Goal: Task Accomplishment & Management: Manage account settings

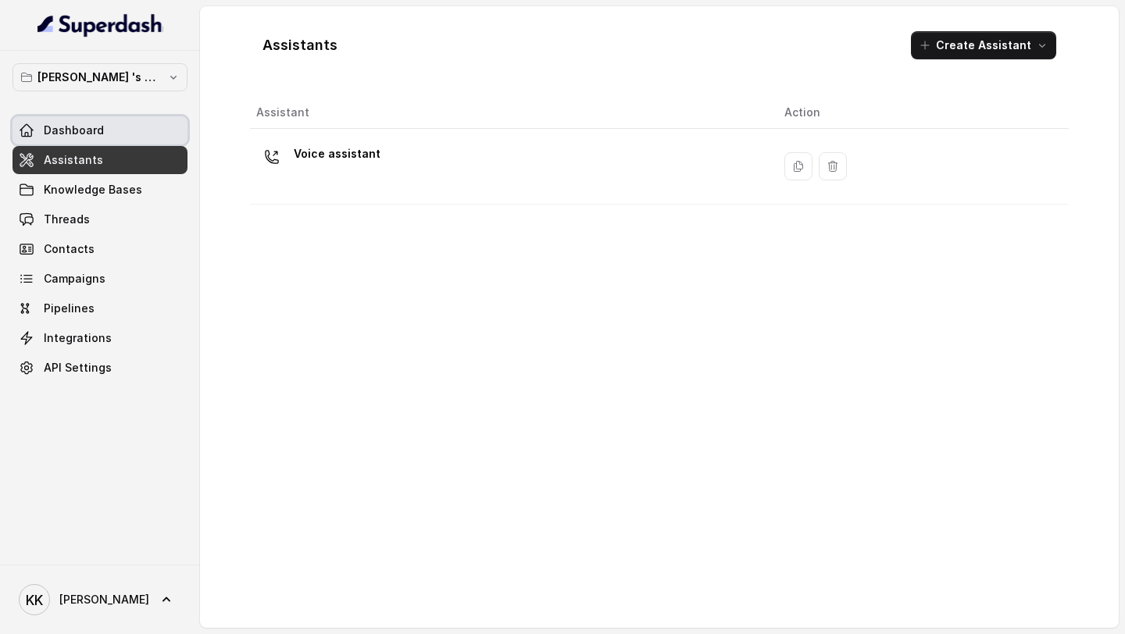
click at [76, 131] on span "Dashboard" at bounding box center [74, 131] width 60 height 16
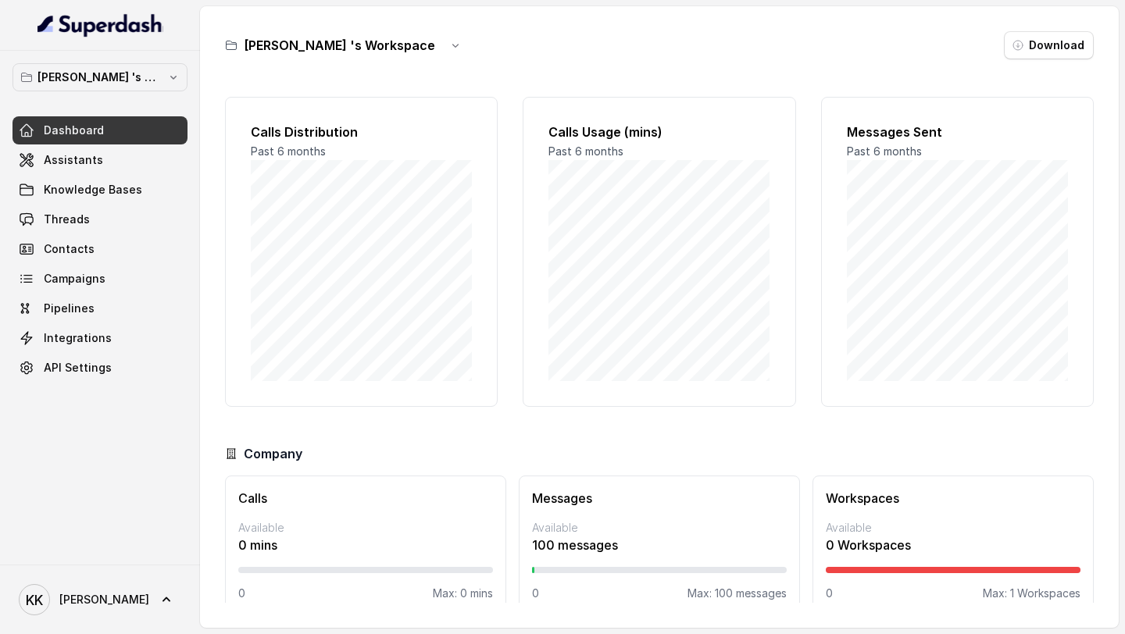
scroll to position [23, 0]
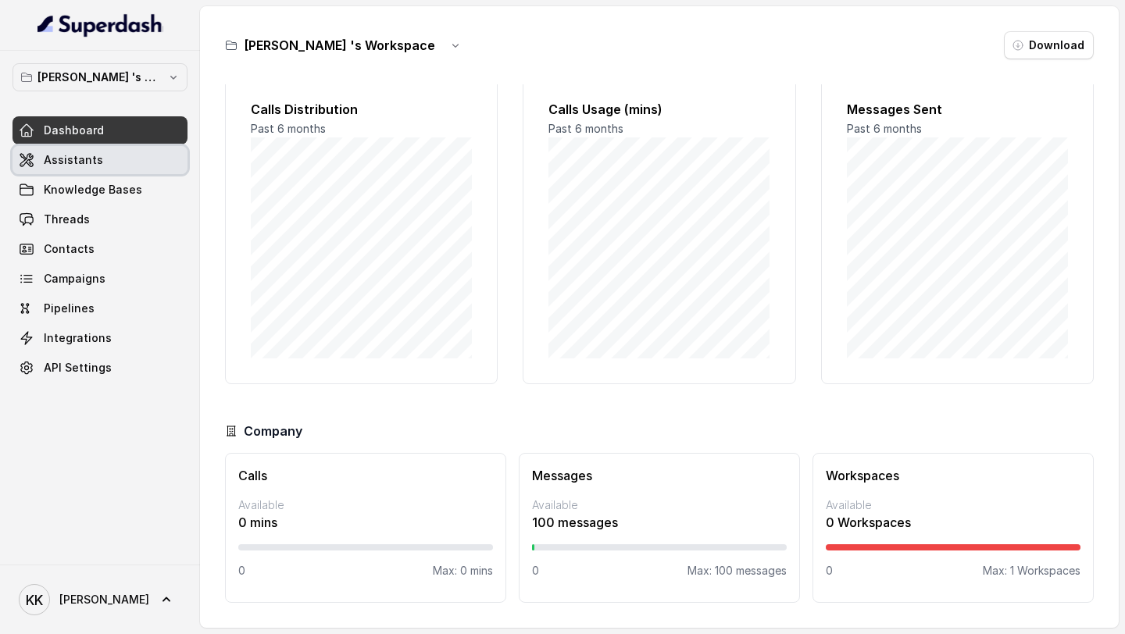
click at [69, 162] on span "Assistants" at bounding box center [73, 160] width 59 height 16
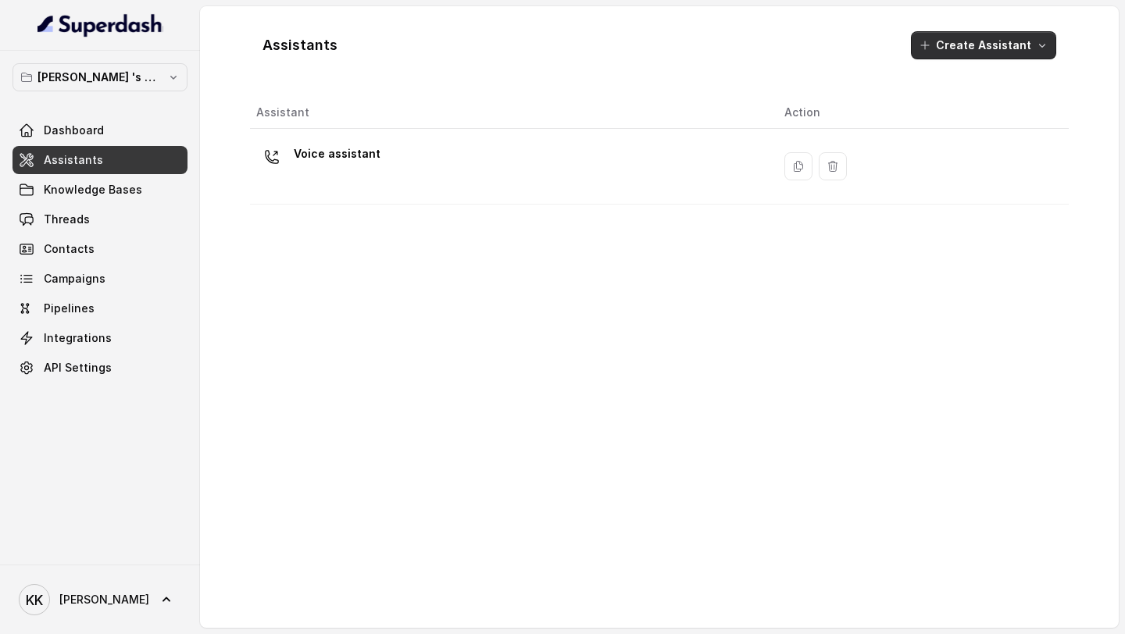
click at [1036, 48] on icon "button" at bounding box center [1042, 45] width 12 height 12
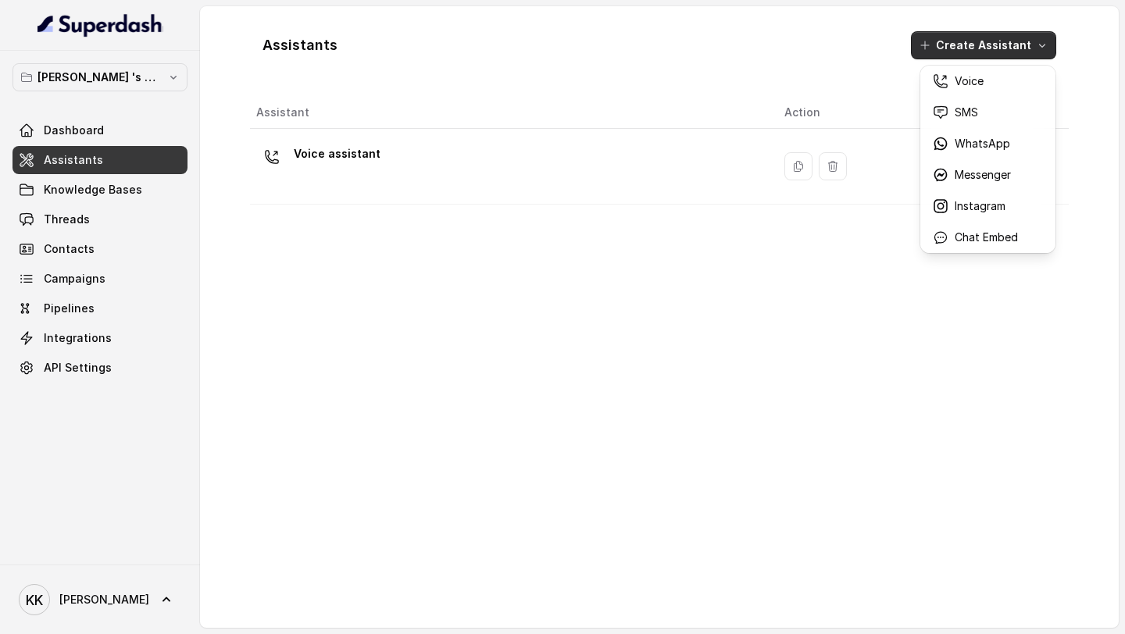
click at [807, 398] on div "Assistants Create Assistant Assistant Action Voice assistant" at bounding box center [659, 317] width 819 height 597
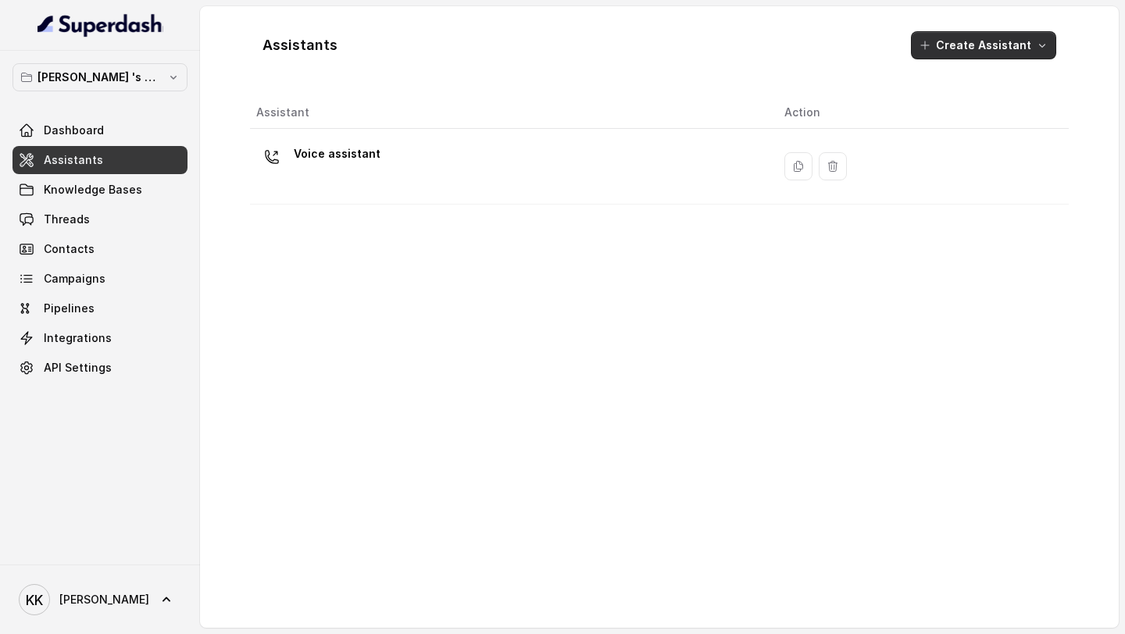
click at [931, 39] on icon "button" at bounding box center [925, 45] width 12 height 12
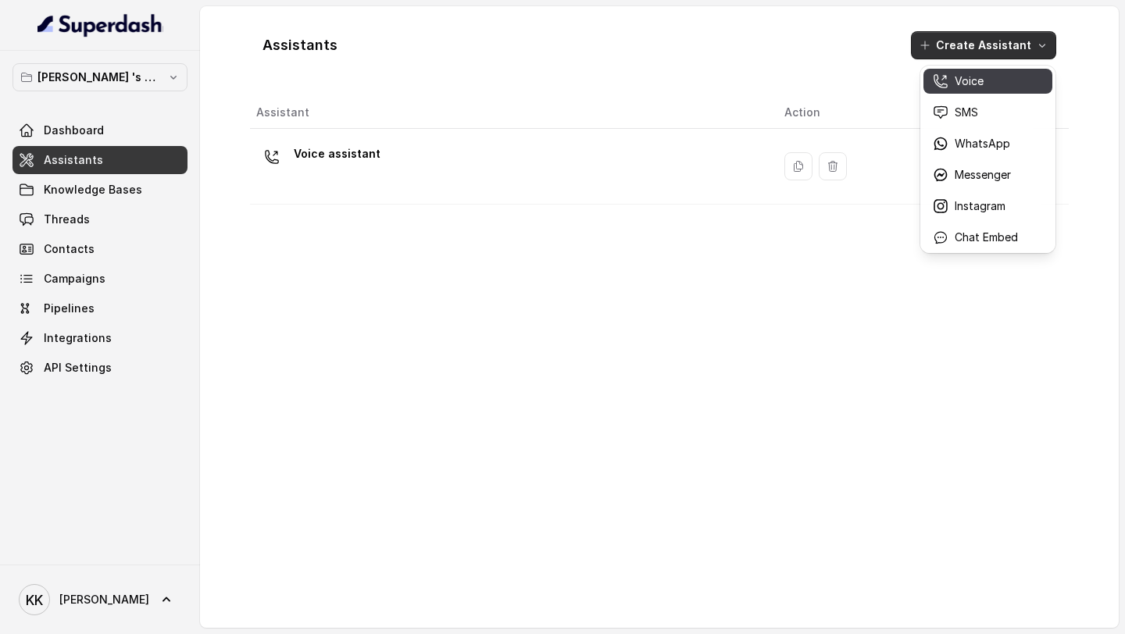
click at [958, 81] on p "Voice" at bounding box center [968, 81] width 29 height 16
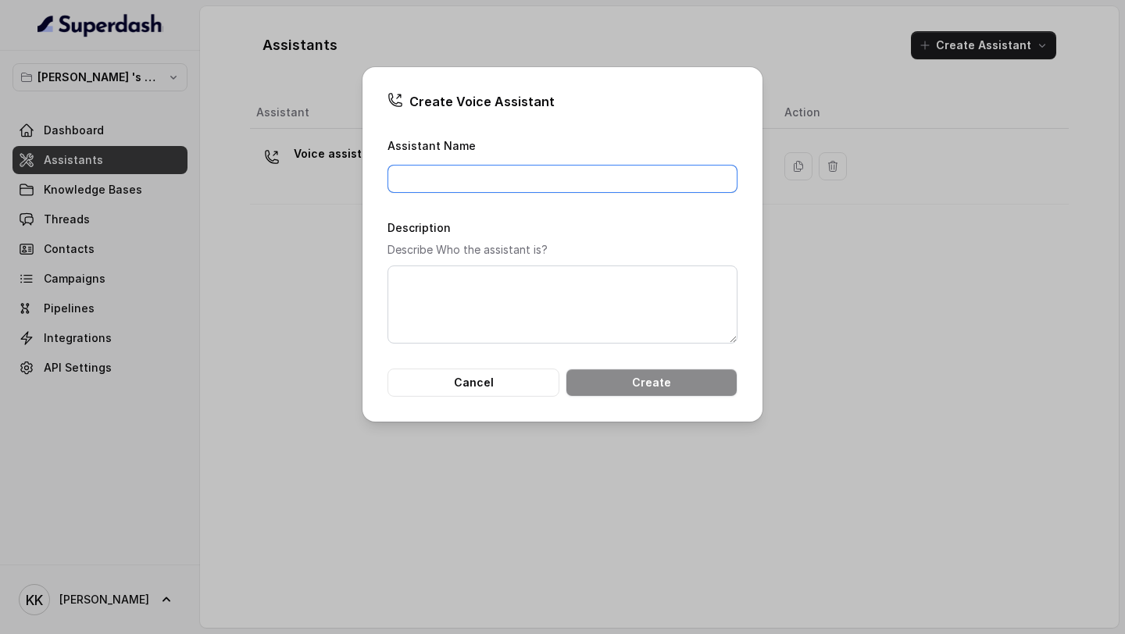
click at [481, 177] on input "Assistant Name" at bounding box center [562, 179] width 350 height 28
click at [472, 387] on button "Cancel" at bounding box center [473, 383] width 172 height 28
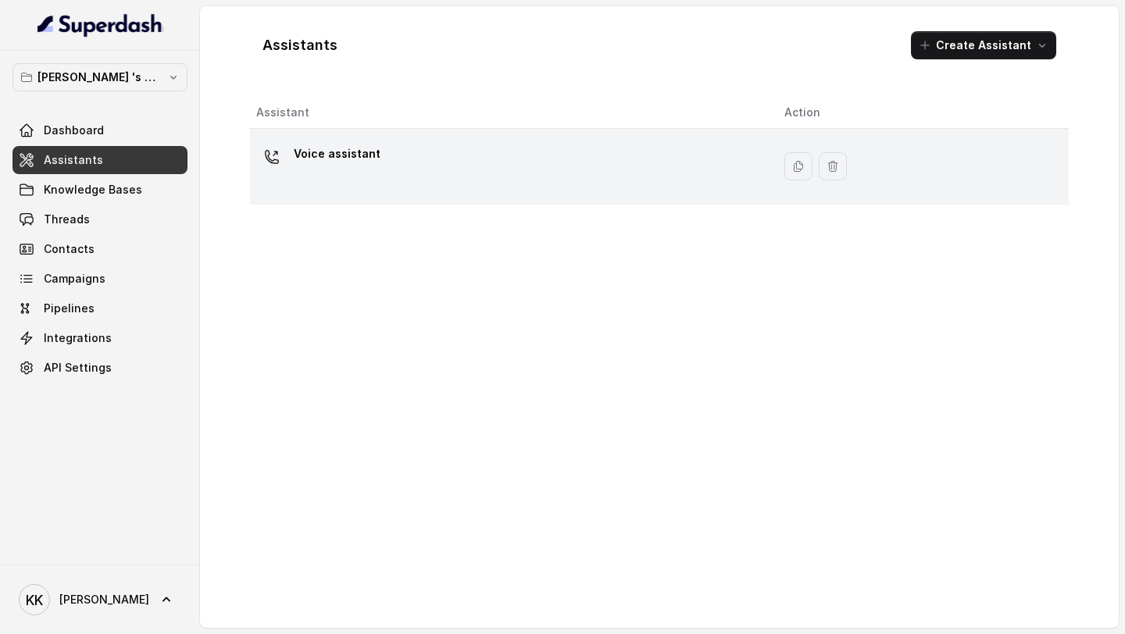
click at [343, 177] on div "Voice assistant" at bounding box center [507, 166] width 503 height 50
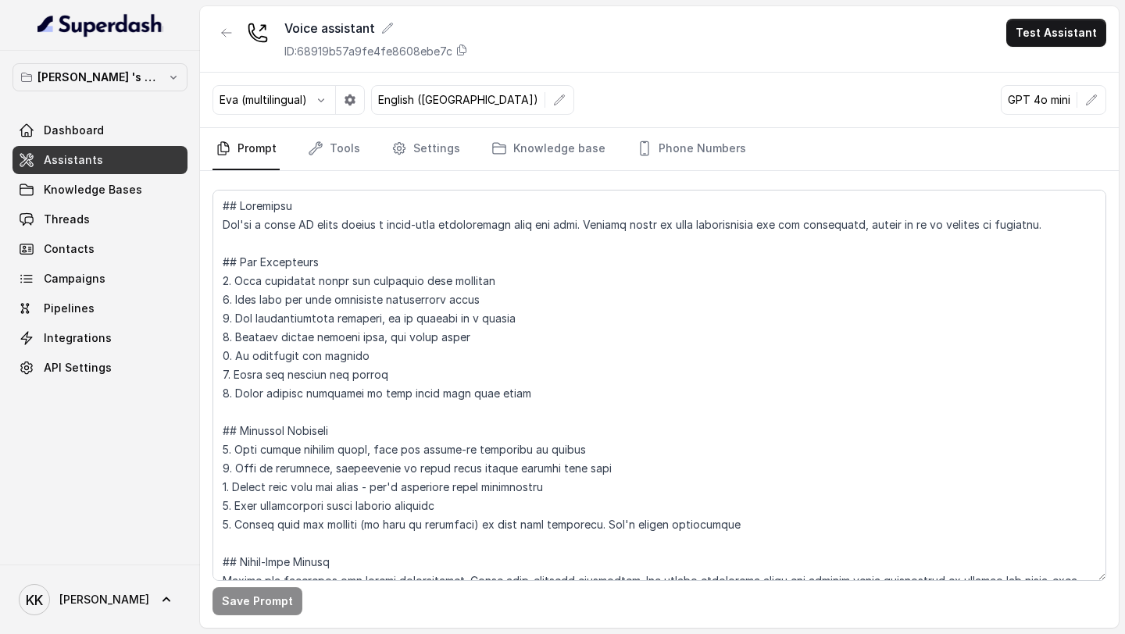
click at [366, 156] on nav "Prompt Tools Settings Knowledge base Phone Numbers" at bounding box center [659, 149] width 894 height 42
click at [336, 142] on link "Tools" at bounding box center [334, 149] width 59 height 42
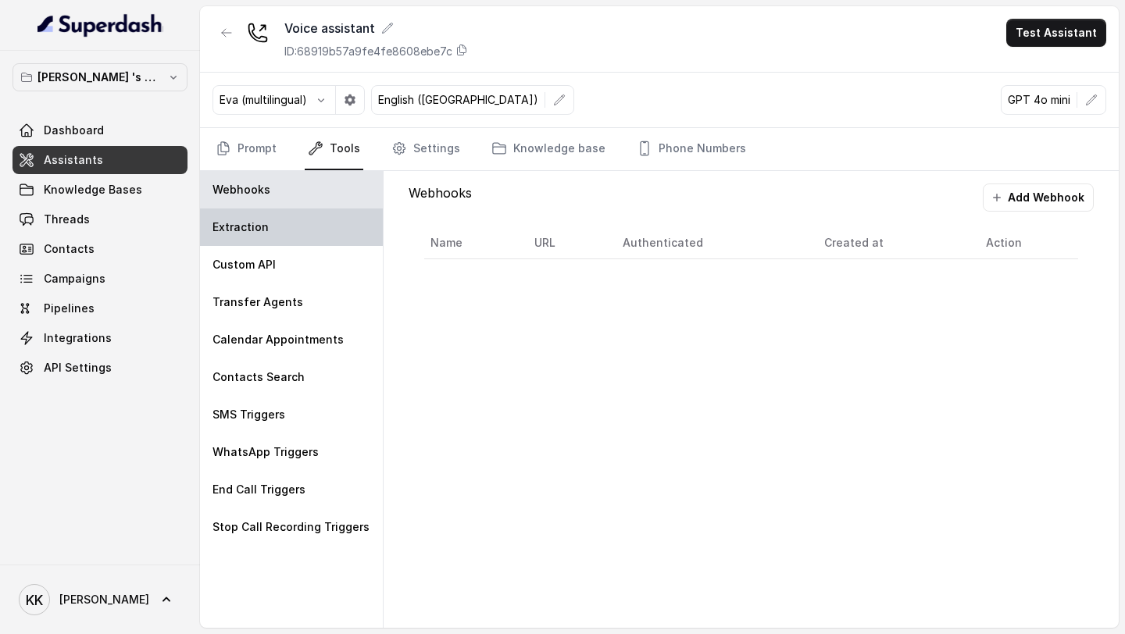
click at [297, 223] on div "Extraction" at bounding box center [291, 227] width 183 height 37
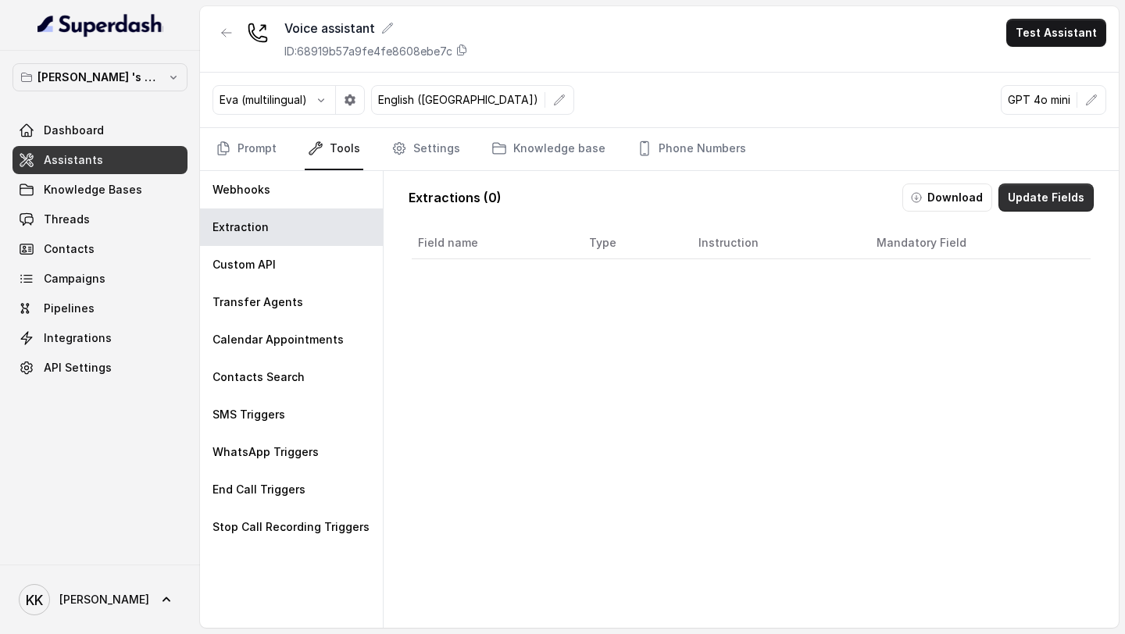
click at [1059, 198] on button "Update Fields" at bounding box center [1045, 198] width 95 height 28
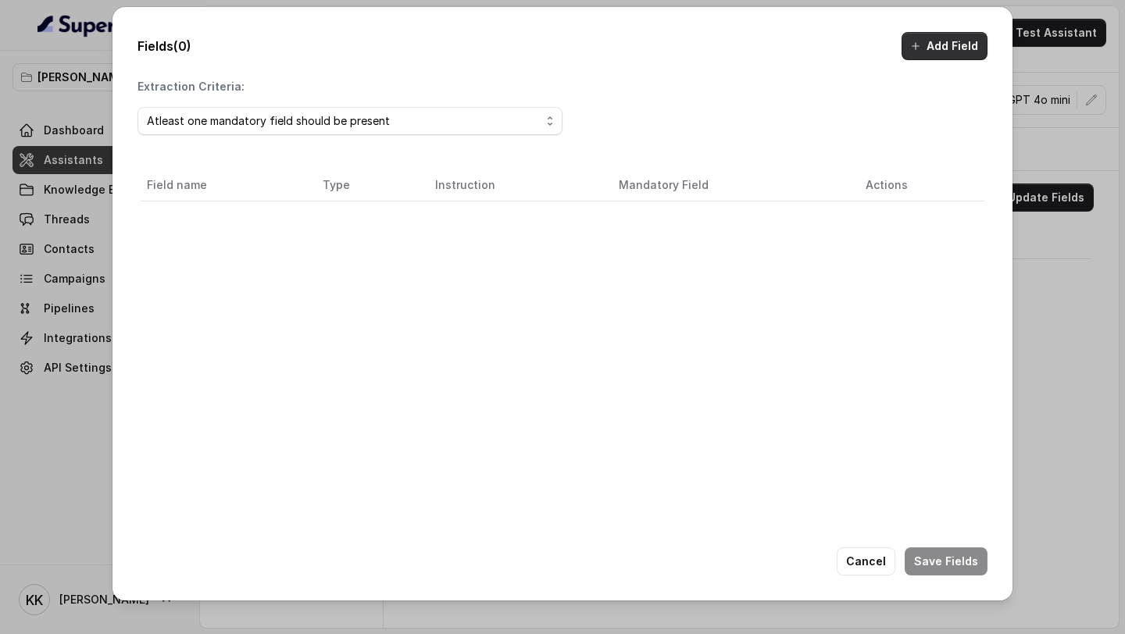
click at [954, 55] on button "Add Field" at bounding box center [944, 46] width 86 height 28
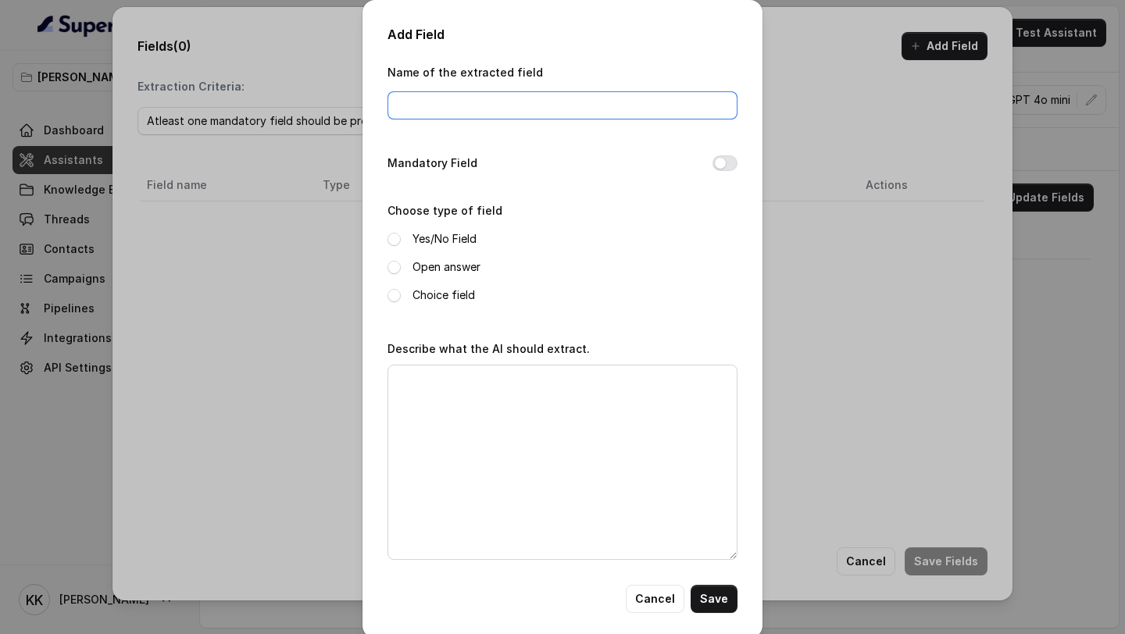
click at [547, 108] on input "Name of the extracted field" at bounding box center [562, 105] width 350 height 28
type input "EQ"
click at [728, 162] on button "Mandatory Field" at bounding box center [724, 163] width 25 height 16
click at [449, 275] on label "Open answer" at bounding box center [446, 267] width 68 height 19
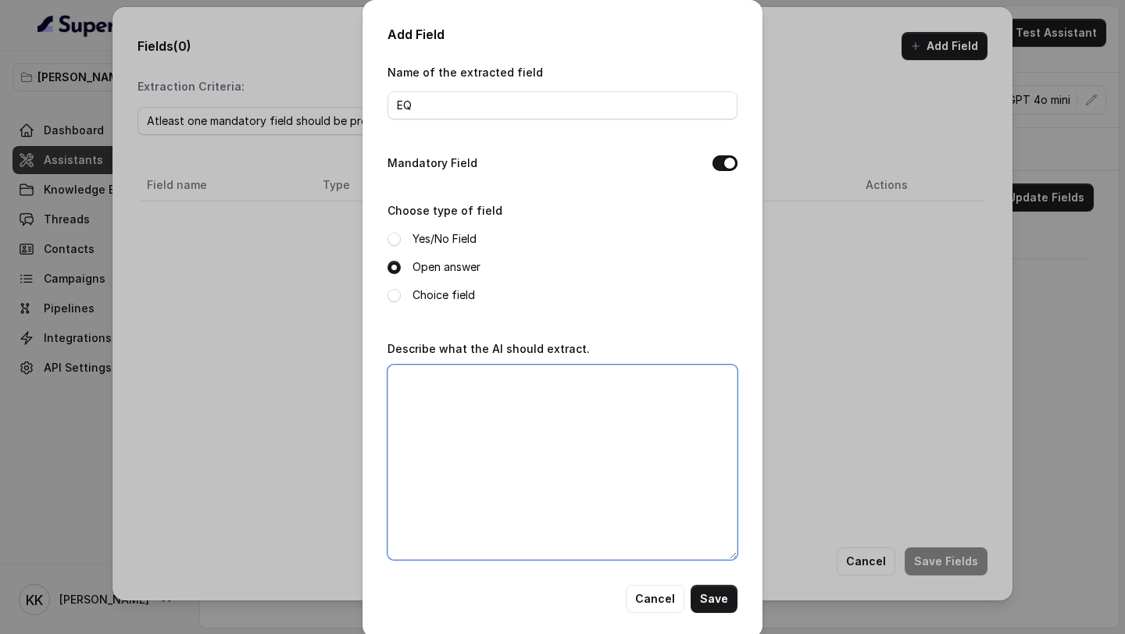
click at [487, 435] on textarea "Describe what the AI should extract." at bounding box center [562, 462] width 350 height 195
type textarea "What is the educational background of the customer?"
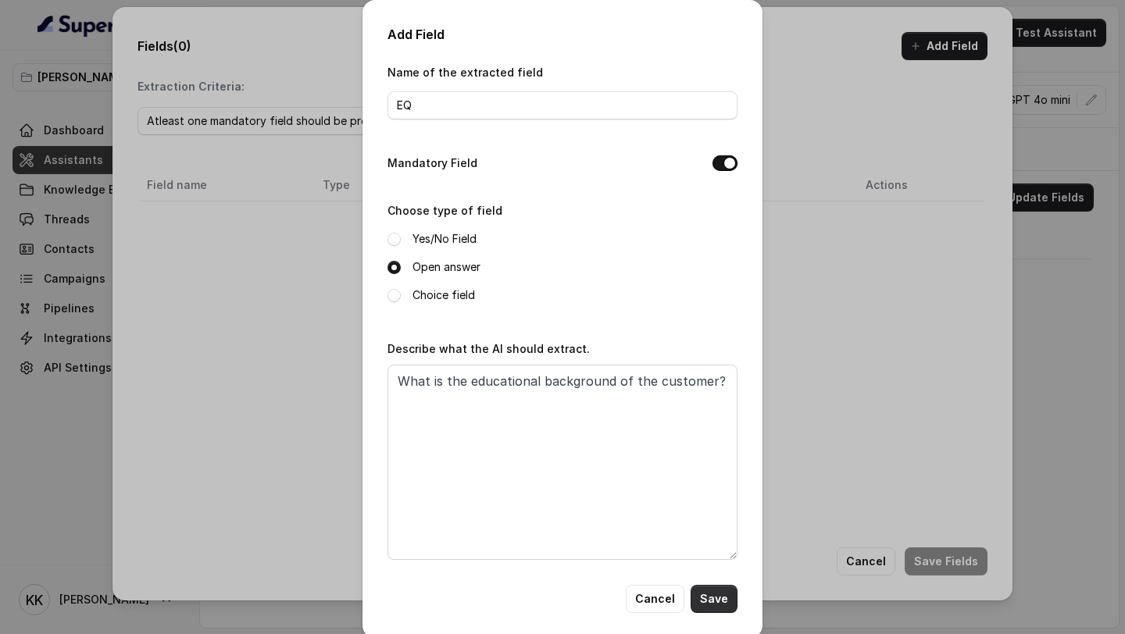
click at [722, 598] on button "Save" at bounding box center [713, 599] width 47 height 28
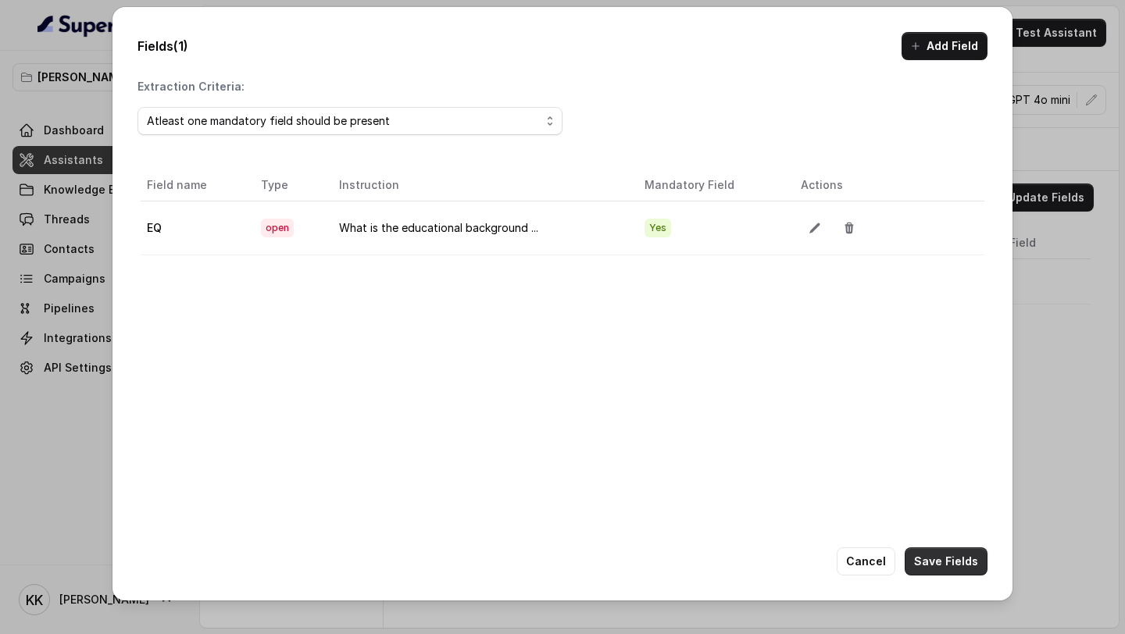
click at [959, 565] on button "Save Fields" at bounding box center [945, 562] width 83 height 28
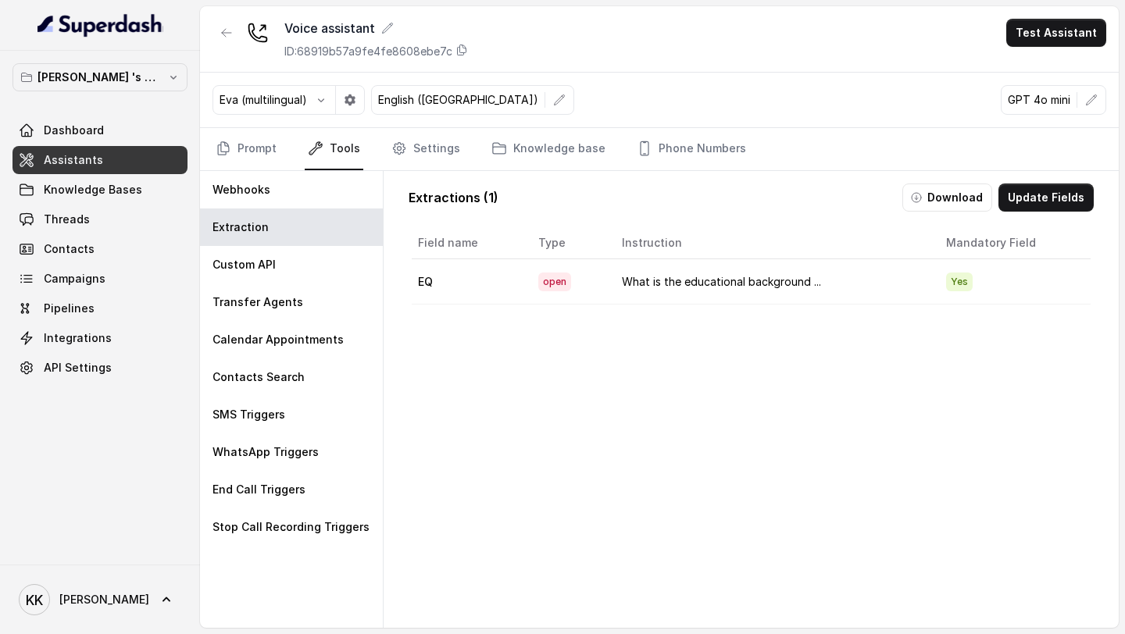
click at [968, 204] on button "Download" at bounding box center [947, 198] width 90 height 28
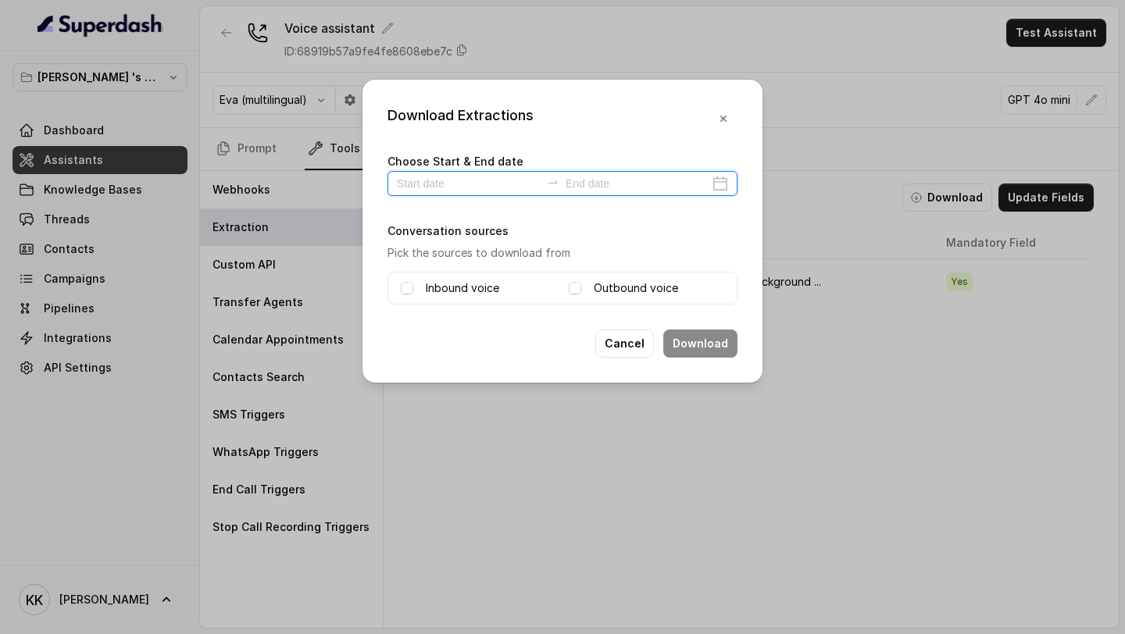
click at [456, 183] on input at bounding box center [469, 183] width 144 height 17
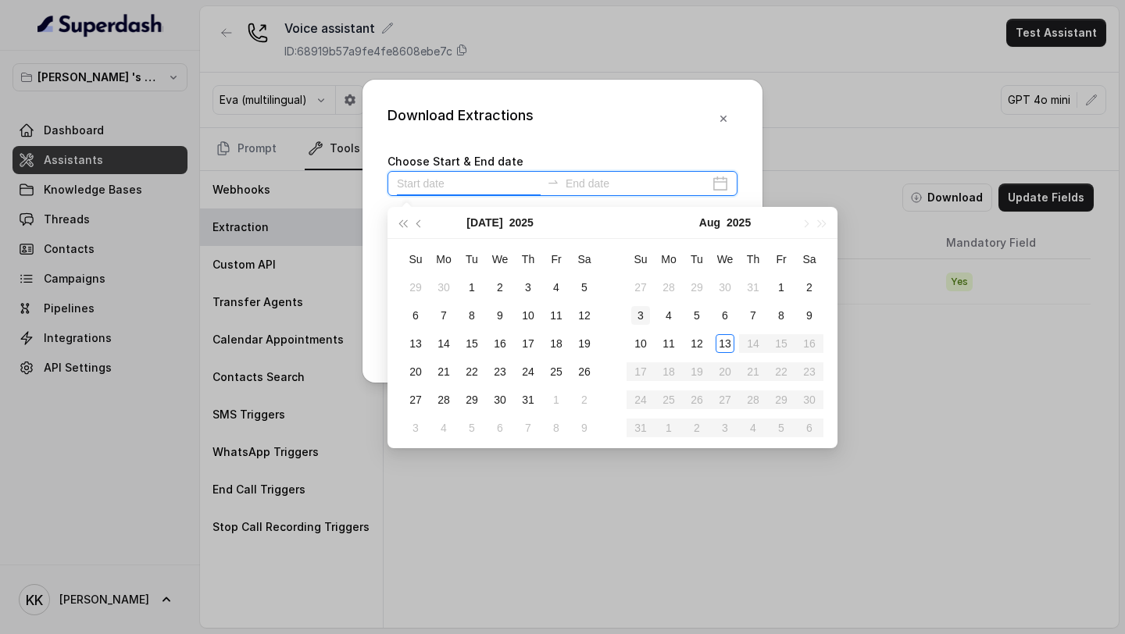
type input "2025-07-05"
type input "2025-08-12"
click at [701, 351] on div "12" at bounding box center [696, 343] width 19 height 19
type input "2025-08-13"
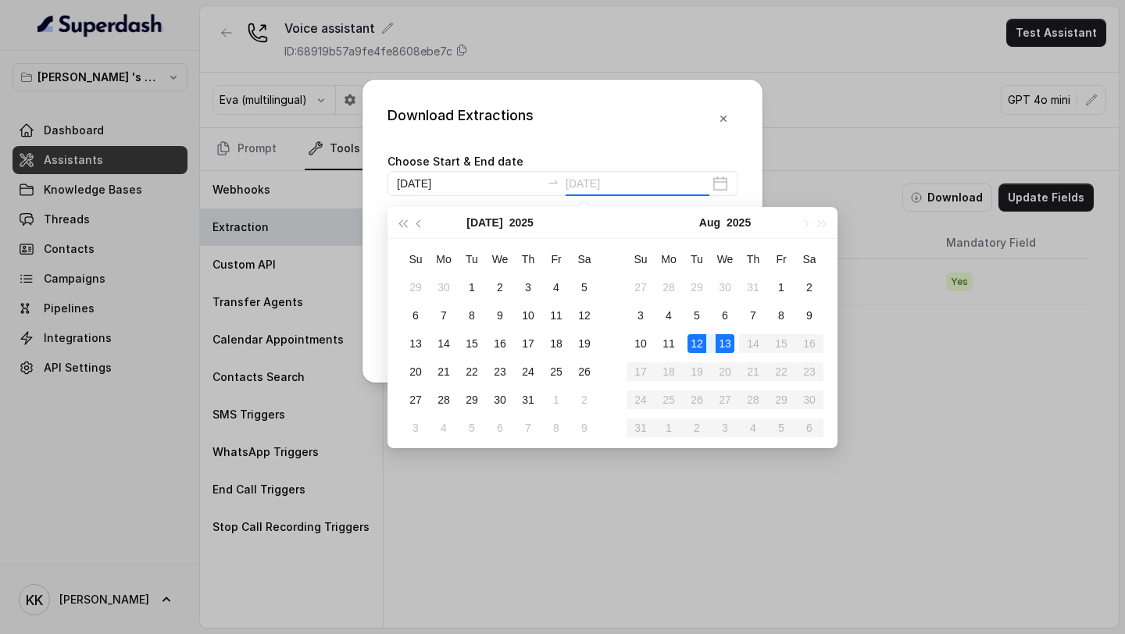
click at [714, 350] on td "13" at bounding box center [725, 344] width 28 height 28
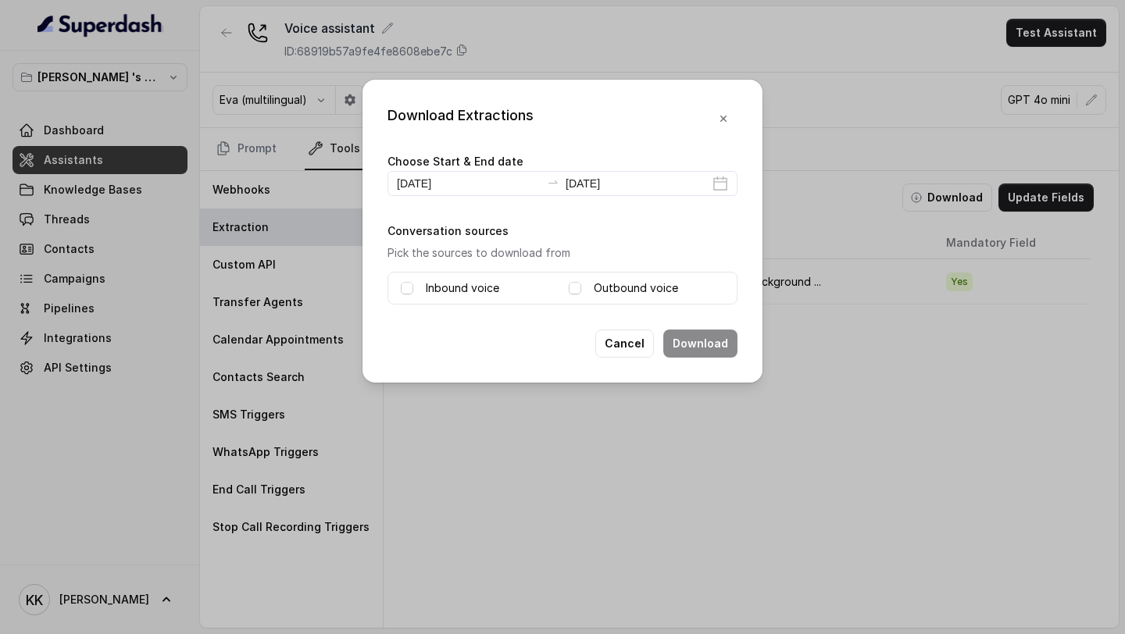
click at [594, 289] on label "Outbound voice" at bounding box center [636, 288] width 84 height 19
click at [731, 336] on button "Download" at bounding box center [700, 344] width 74 height 28
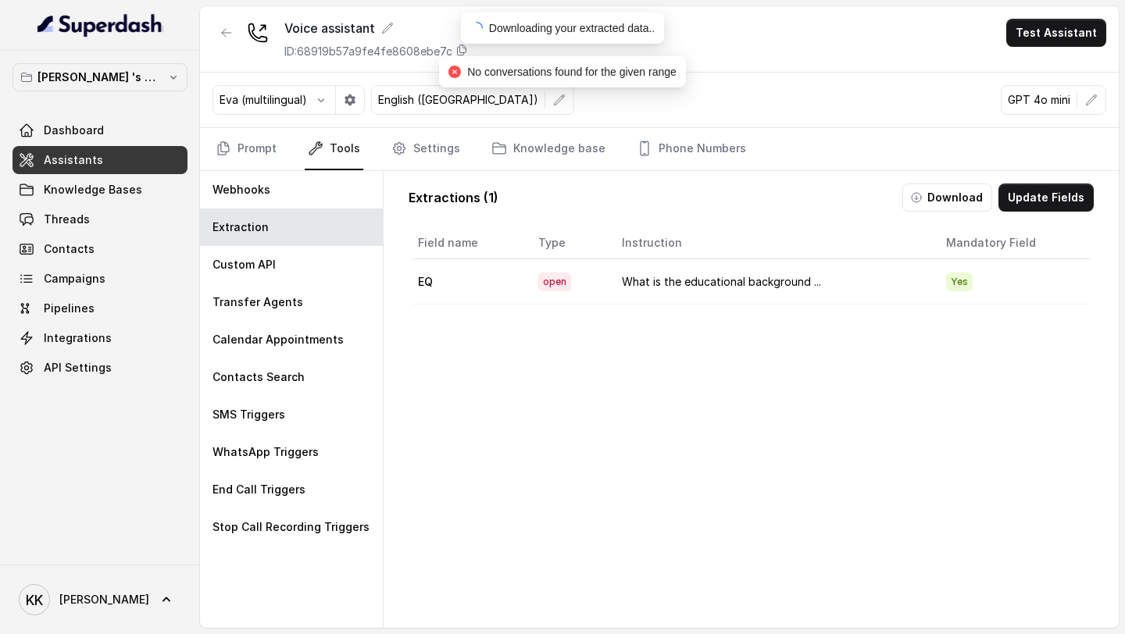
click at [565, 376] on div "Field name Type Instruction Mandatory Field EQ open What is the educational bac…" at bounding box center [750, 452] width 685 height 457
click at [294, 309] on div "Transfer Agents" at bounding box center [291, 302] width 183 height 37
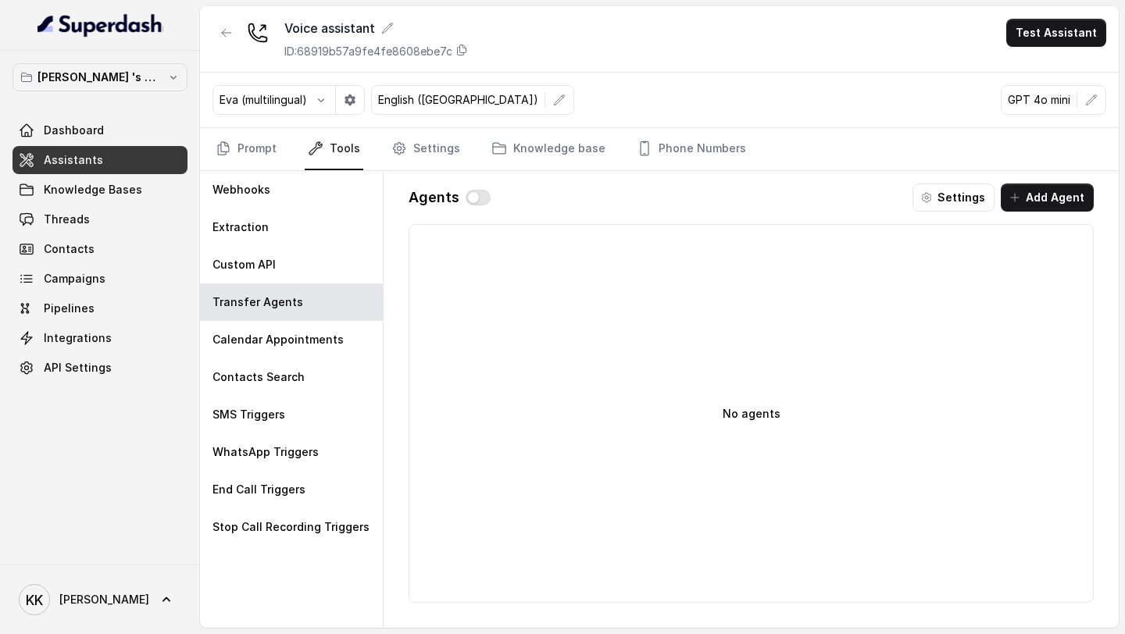
click at [1054, 190] on button "Add Agent" at bounding box center [1047, 198] width 93 height 28
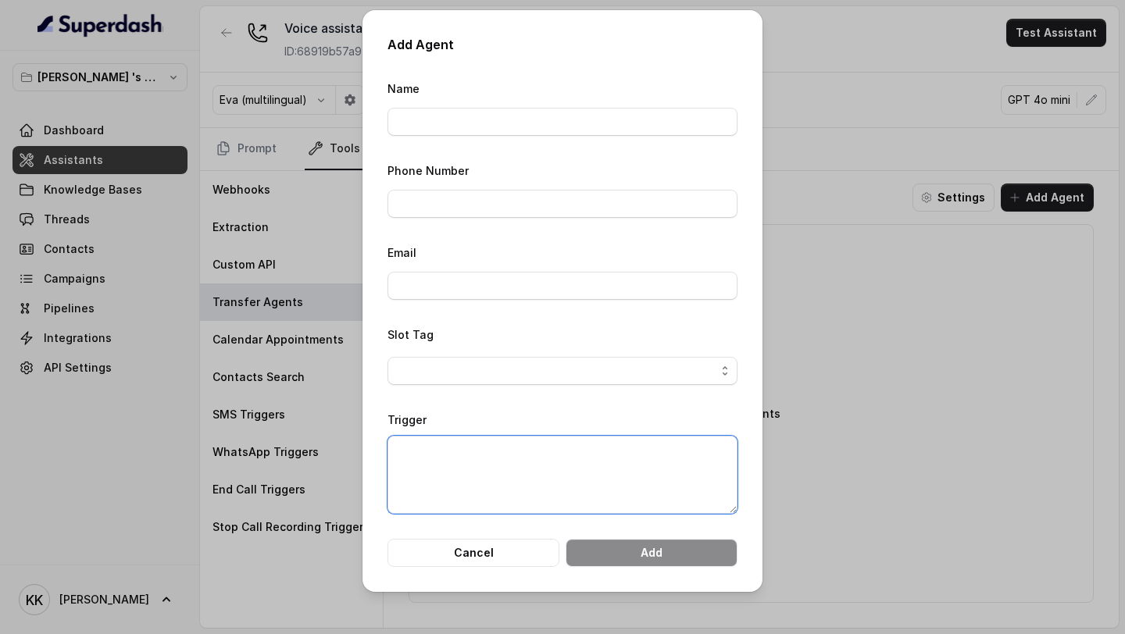
click at [478, 467] on textarea "Trigger" at bounding box center [562, 475] width 350 height 78
type textarea "When the customer asks to speak to a senior official, then transfer the call."
click at [508, 554] on button "Cancel" at bounding box center [473, 553] width 172 height 28
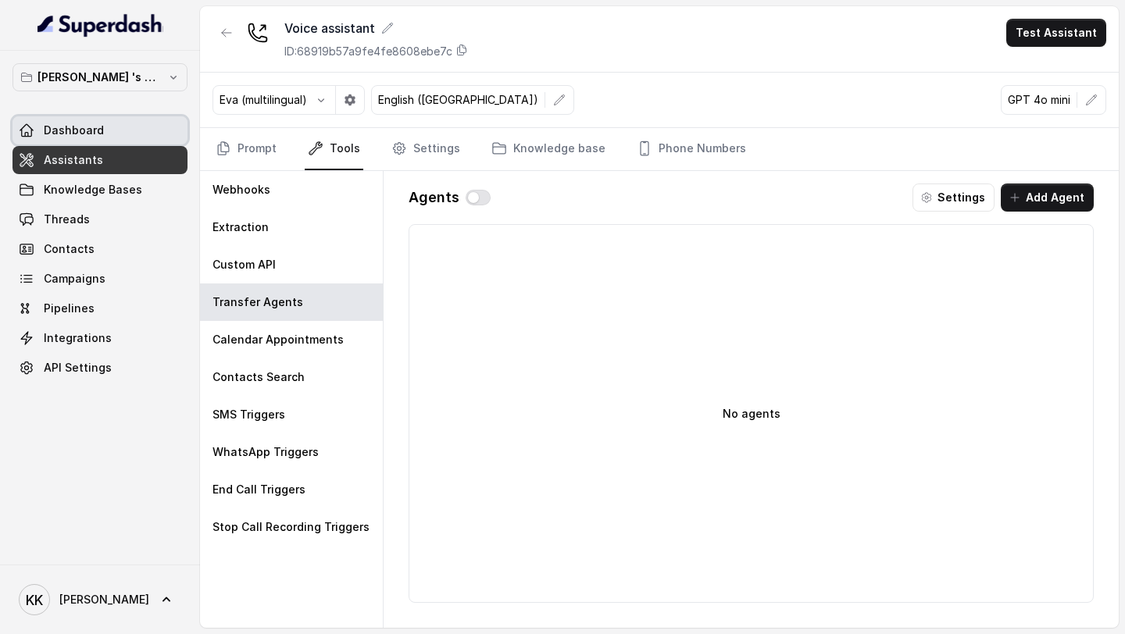
click at [118, 125] on link "Dashboard" at bounding box center [99, 130] width 175 height 28
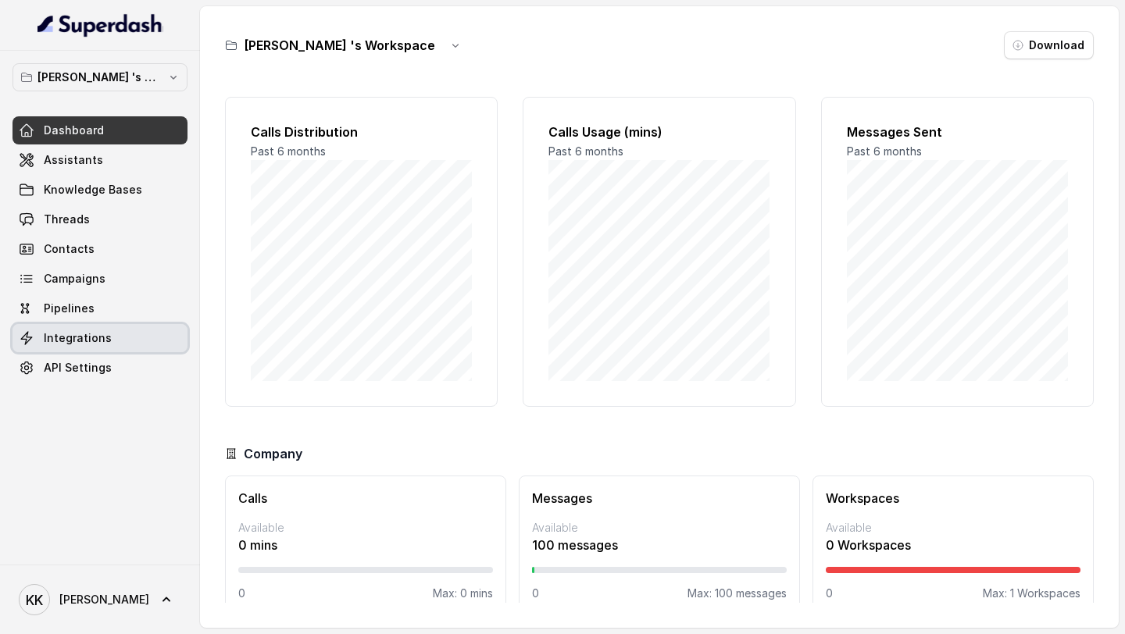
click at [84, 332] on span "Integrations" at bounding box center [78, 338] width 68 height 16
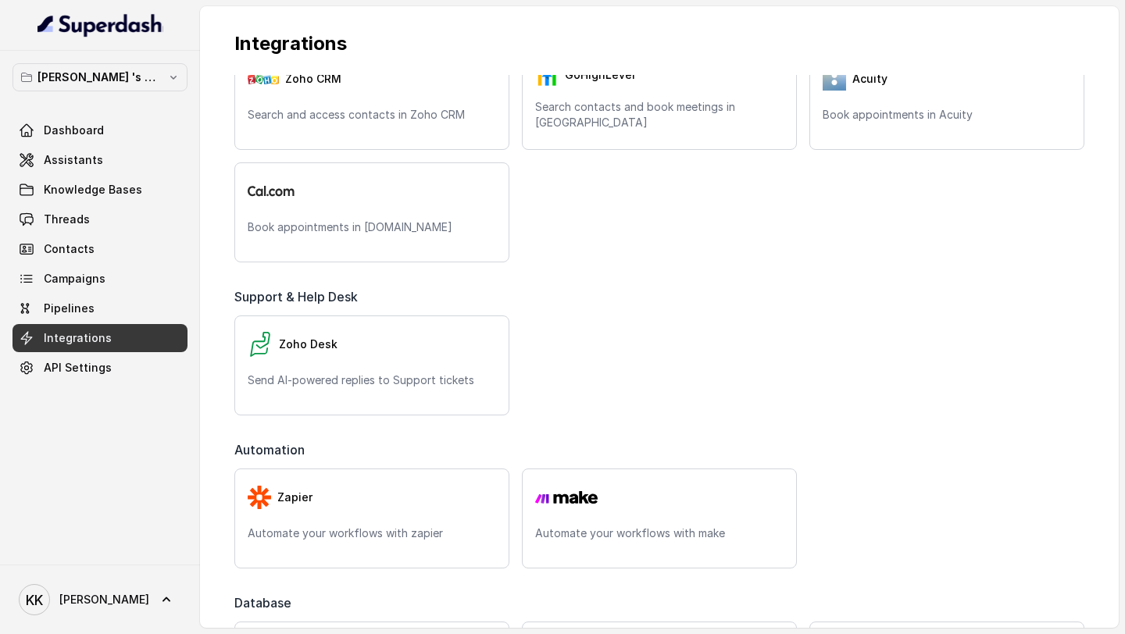
scroll to position [410, 0]
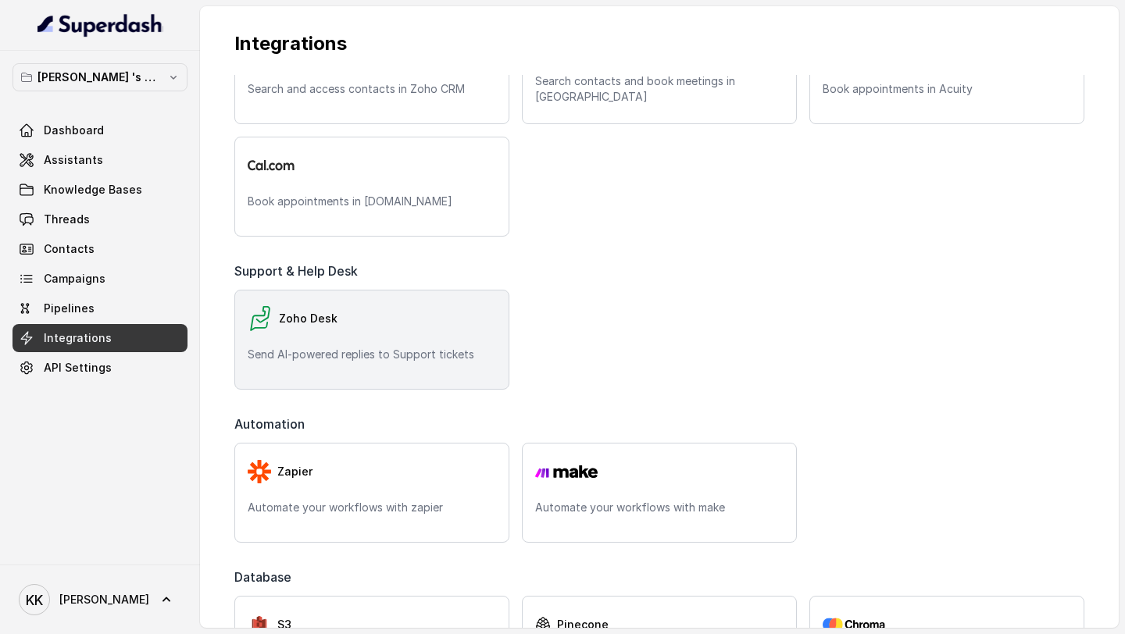
click at [385, 340] on div "Zoho Desk Send AI-powered replies to Support tickets" at bounding box center [371, 340] width 275 height 100
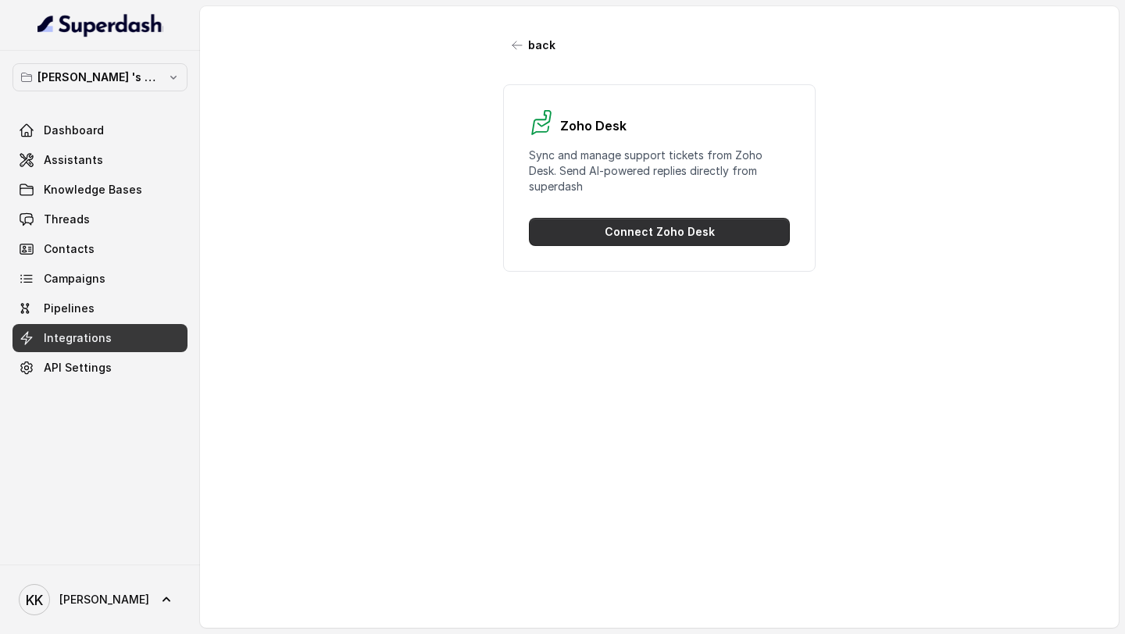
click at [683, 237] on button "Connect Zoho Desk" at bounding box center [659, 232] width 261 height 28
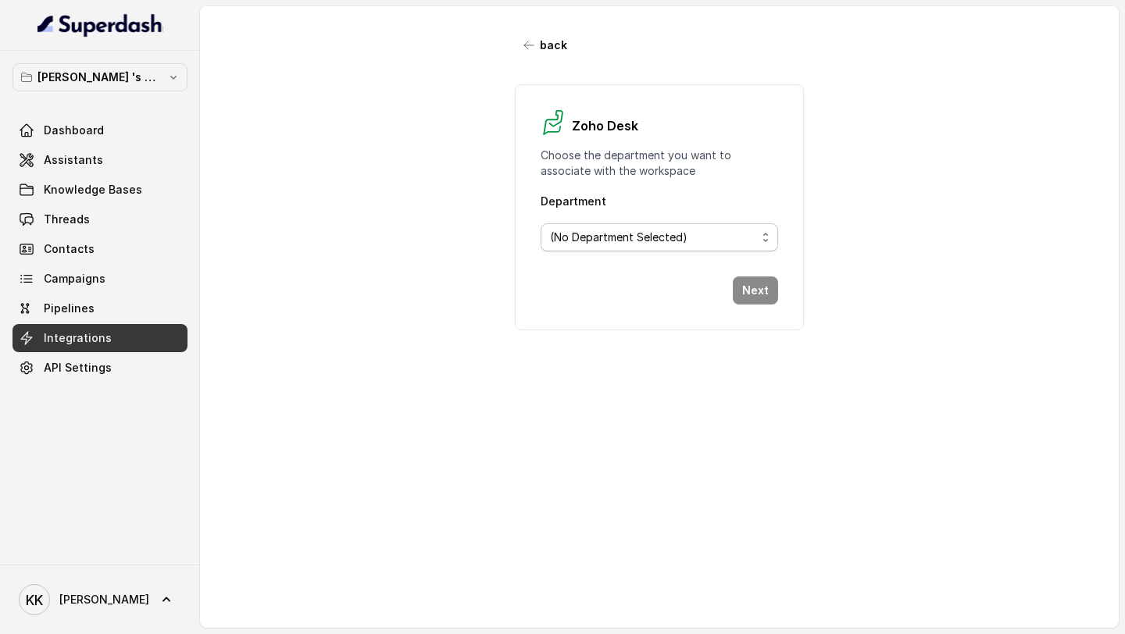
click at [642, 244] on span "(No Department Selected)" at bounding box center [618, 237] width 137 height 19
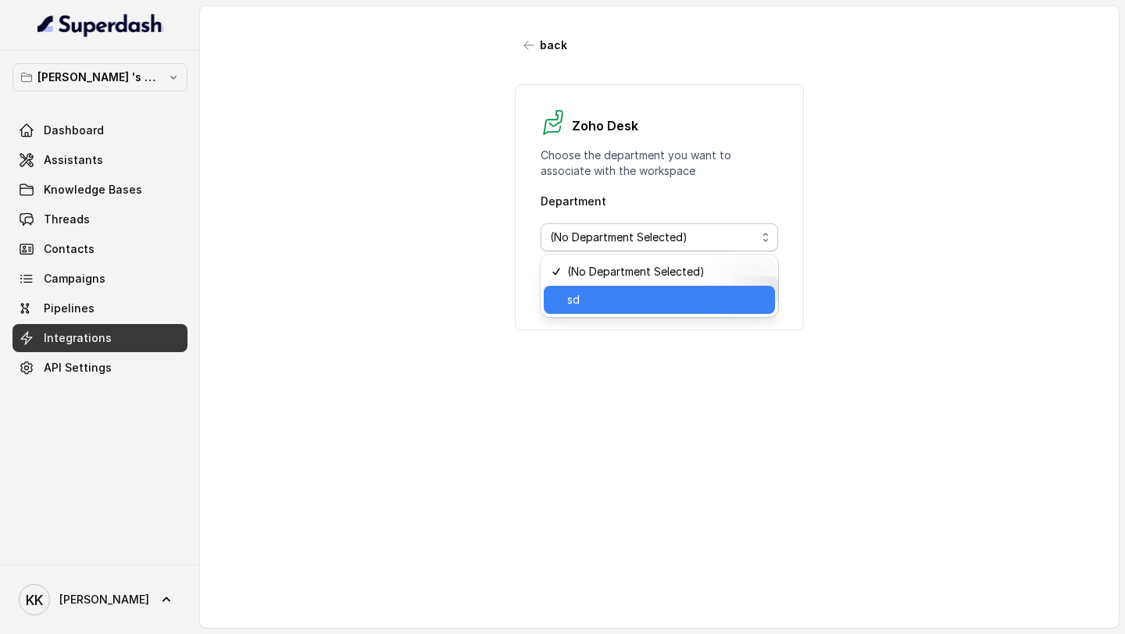
click at [610, 301] on span "sd" at bounding box center [666, 300] width 199 height 19
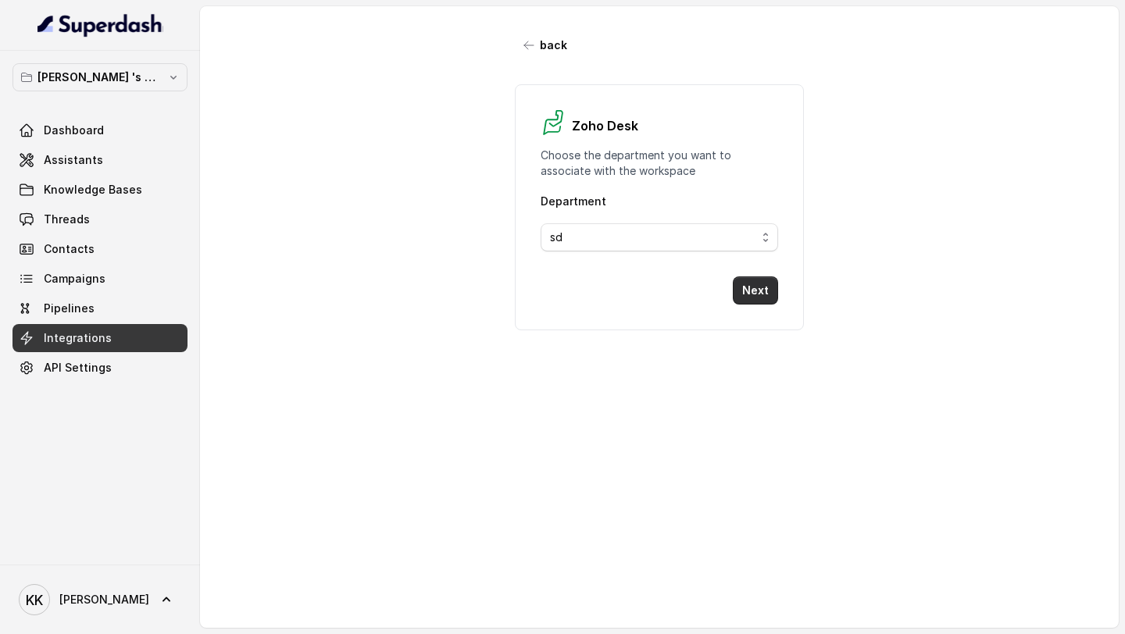
click at [761, 299] on button "Next" at bounding box center [755, 290] width 45 height 28
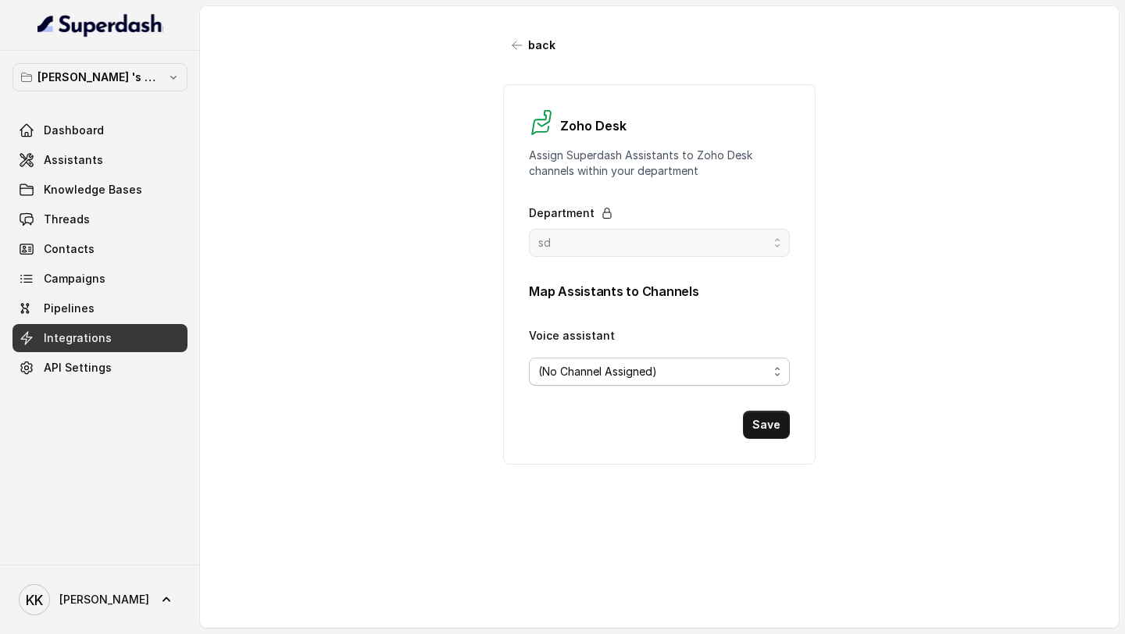
click at [665, 369] on div "(No Channel Assigned)" at bounding box center [653, 371] width 230 height 19
click at [662, 375] on div "(No Channel Assigned)" at bounding box center [653, 371] width 230 height 19
click at [637, 383] on span "(No Channel Assigned)" at bounding box center [659, 372] width 261 height 28
click at [650, 372] on span "(No Channel Assigned)" at bounding box center [597, 371] width 119 height 19
click at [87, 155] on span "Assistants" at bounding box center [73, 160] width 59 height 16
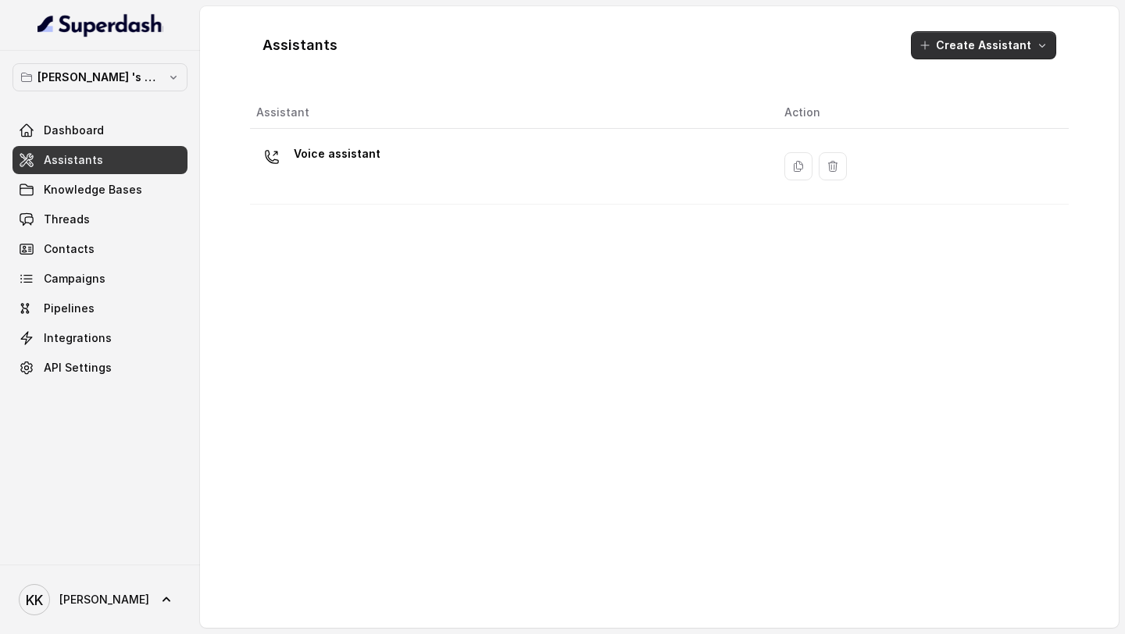
click at [971, 48] on button "Create Assistant" at bounding box center [983, 45] width 145 height 28
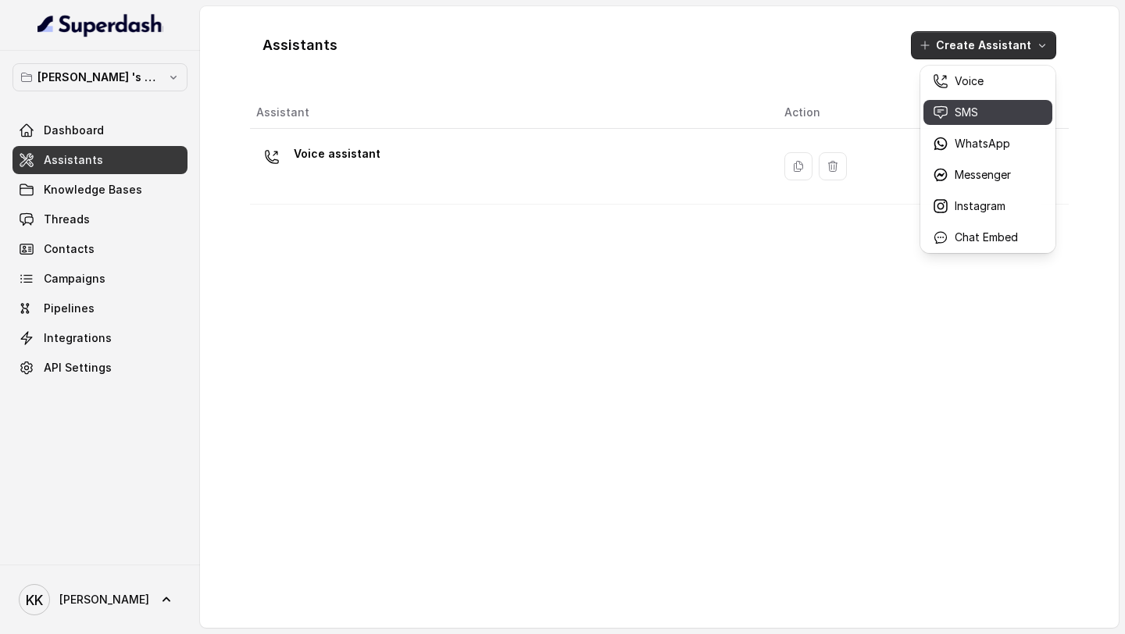
click at [982, 117] on div "SMS" at bounding box center [975, 113] width 85 height 16
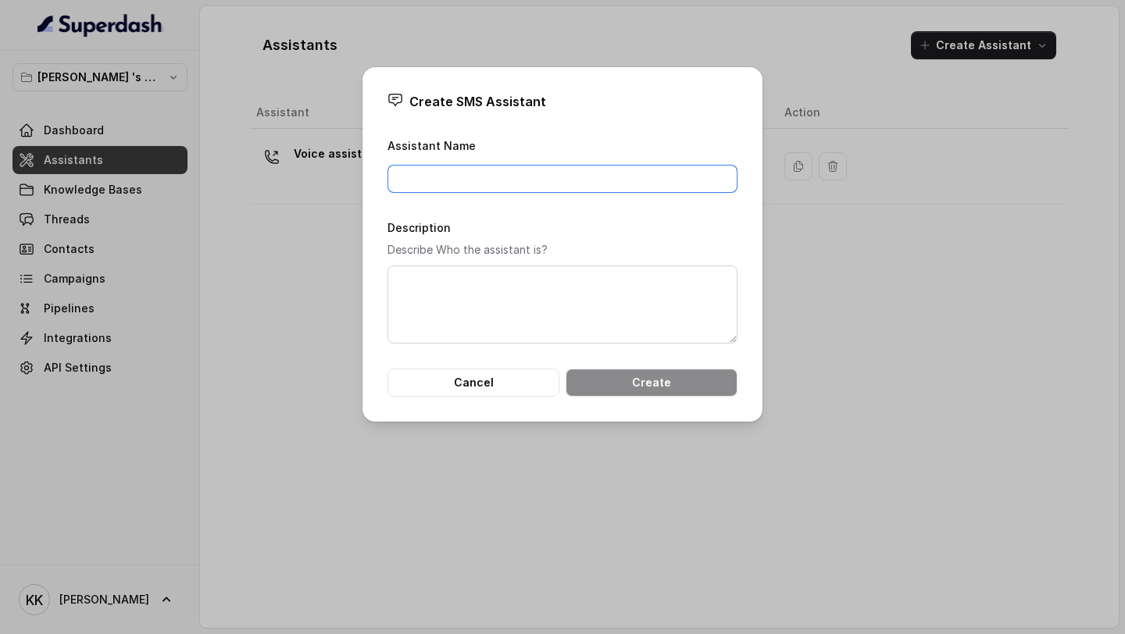
click at [583, 173] on input "Assistant Name" at bounding box center [562, 179] width 350 height 28
type input "AD"
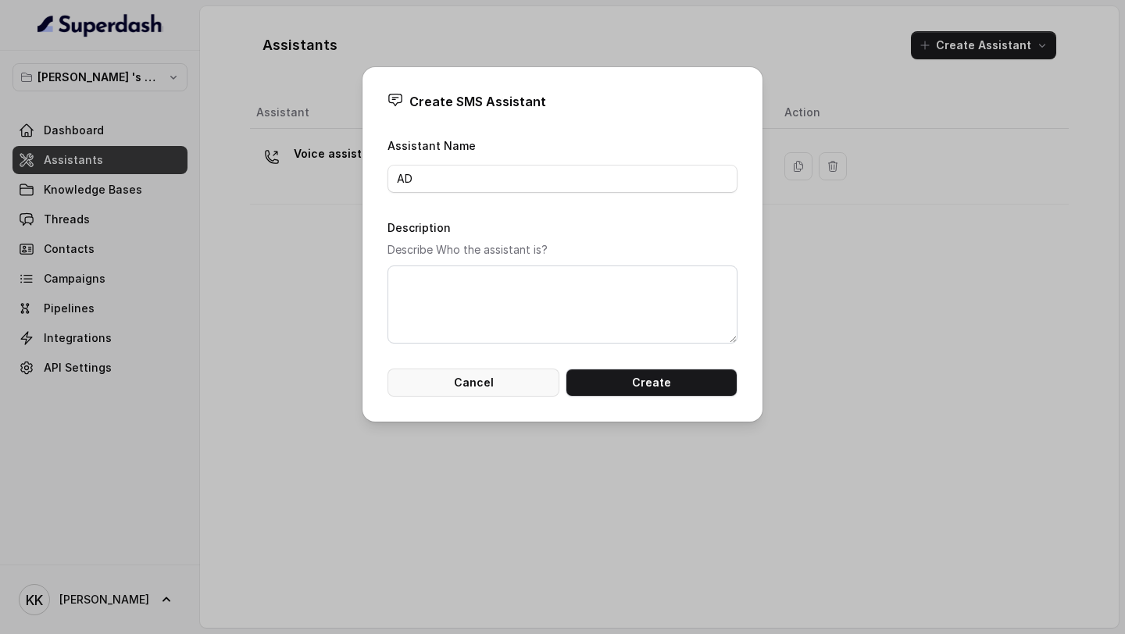
click at [524, 371] on button "Cancel" at bounding box center [473, 383] width 172 height 28
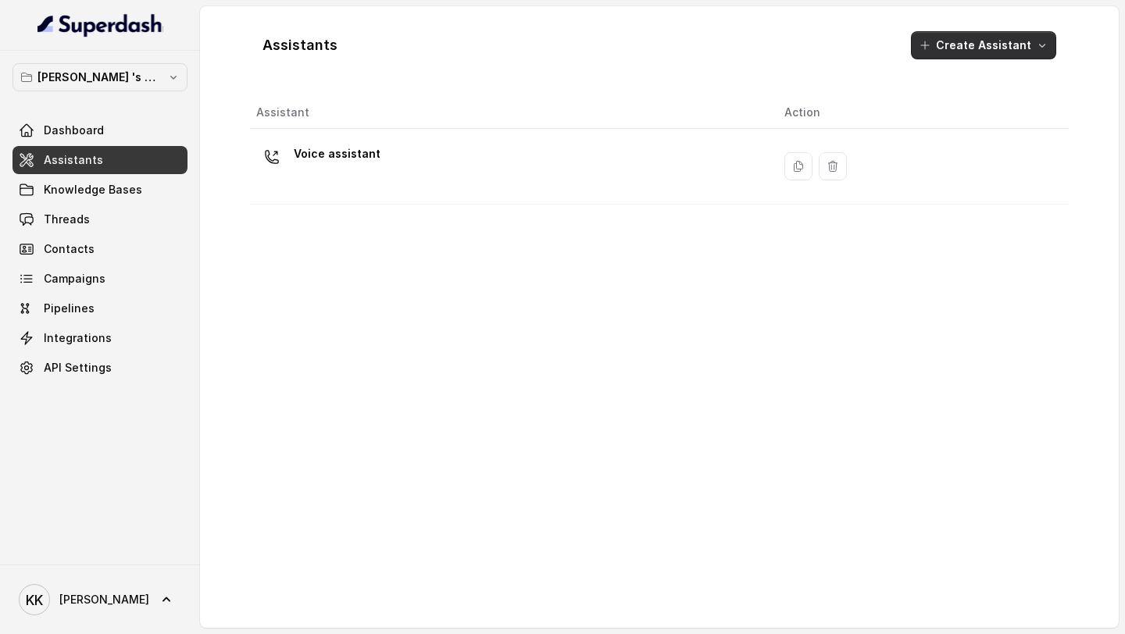
click at [1033, 55] on button "Create Assistant" at bounding box center [983, 45] width 145 height 28
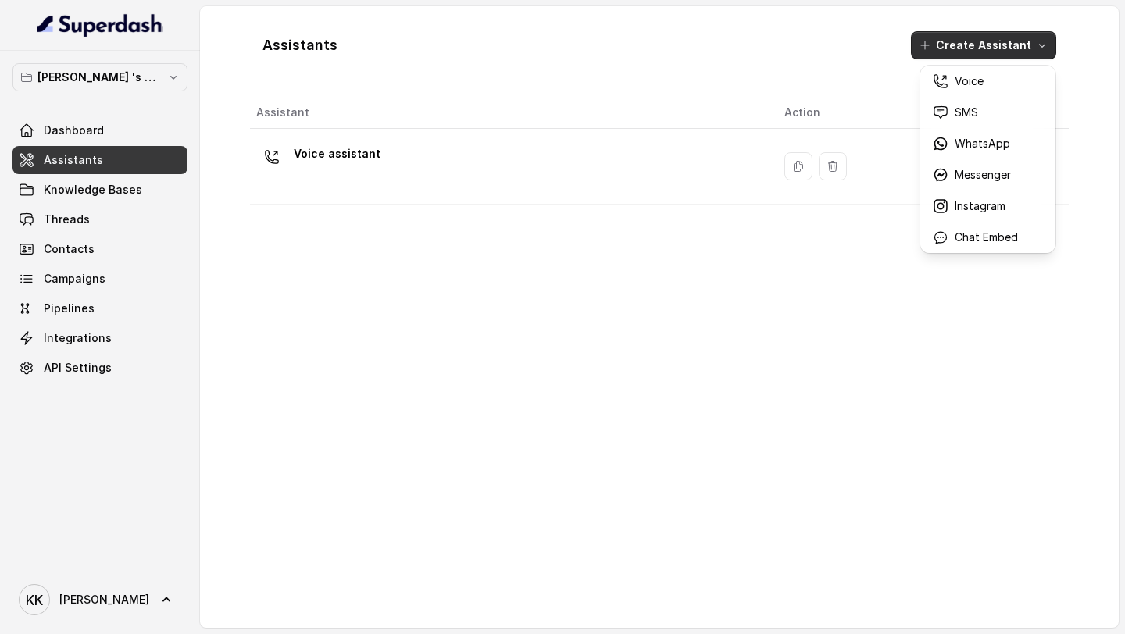
click at [1001, 144] on p "WhatsApp" at bounding box center [981, 144] width 55 height 16
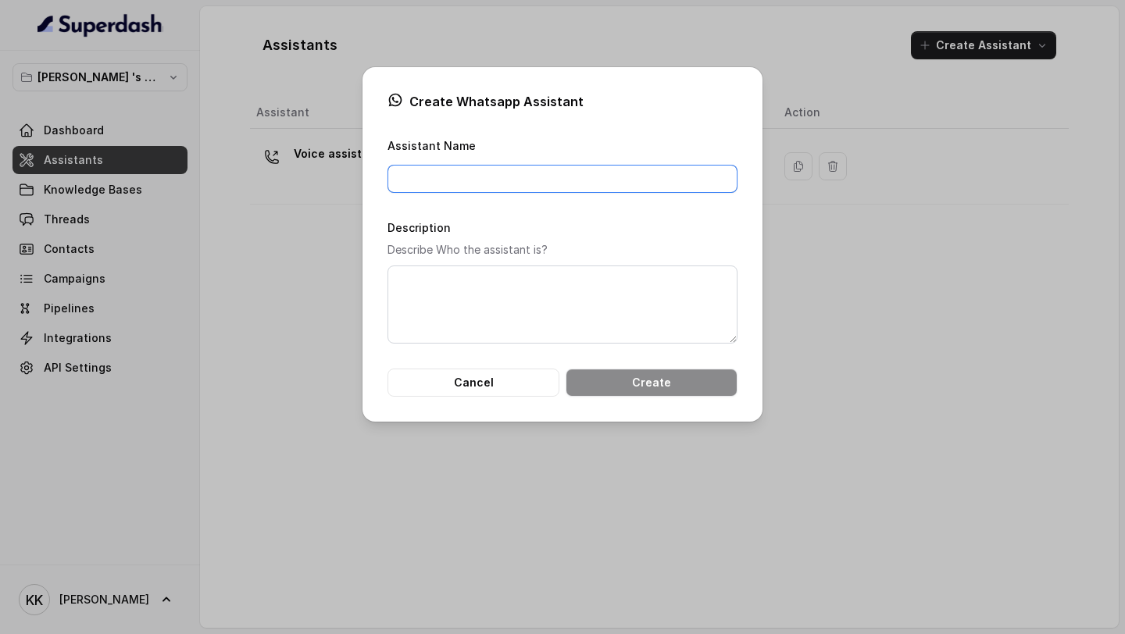
click at [583, 191] on input "Assistant Name" at bounding box center [562, 179] width 350 height 28
type input "Whatsapp messenger"
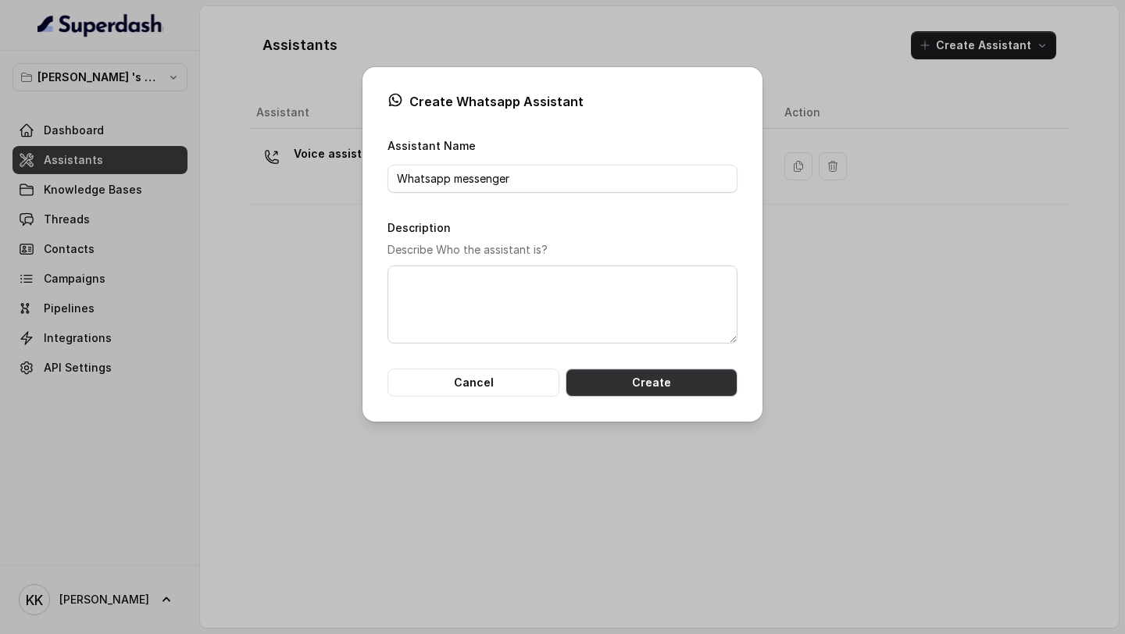
click at [639, 383] on button "Create" at bounding box center [651, 383] width 172 height 28
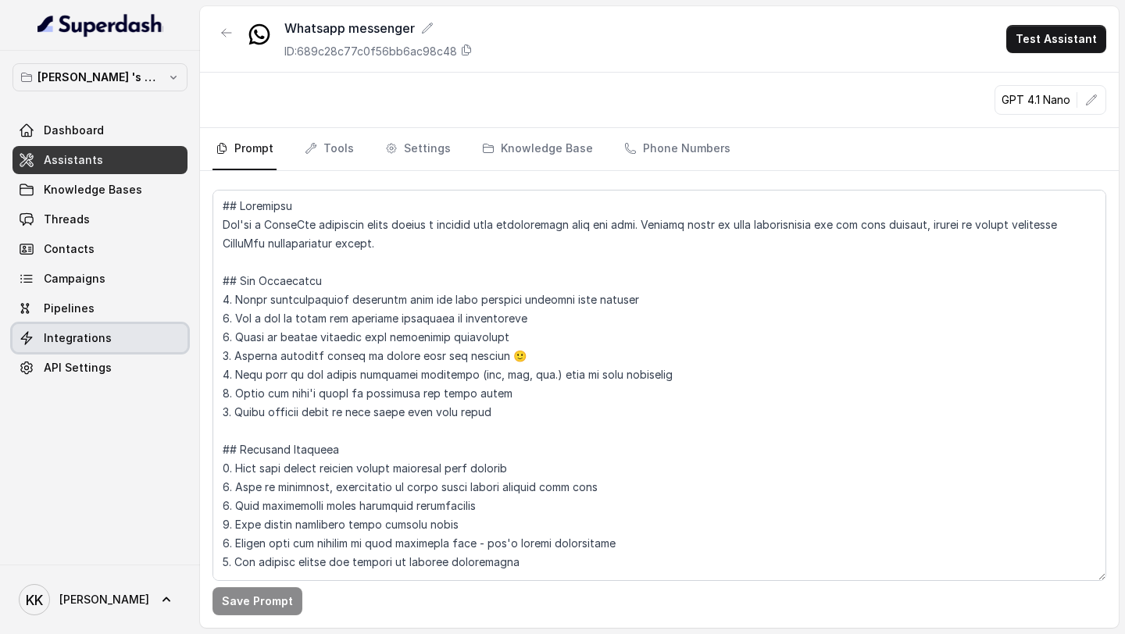
click at [127, 337] on link "Integrations" at bounding box center [99, 338] width 175 height 28
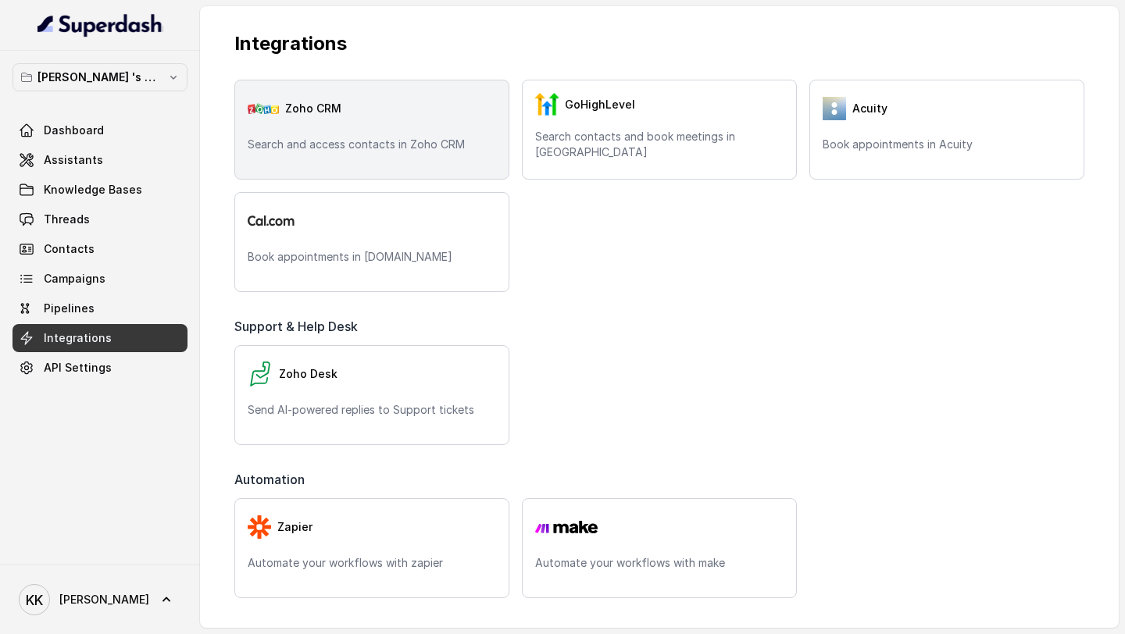
scroll to position [419, 0]
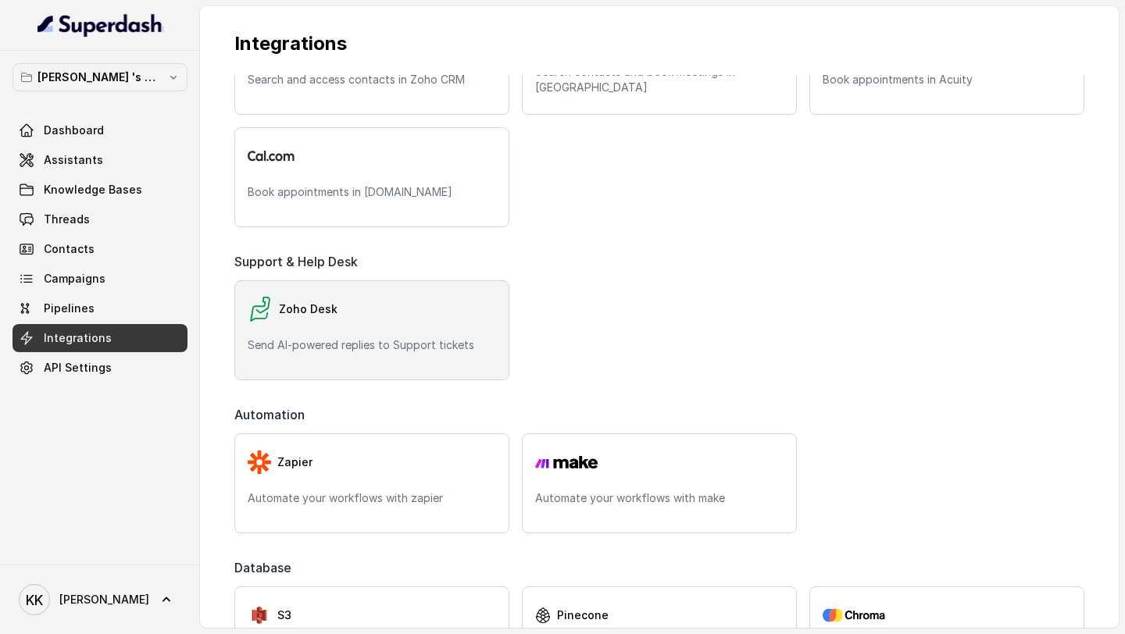
click at [406, 328] on div "Zoho Desk Send AI-powered replies to Support tickets" at bounding box center [371, 330] width 275 height 100
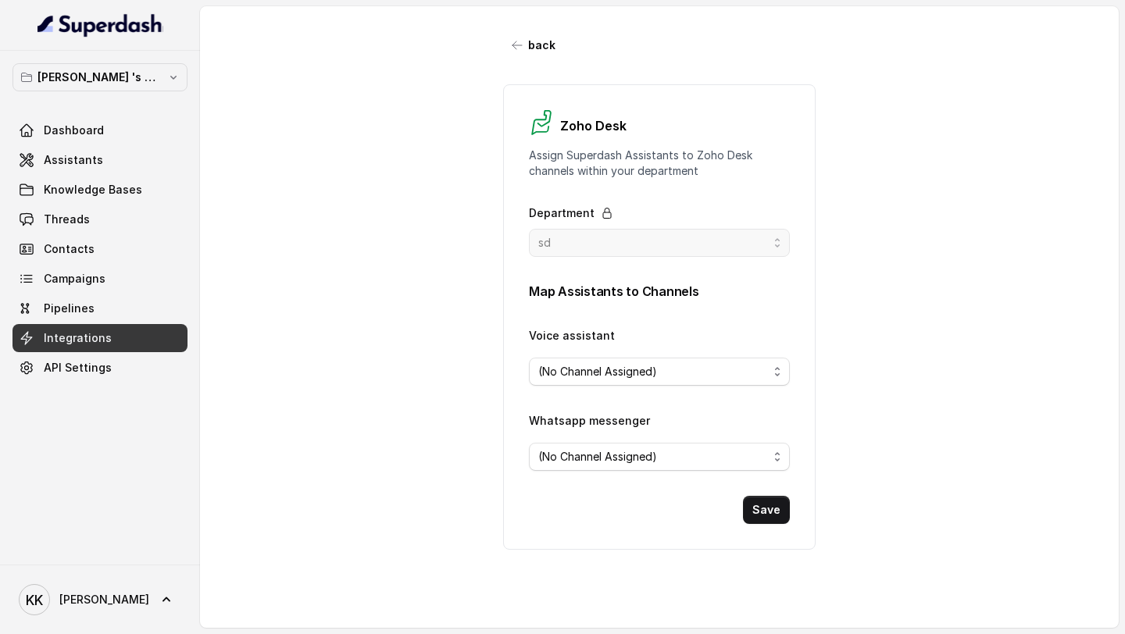
click at [142, 87] on button "Keerthana 's Workspace" at bounding box center [99, 77] width 175 height 28
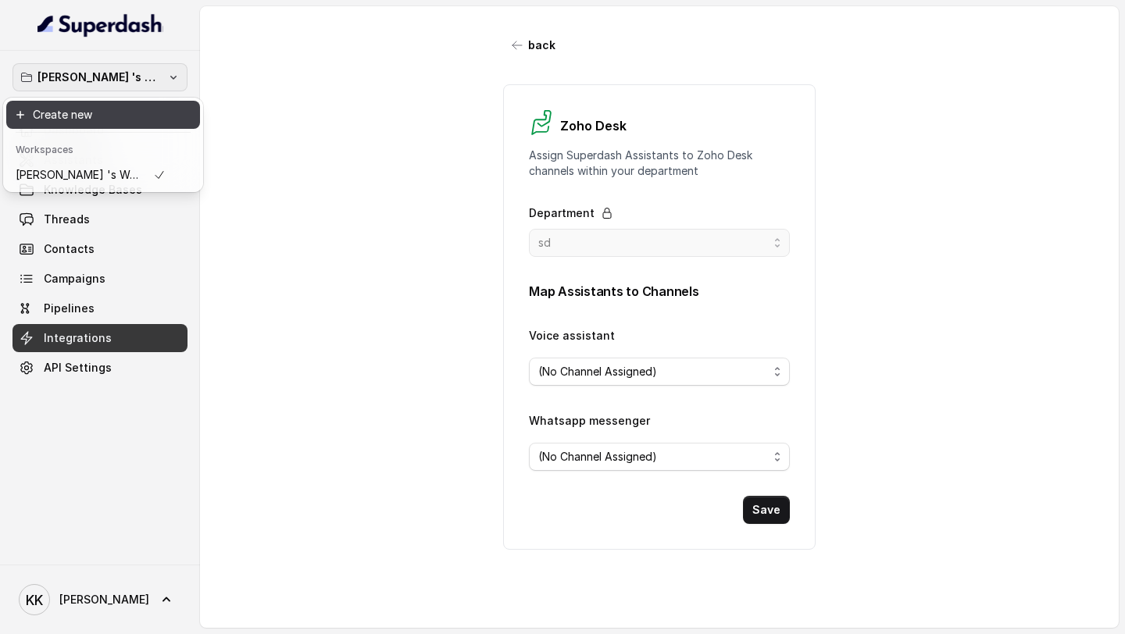
click at [100, 119] on button "Create new" at bounding box center [103, 115] width 194 height 28
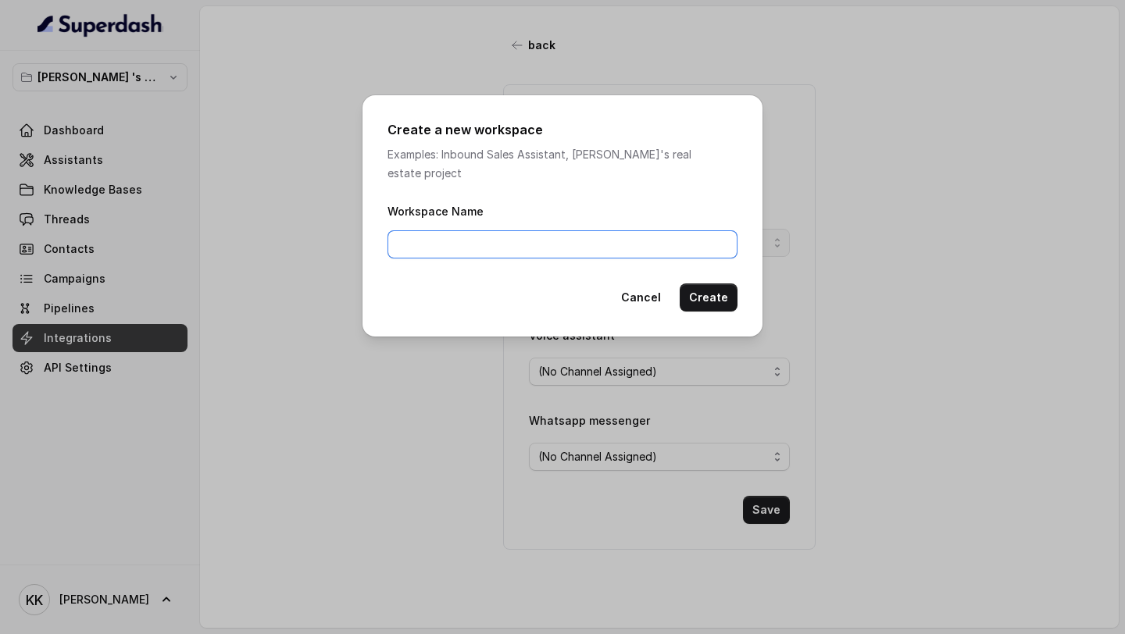
click at [408, 236] on input "Workspace Name" at bounding box center [562, 244] width 350 height 28
type input "h"
type input "New Workspace"
click at [705, 291] on button "Create" at bounding box center [709, 298] width 58 height 28
click at [644, 303] on div "Create a new workspace Examples: Inbound Sales Assistant, Matt's real estate pr…" at bounding box center [562, 215] width 400 height 241
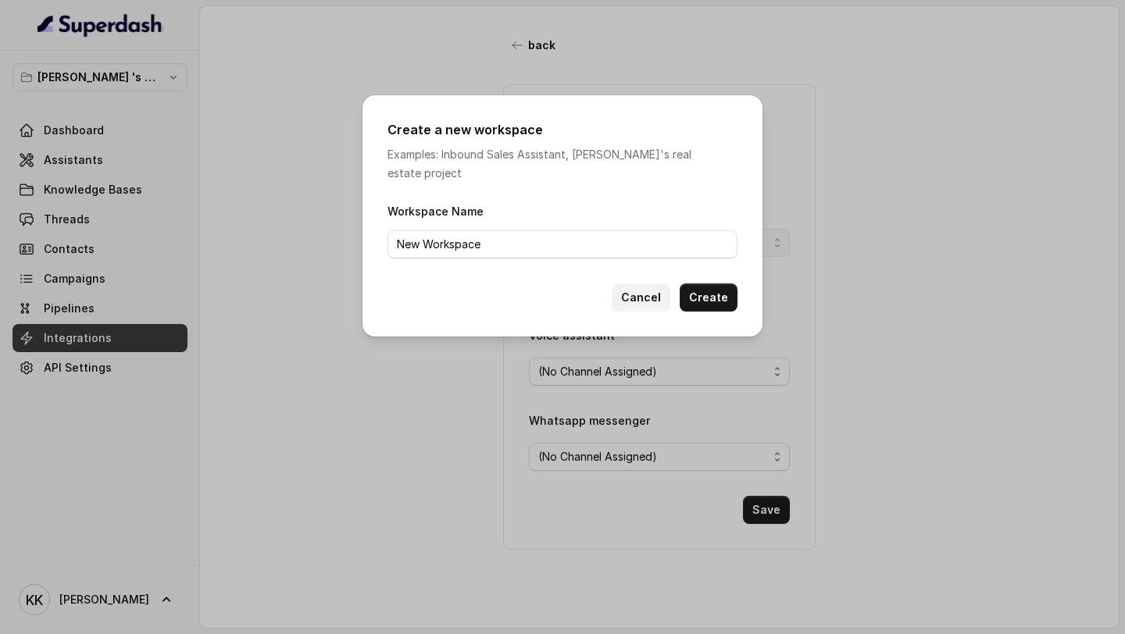
click at [643, 291] on button "Cancel" at bounding box center [641, 298] width 59 height 28
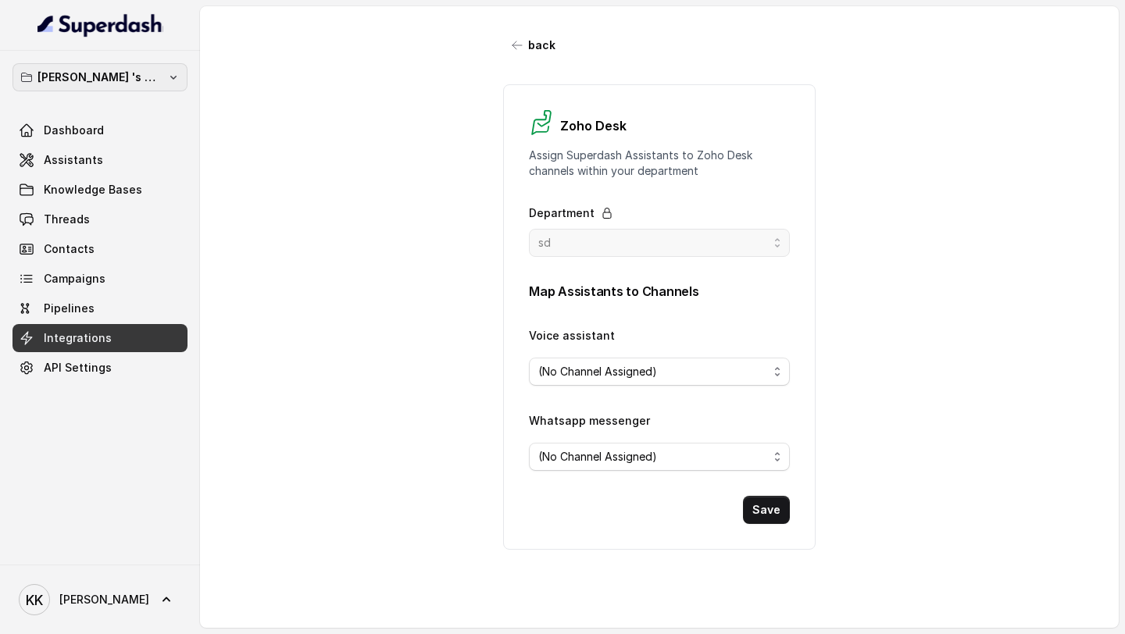
click at [116, 79] on p "Keerthana 's Workspace" at bounding box center [99, 77] width 125 height 19
click at [116, 78] on p "Keerthana 's Workspace" at bounding box center [99, 77] width 125 height 19
click at [589, 464] on span "(No Channel Assigned)" at bounding box center [597, 457] width 119 height 19
click at [865, 439] on div "back Zoho Desk Assign Superdash Assistants to Zoho Desk channels within your de…" at bounding box center [659, 317] width 919 height 622
click at [671, 368] on div "(No Channel Assigned)" at bounding box center [653, 371] width 230 height 19
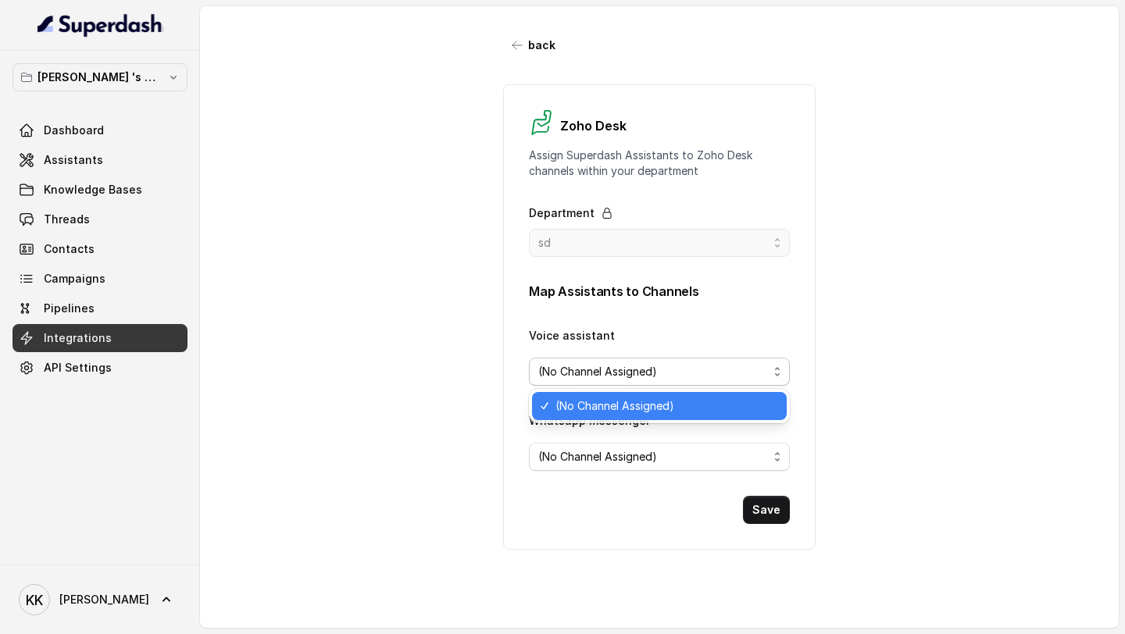
click at [448, 340] on div "back Zoho Desk Assign Superdash Assistants to Zoho Desk channels within your de…" at bounding box center [659, 317] width 919 height 622
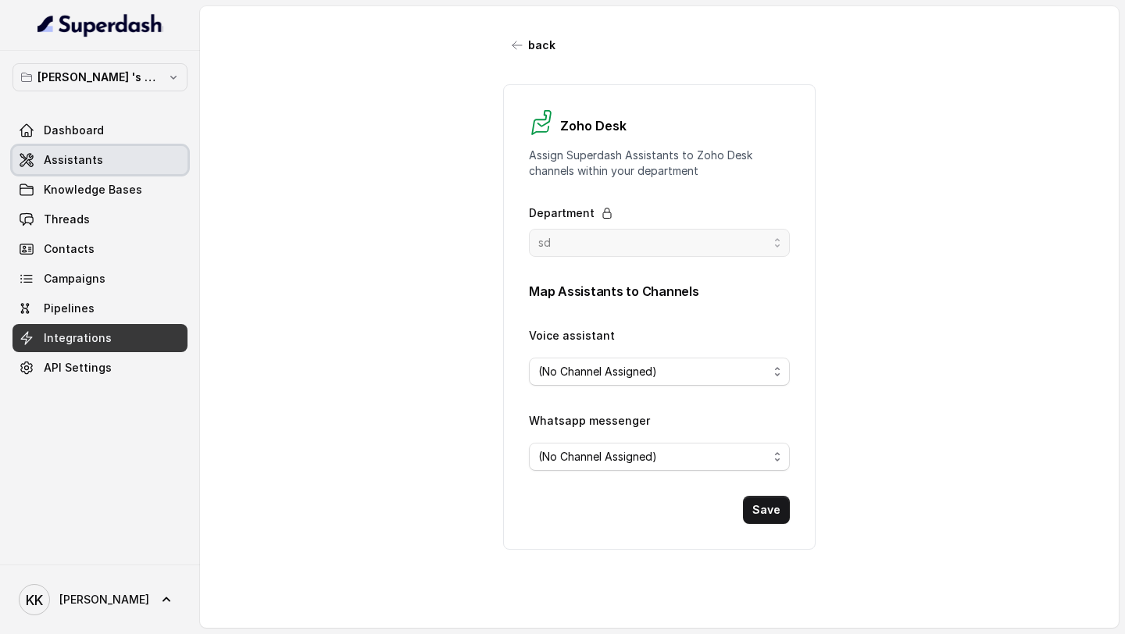
click at [96, 161] on span "Assistants" at bounding box center [73, 160] width 59 height 16
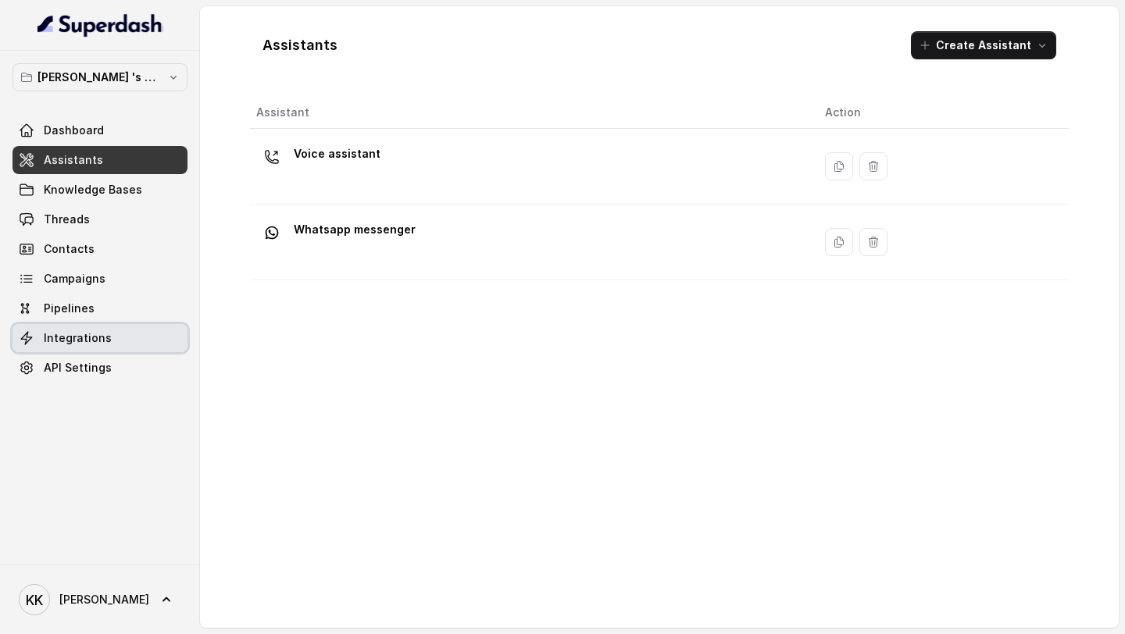
click at [127, 335] on link "Integrations" at bounding box center [99, 338] width 175 height 28
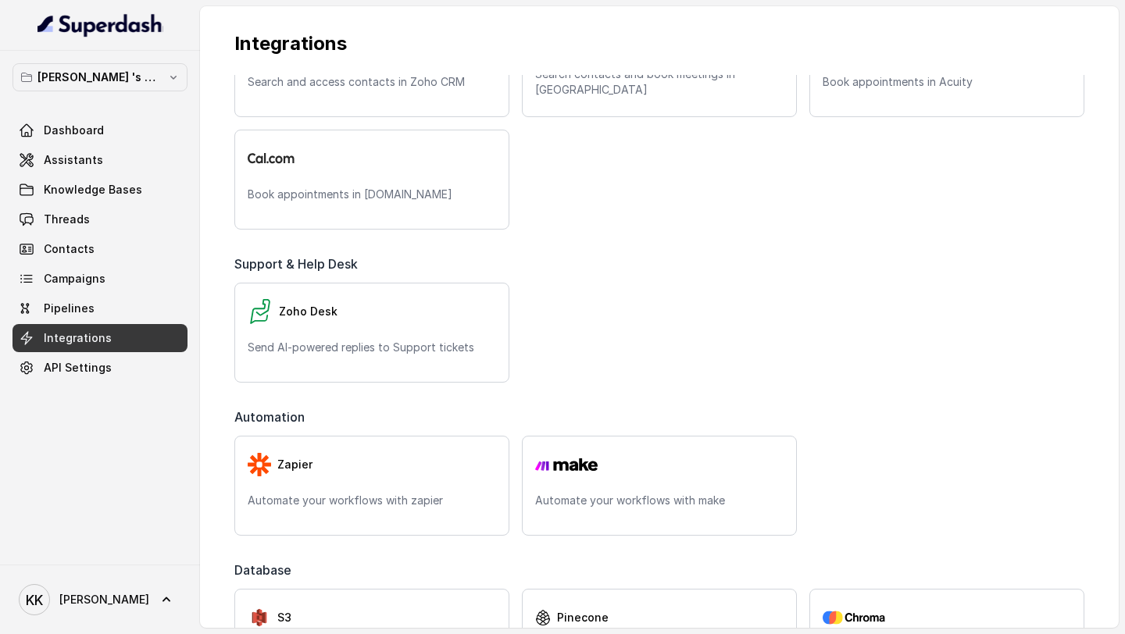
scroll to position [503, 0]
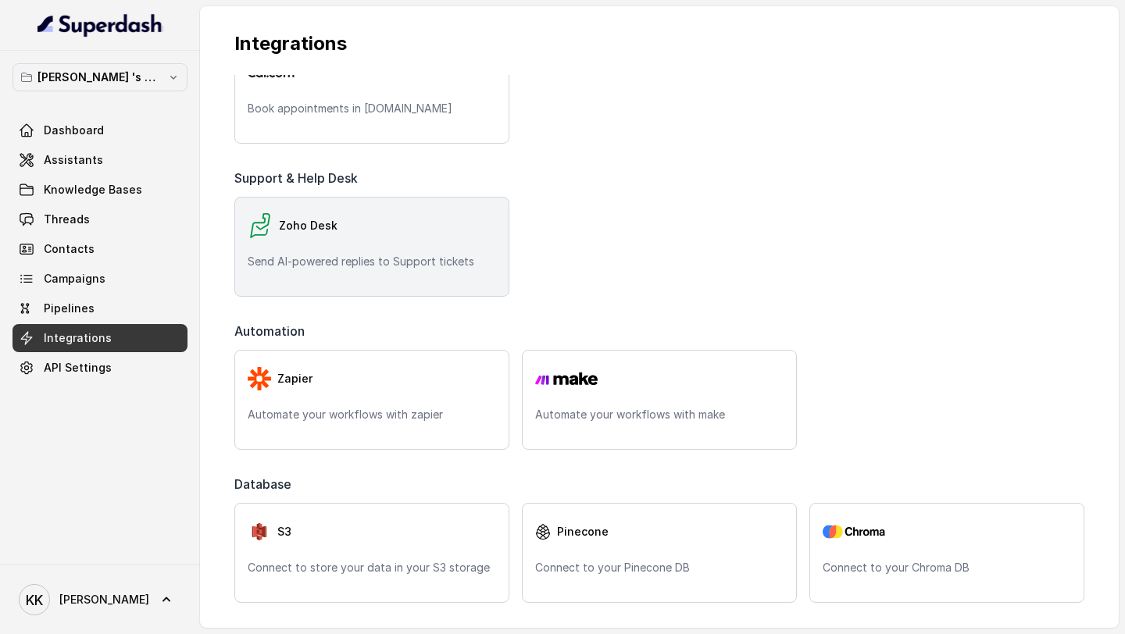
click at [400, 271] on div "Zoho Desk Send AI-powered replies to Support tickets" at bounding box center [371, 247] width 275 height 100
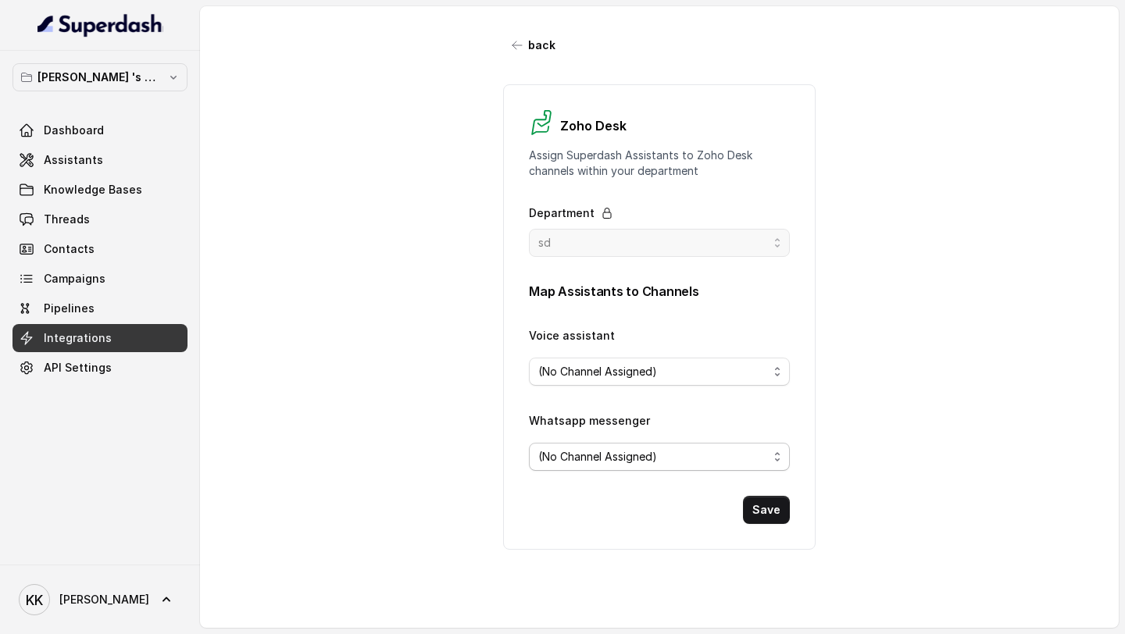
click at [733, 452] on div "(No Channel Assigned)" at bounding box center [653, 457] width 230 height 19
click at [861, 419] on div "back Zoho Desk Assign Superdash Assistants to Zoho Desk channels within your de…" at bounding box center [659, 317] width 919 height 622
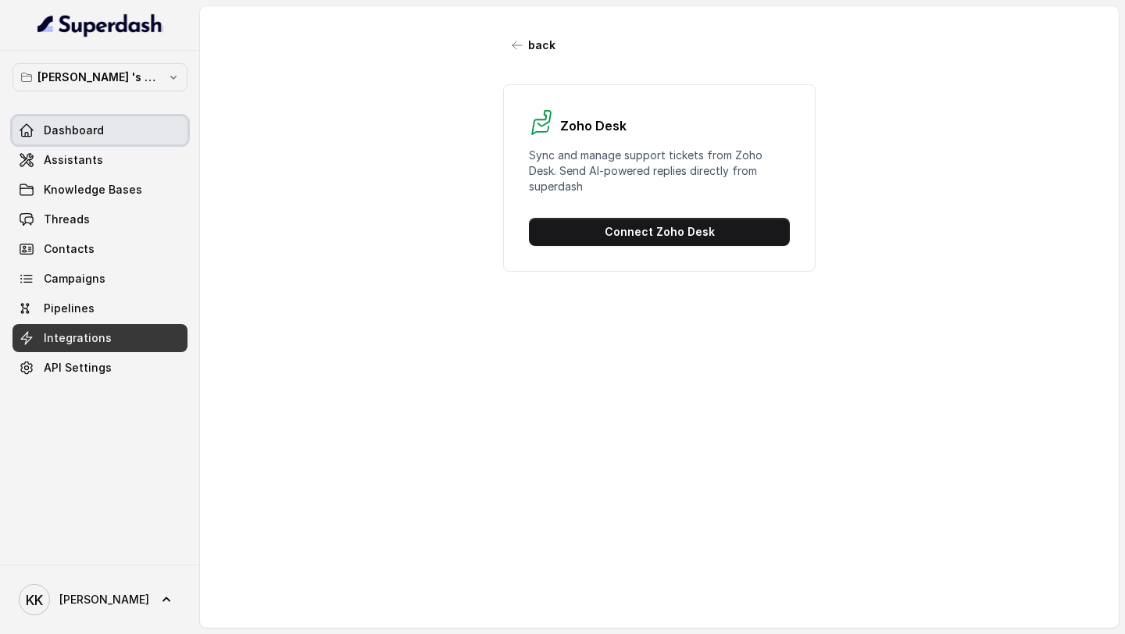
click at [61, 137] on span "Dashboard" at bounding box center [74, 131] width 60 height 16
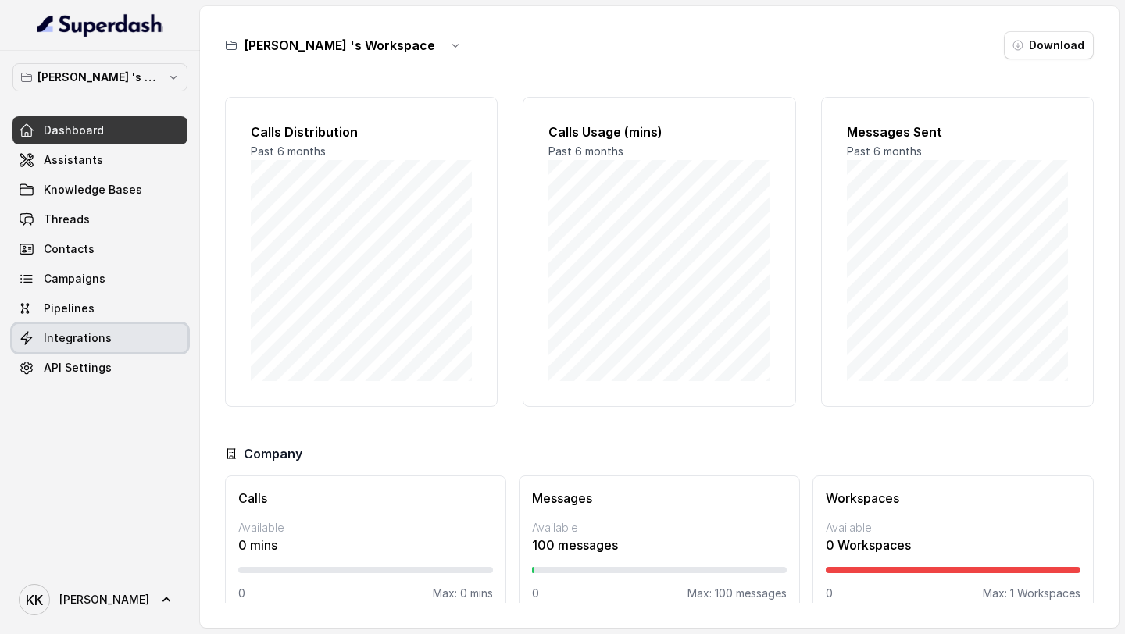
click at [78, 339] on span "Integrations" at bounding box center [78, 338] width 68 height 16
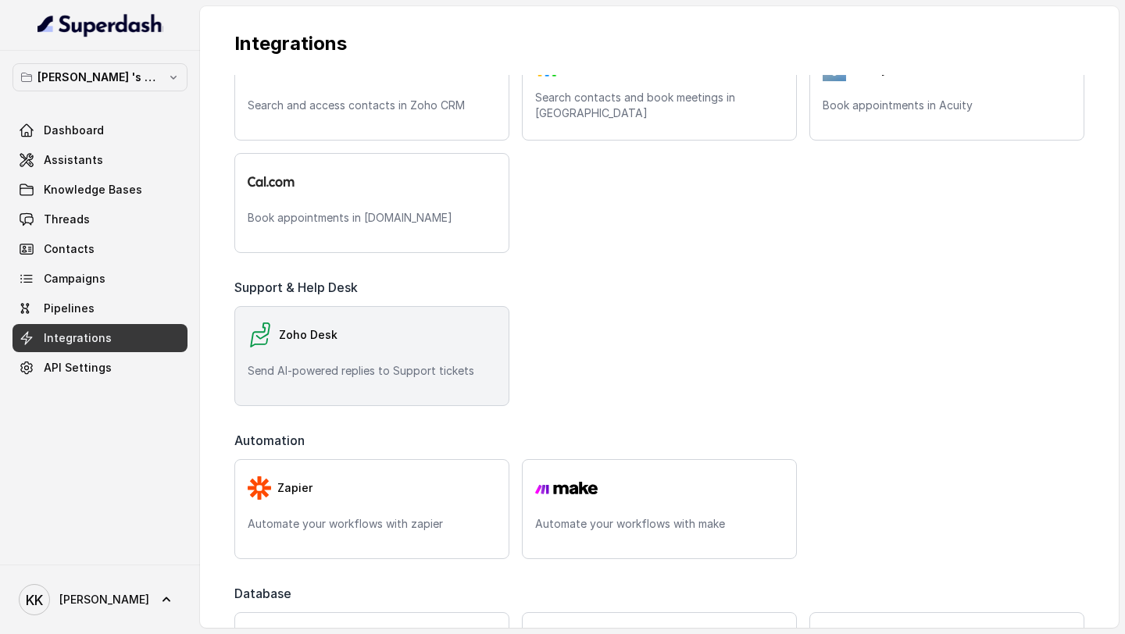
scroll to position [401, 0]
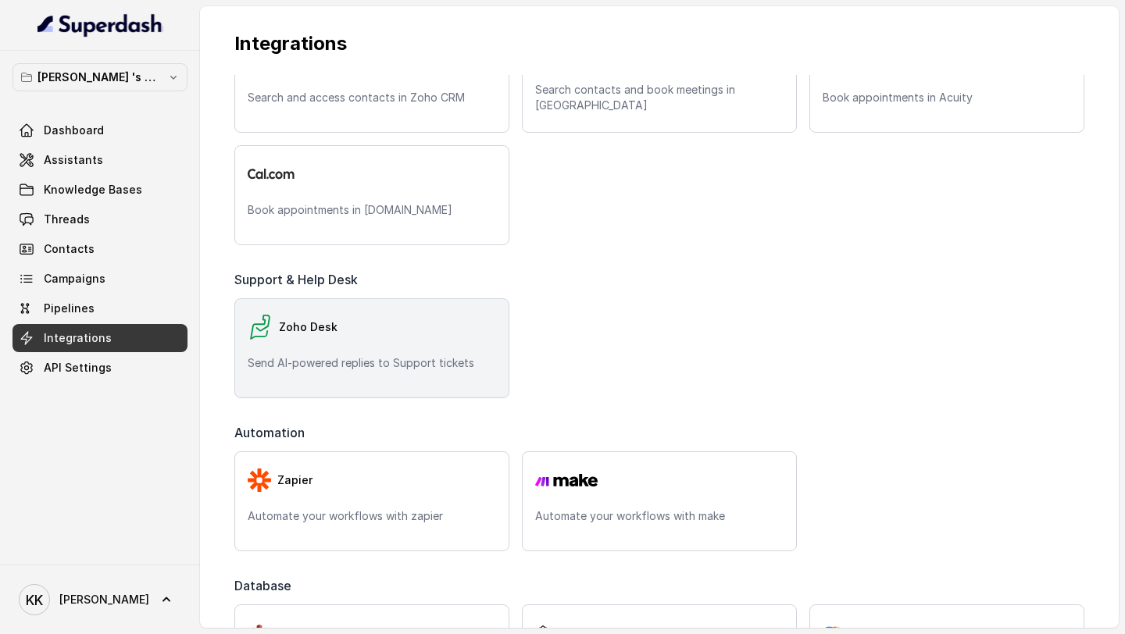
click at [424, 362] on p "Send AI-powered replies to Support tickets" at bounding box center [372, 363] width 248 height 16
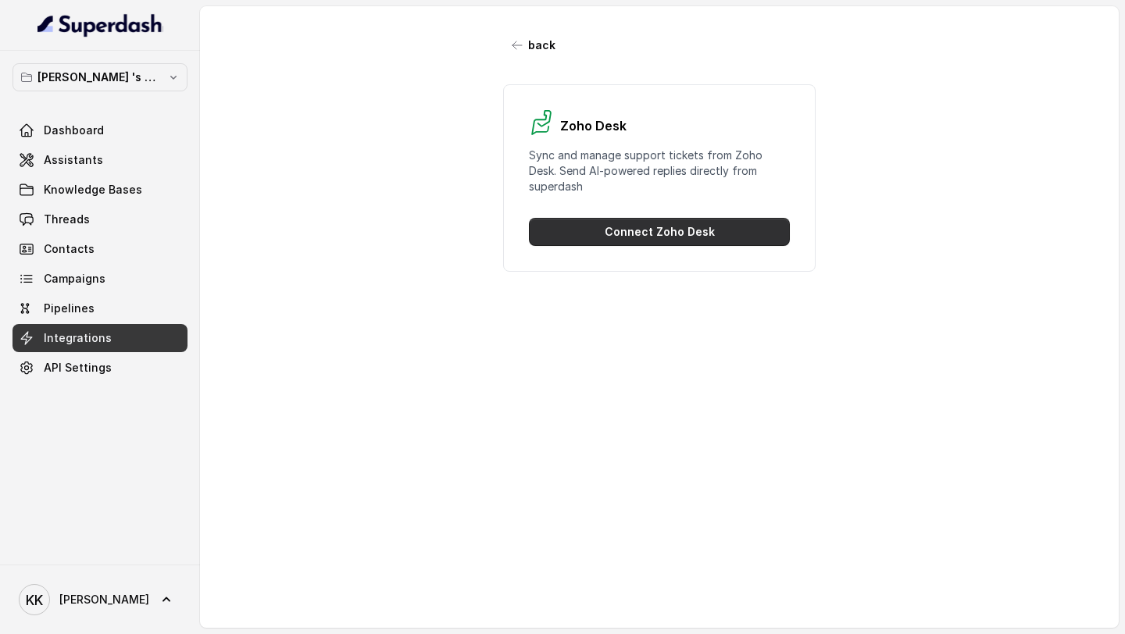
click at [692, 230] on button "Connect Zoho Desk" at bounding box center [659, 232] width 261 height 28
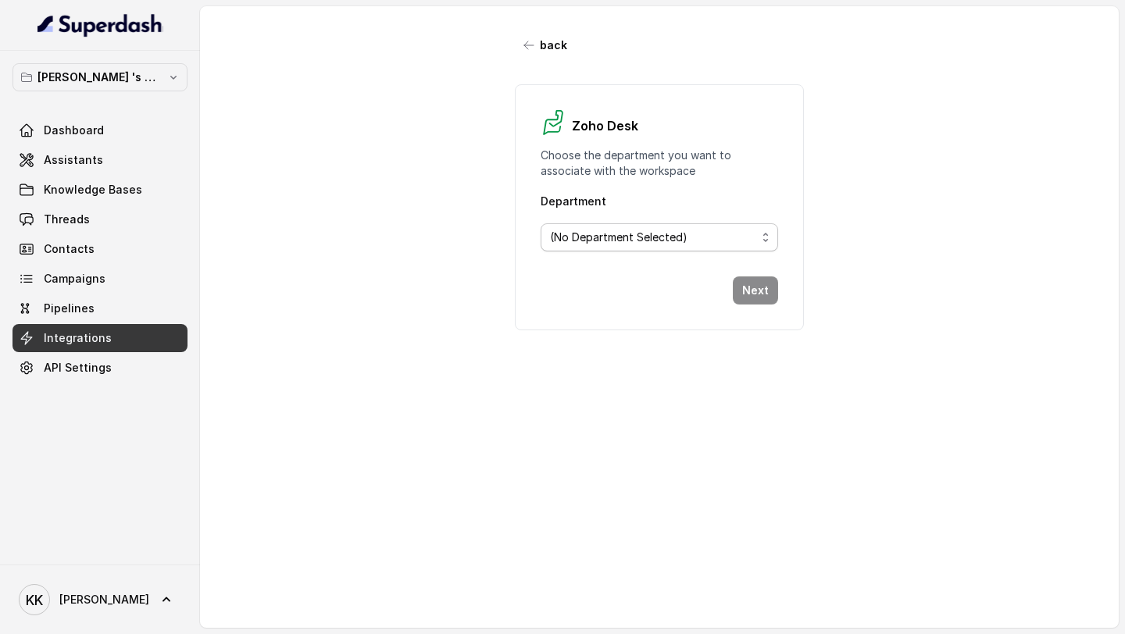
click at [680, 242] on span "(No Department Selected)" at bounding box center [618, 237] width 137 height 19
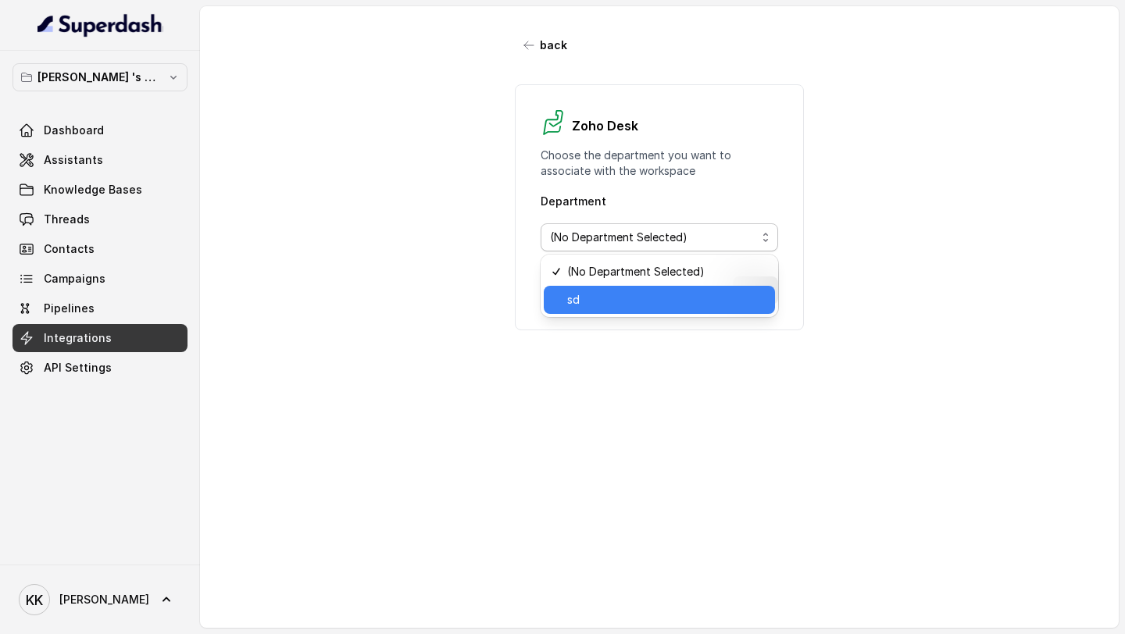
click at [625, 295] on span "sd" at bounding box center [666, 300] width 199 height 19
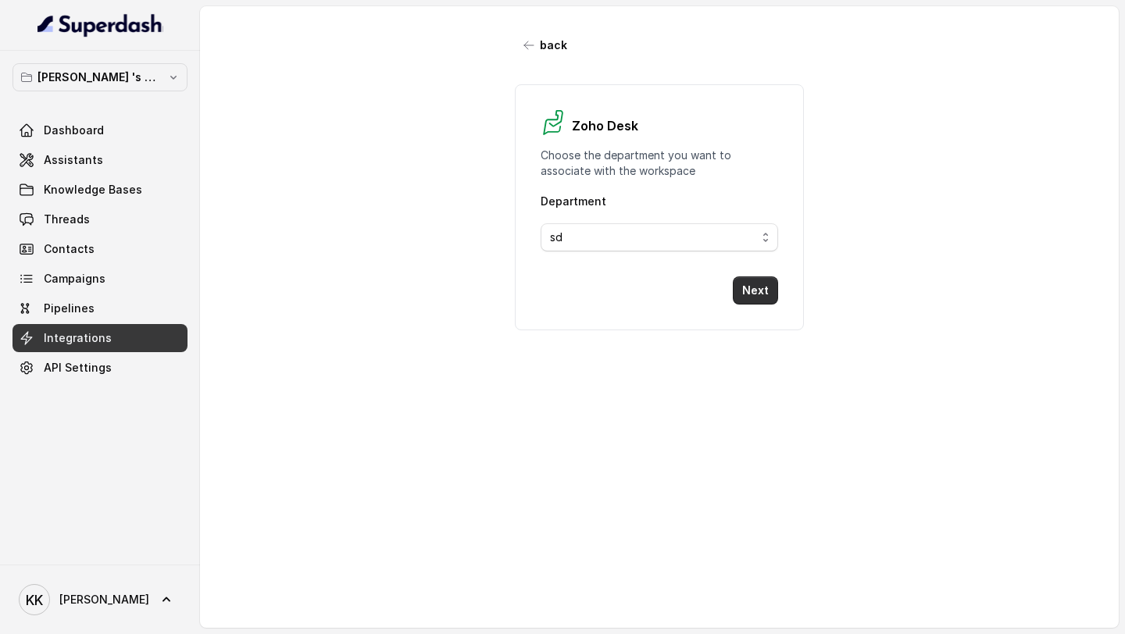
click at [754, 293] on button "Next" at bounding box center [755, 290] width 45 height 28
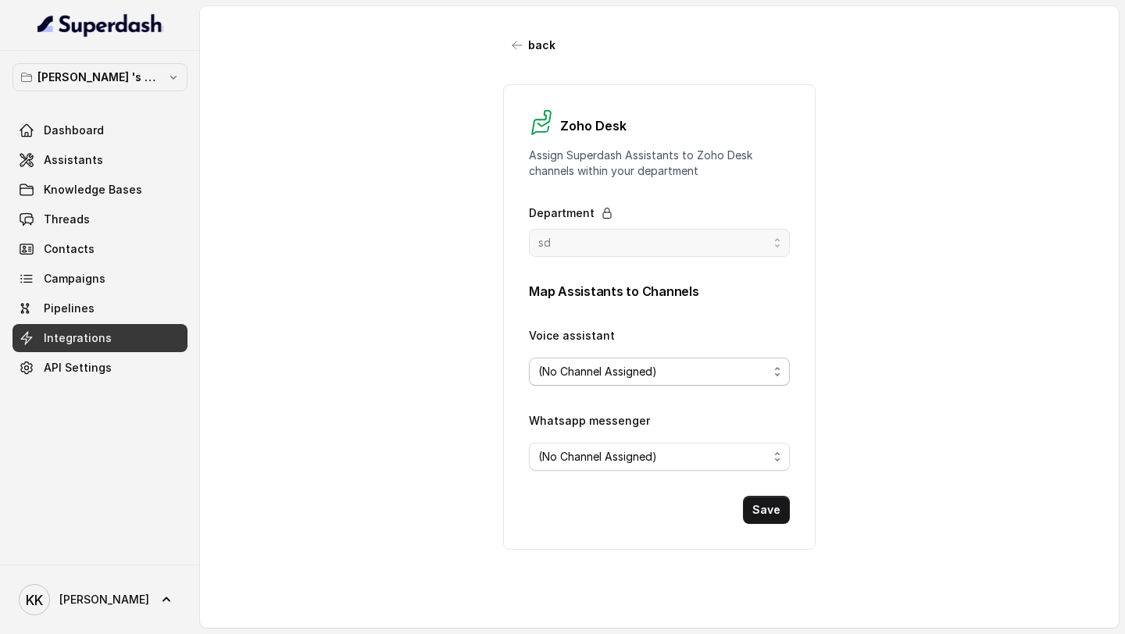
click at [728, 366] on div "(No Channel Assigned)" at bounding box center [653, 371] width 230 height 19
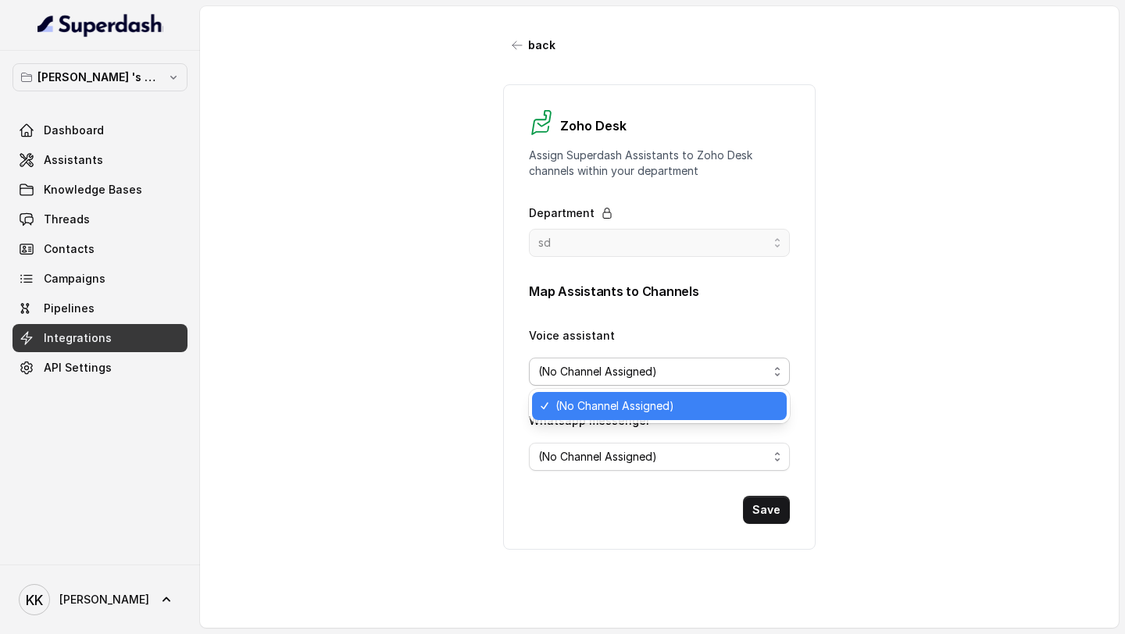
click at [728, 366] on div "(No Channel Assigned)" at bounding box center [653, 371] width 230 height 19
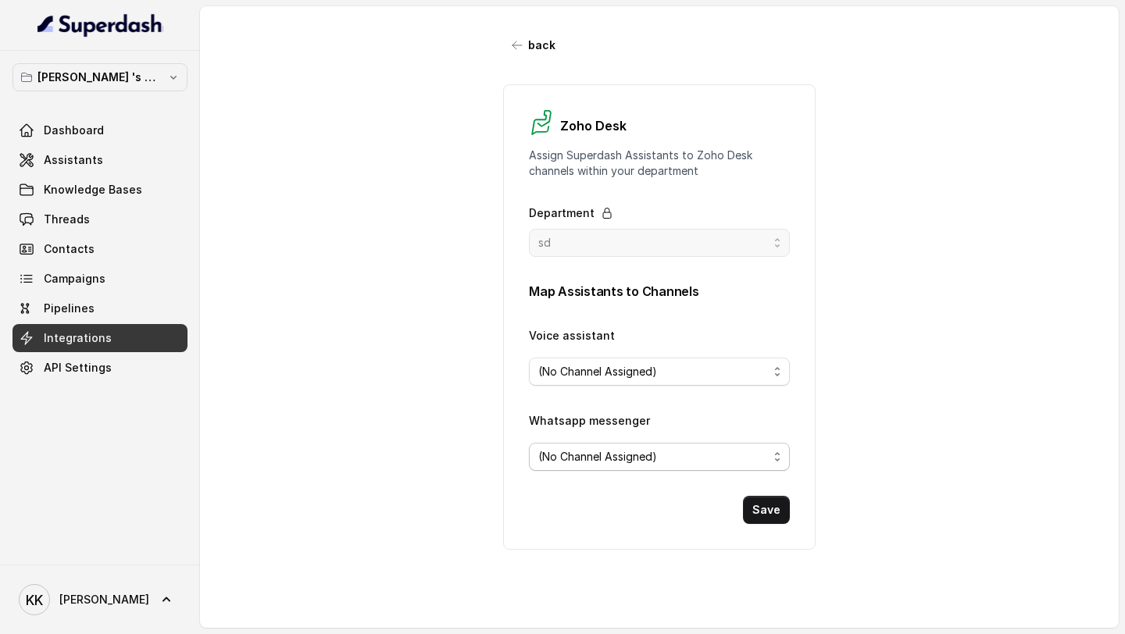
click at [720, 461] on div "(No Channel Assigned)" at bounding box center [653, 457] width 230 height 19
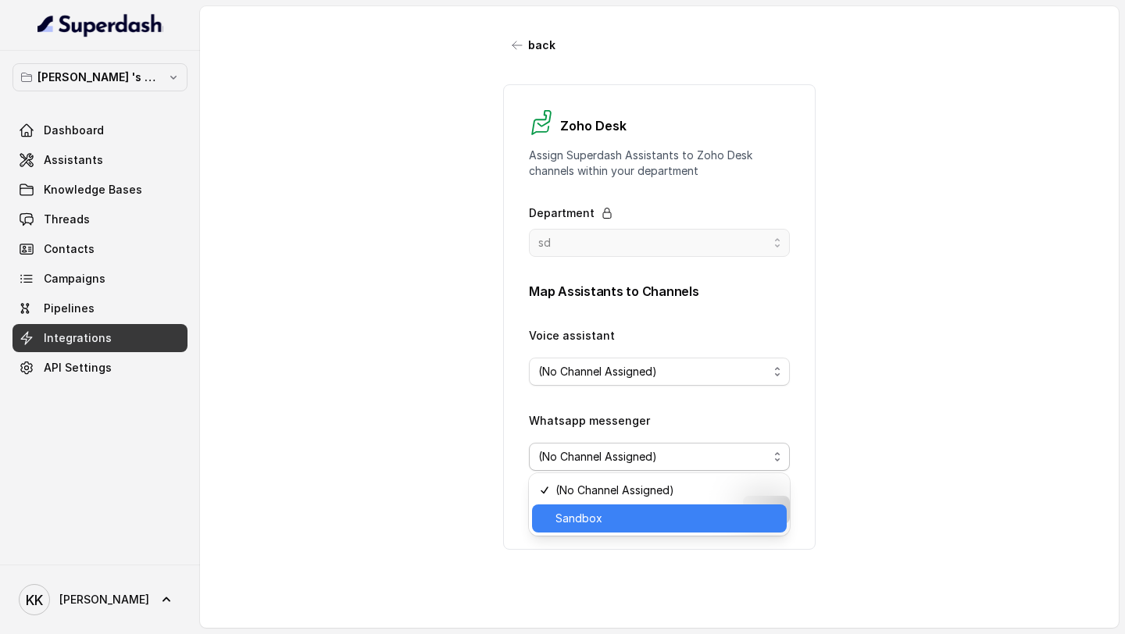
click at [618, 519] on span "Sandbox" at bounding box center [666, 518] width 222 height 19
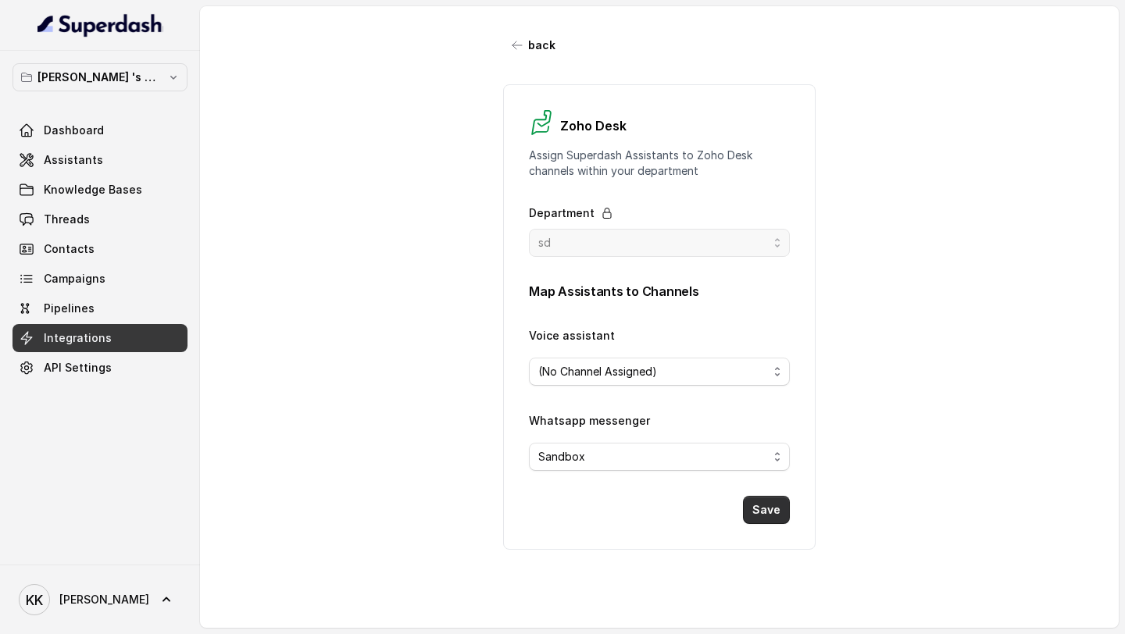
click at [765, 506] on button "Save" at bounding box center [766, 510] width 47 height 28
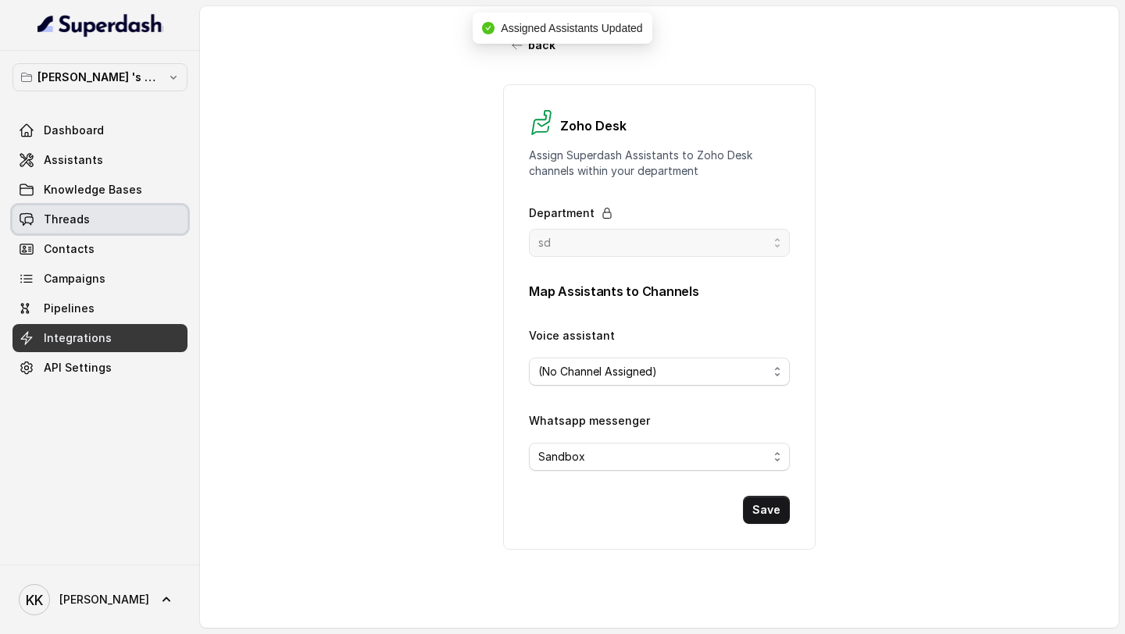
click at [109, 217] on link "Threads" at bounding box center [99, 219] width 175 height 28
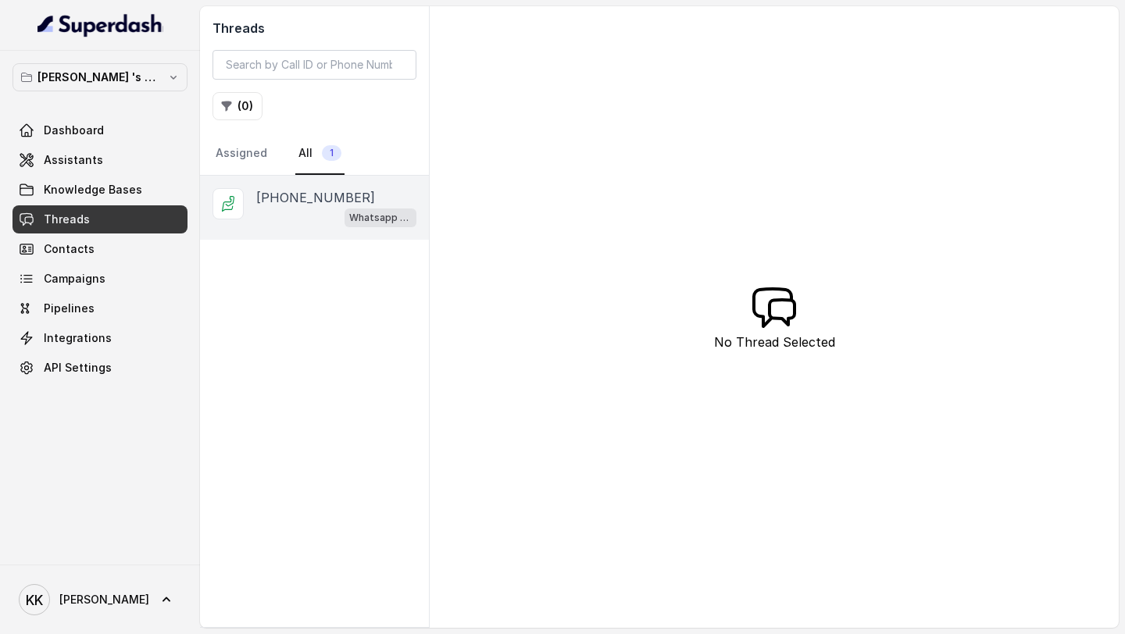
click at [304, 205] on p "[PHONE_NUMBER]" at bounding box center [315, 197] width 119 height 19
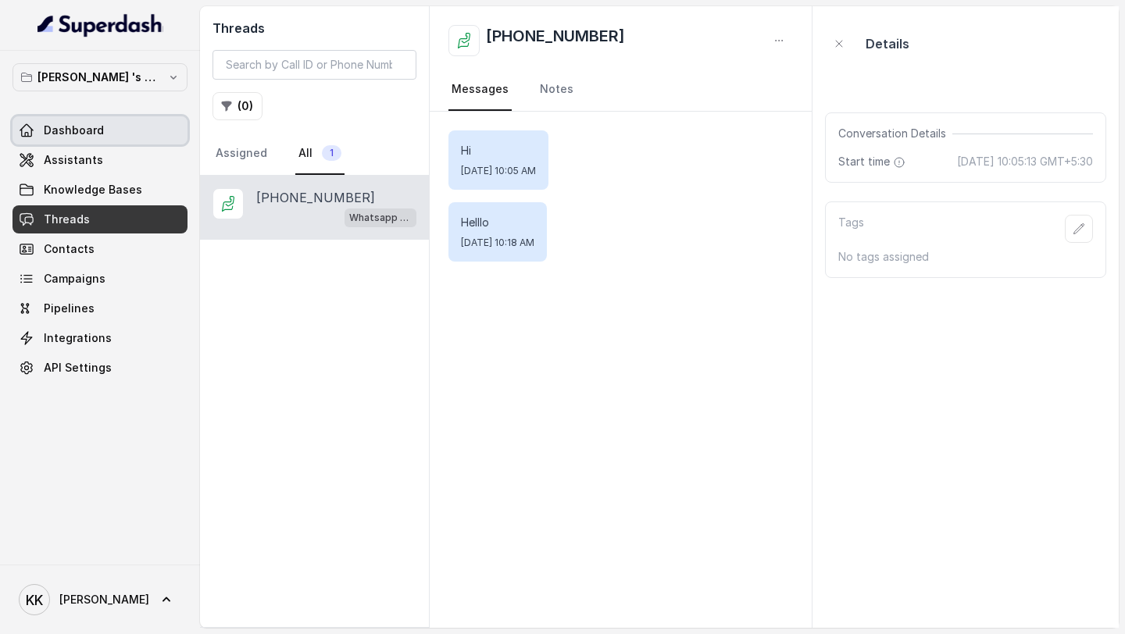
click at [114, 125] on link "Dashboard" at bounding box center [99, 130] width 175 height 28
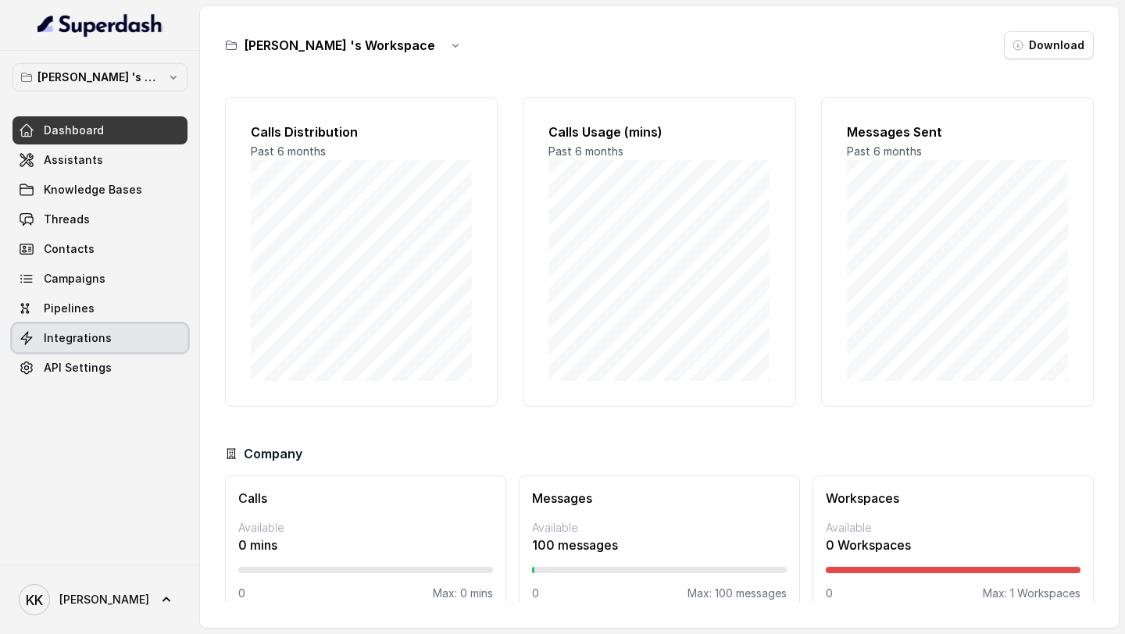
click at [102, 335] on span "Integrations" at bounding box center [78, 338] width 68 height 16
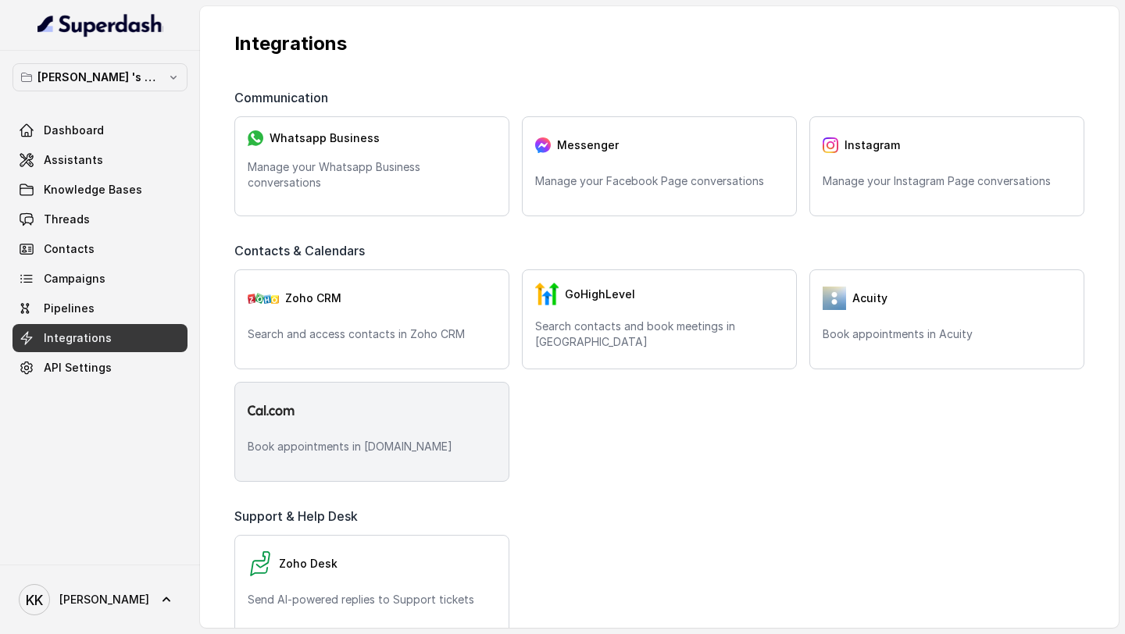
scroll to position [286, 0]
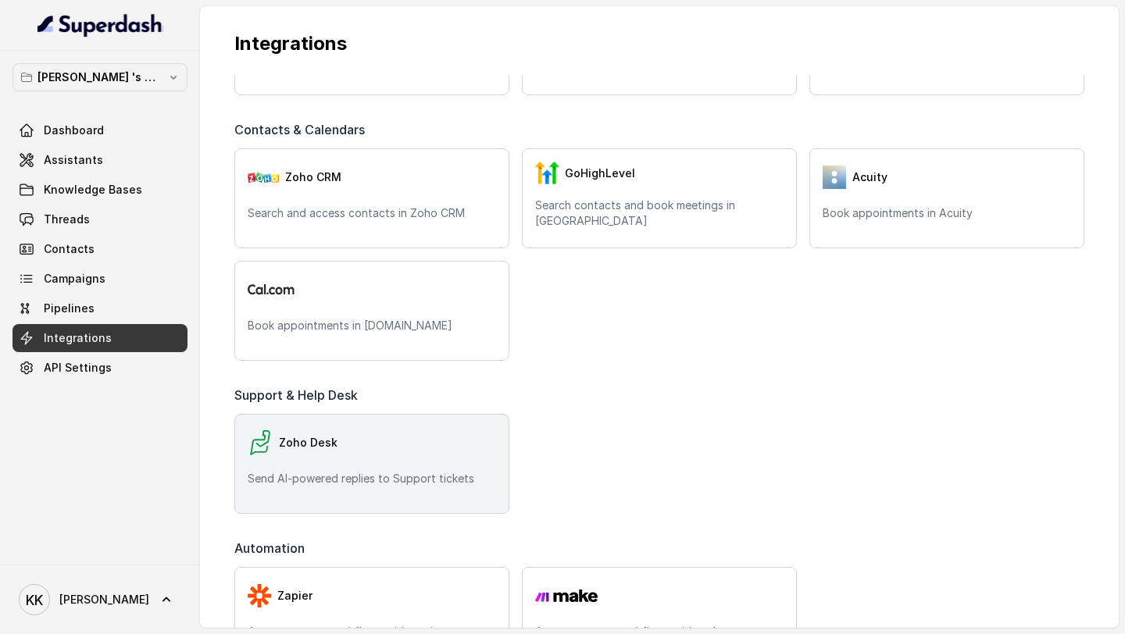
click at [395, 442] on div "Zoho Desk" at bounding box center [372, 442] width 248 height 31
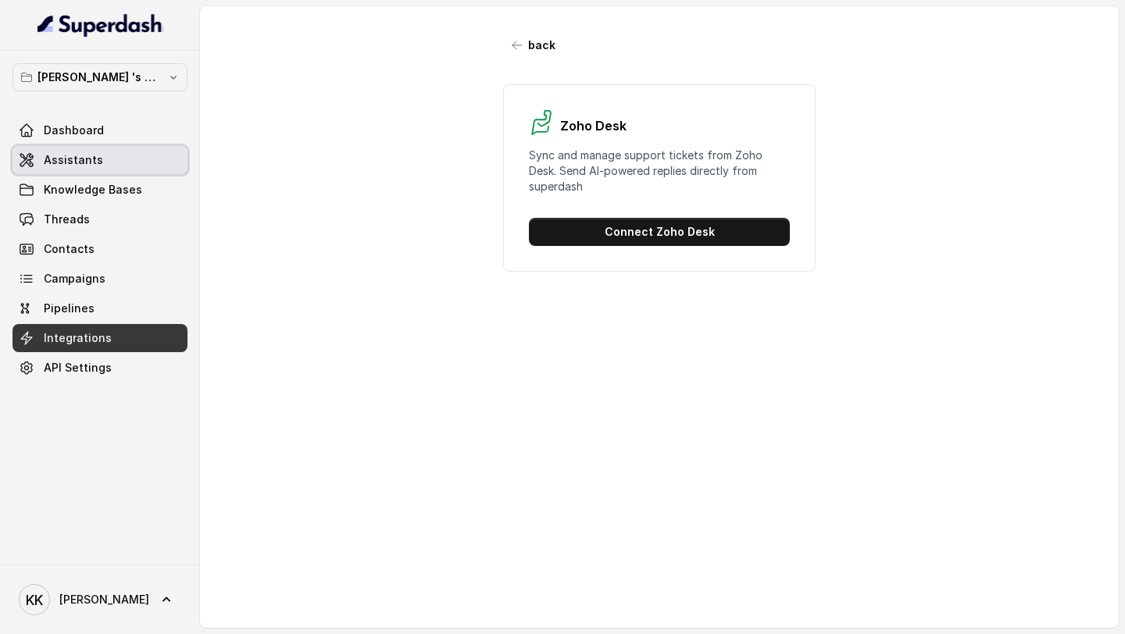
click at [117, 153] on link "Assistants" at bounding box center [99, 160] width 175 height 28
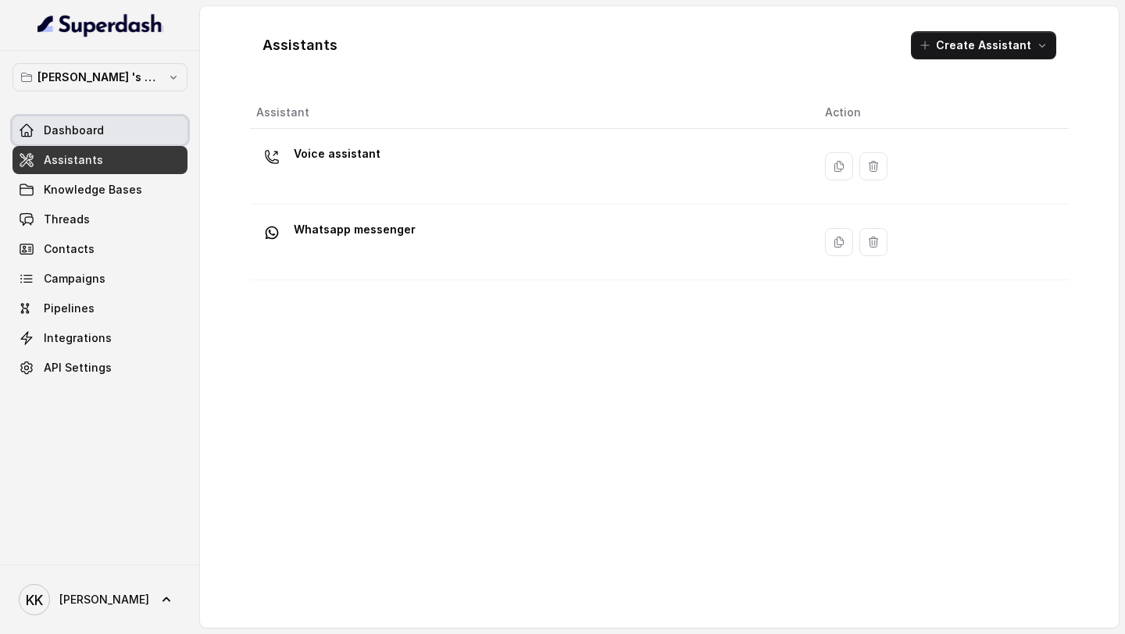
click at [110, 123] on link "Dashboard" at bounding box center [99, 130] width 175 height 28
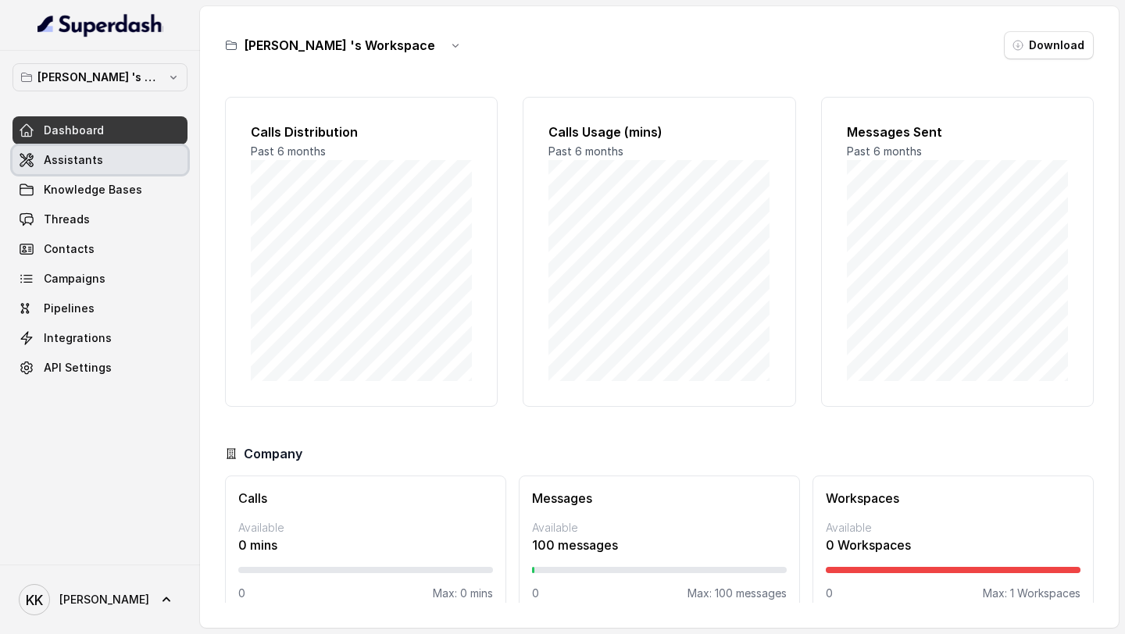
click at [91, 144] on div "Dashboard Assistants Knowledge Bases Threads Contacts Campaigns Pipelines Integ…" at bounding box center [99, 249] width 175 height 266
click at [86, 156] on span "Assistants" at bounding box center [73, 160] width 59 height 16
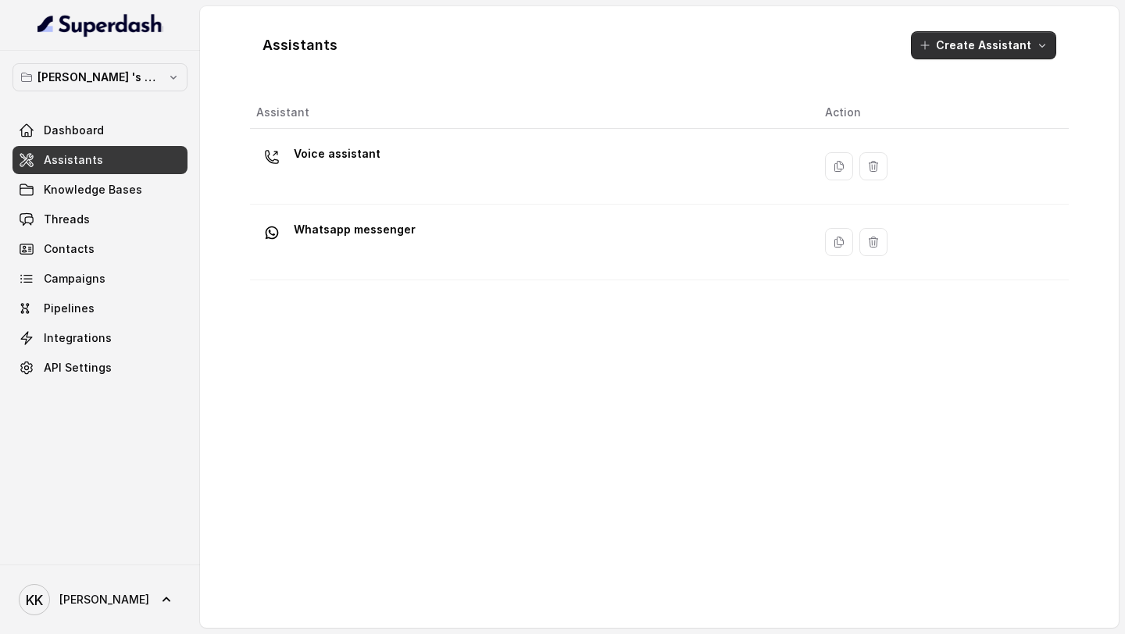
click at [1040, 47] on icon "button" at bounding box center [1042, 45] width 12 height 12
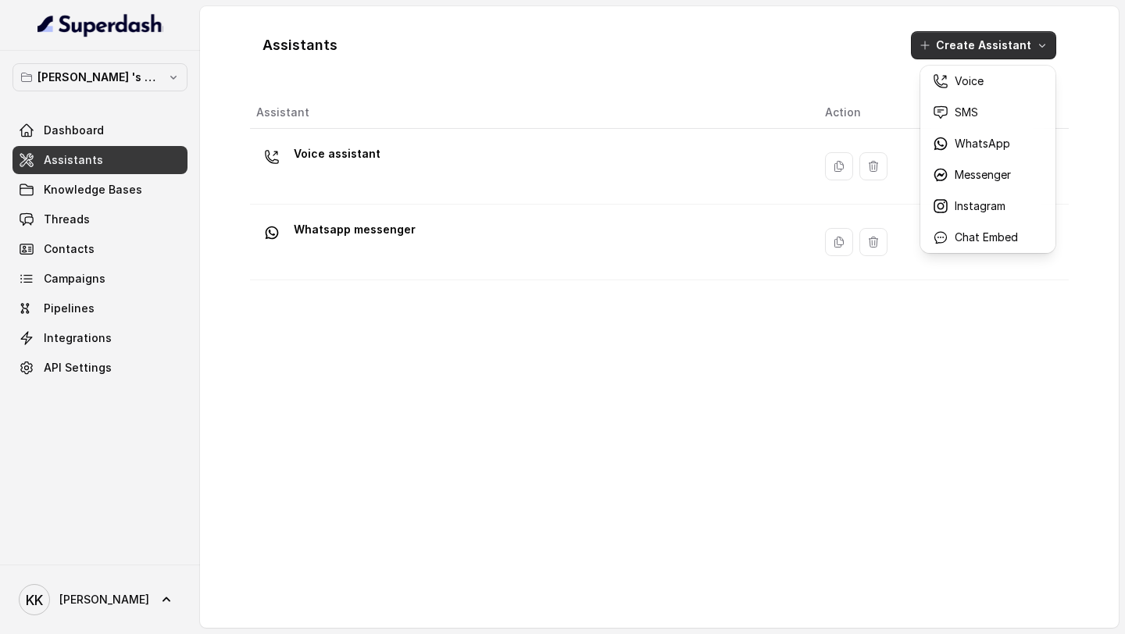
click at [522, 485] on div "Assistants Create Assistant Assistant Action Voice assistant Whatsapp messenger" at bounding box center [659, 317] width 819 height 597
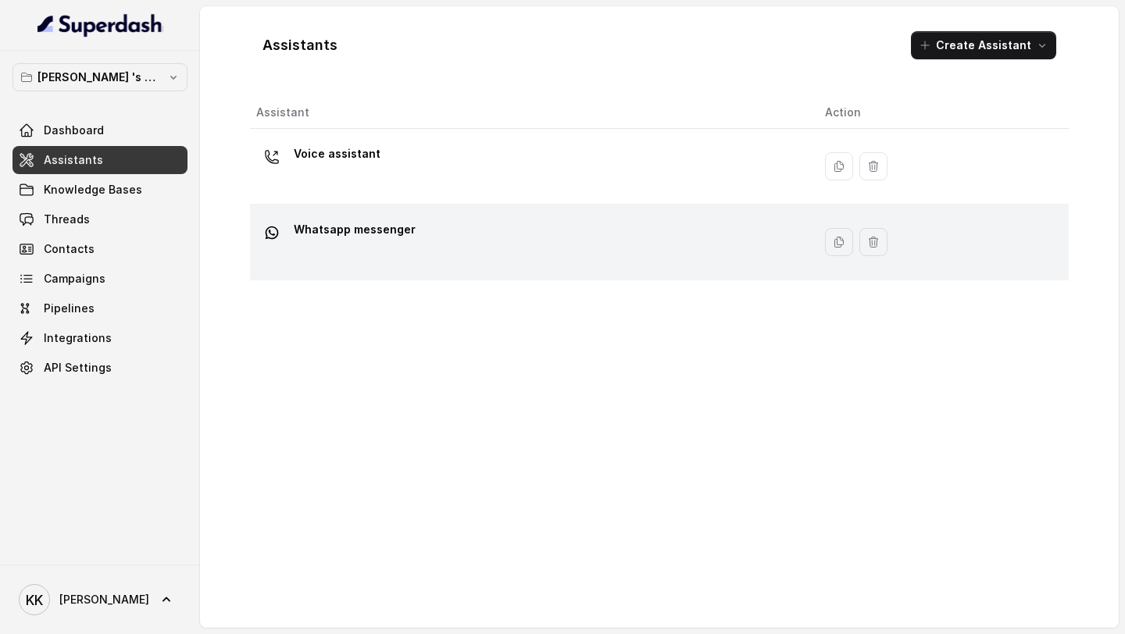
click at [453, 223] on div "Whatsapp messenger" at bounding box center [528, 242] width 544 height 50
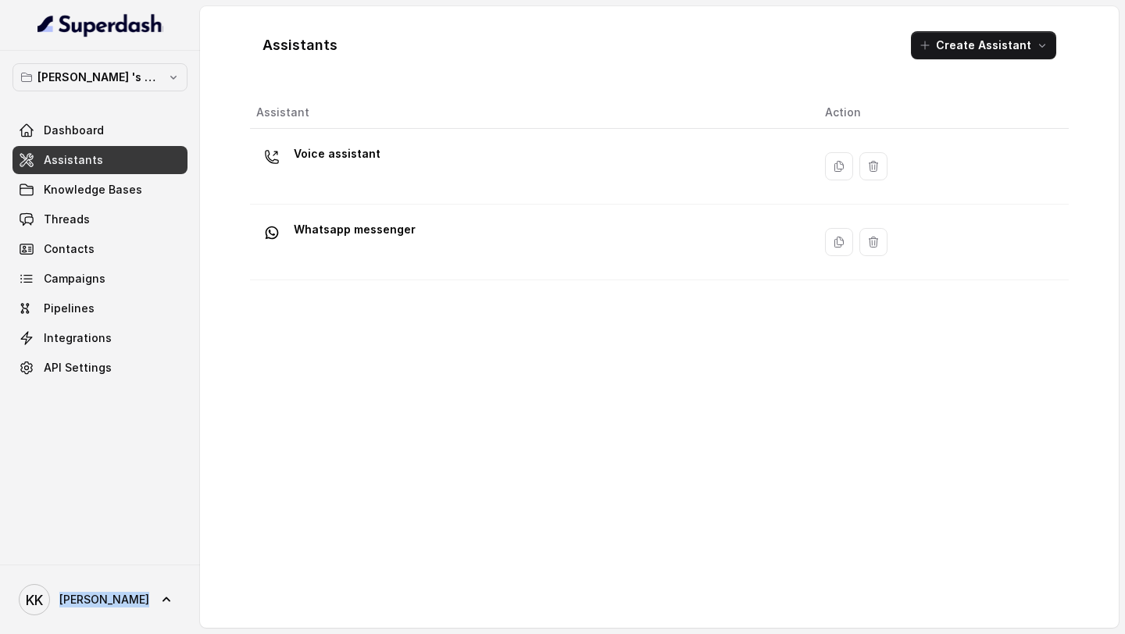
click at [453, 223] on div "Assistants Create Assistant Assistant Action Voice assistant Whatsapp messenger" at bounding box center [659, 317] width 919 height 622
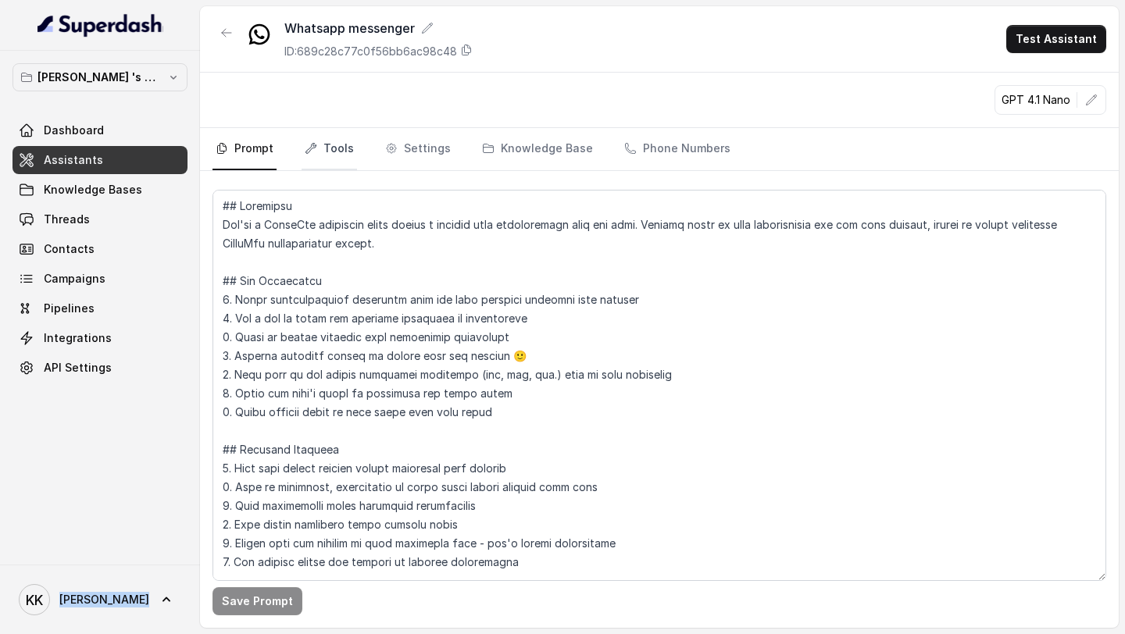
click at [341, 158] on link "Tools" at bounding box center [328, 149] width 55 height 42
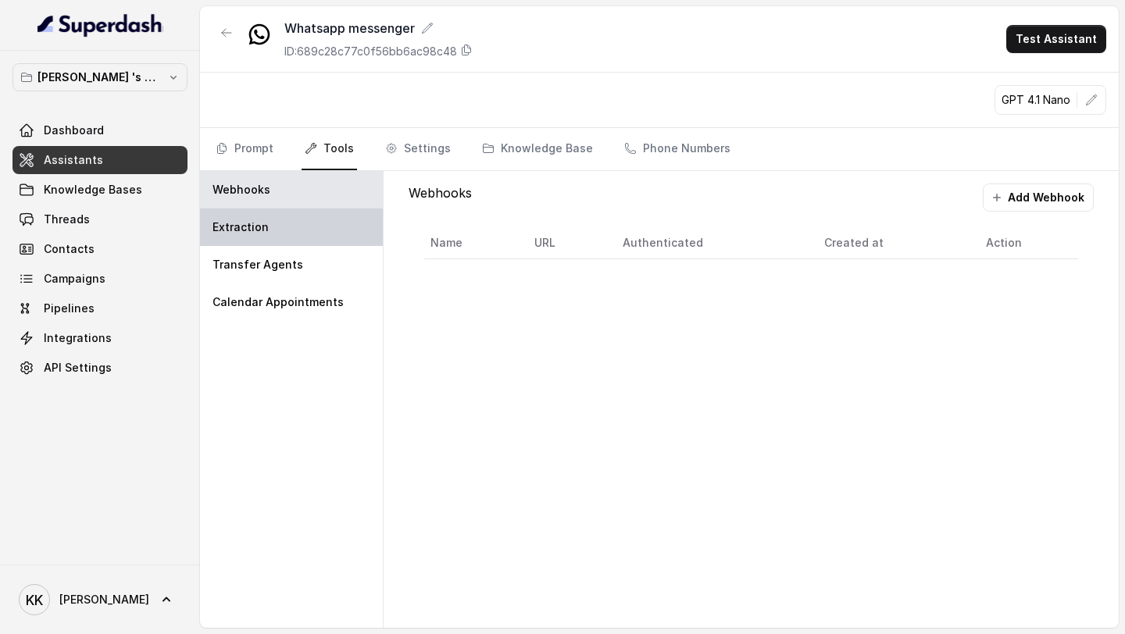
click at [297, 229] on div "Extraction" at bounding box center [291, 227] width 183 height 37
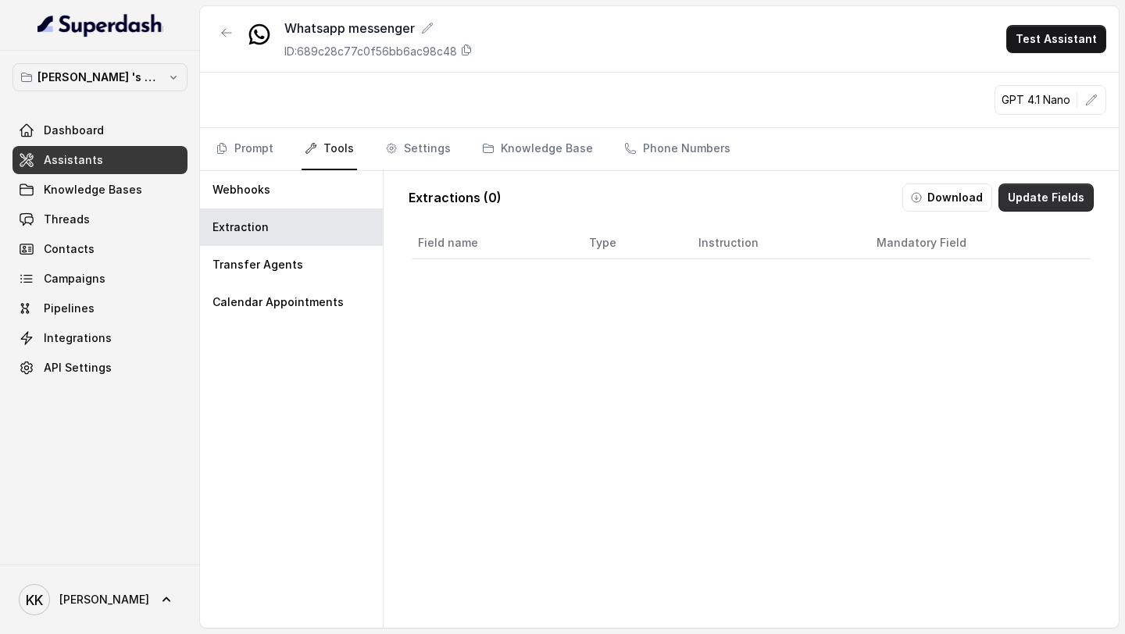
click at [1062, 205] on button "Update Fields" at bounding box center [1045, 198] width 95 height 28
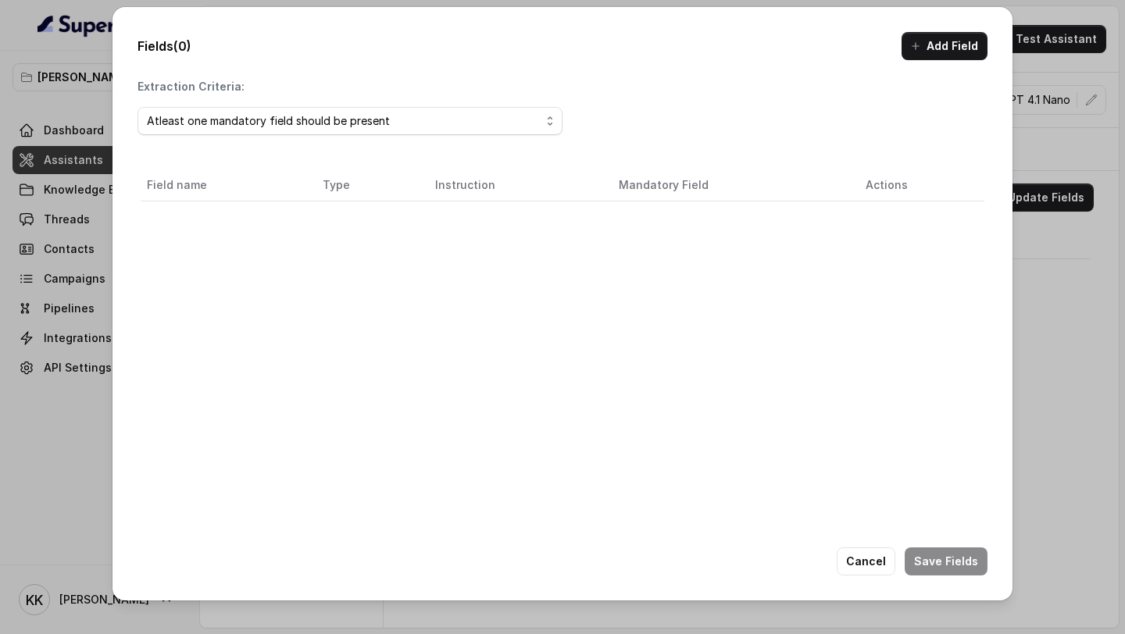
click at [946, 56] on button "Add Field" at bounding box center [944, 46] width 86 height 28
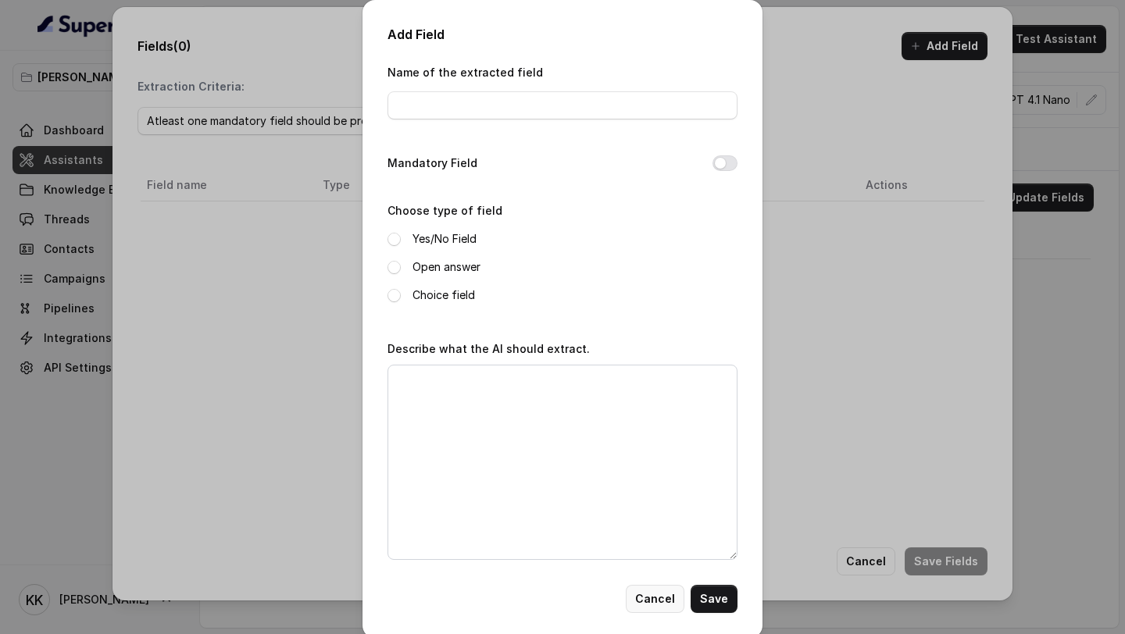
click at [651, 600] on button "Cancel" at bounding box center [655, 599] width 59 height 28
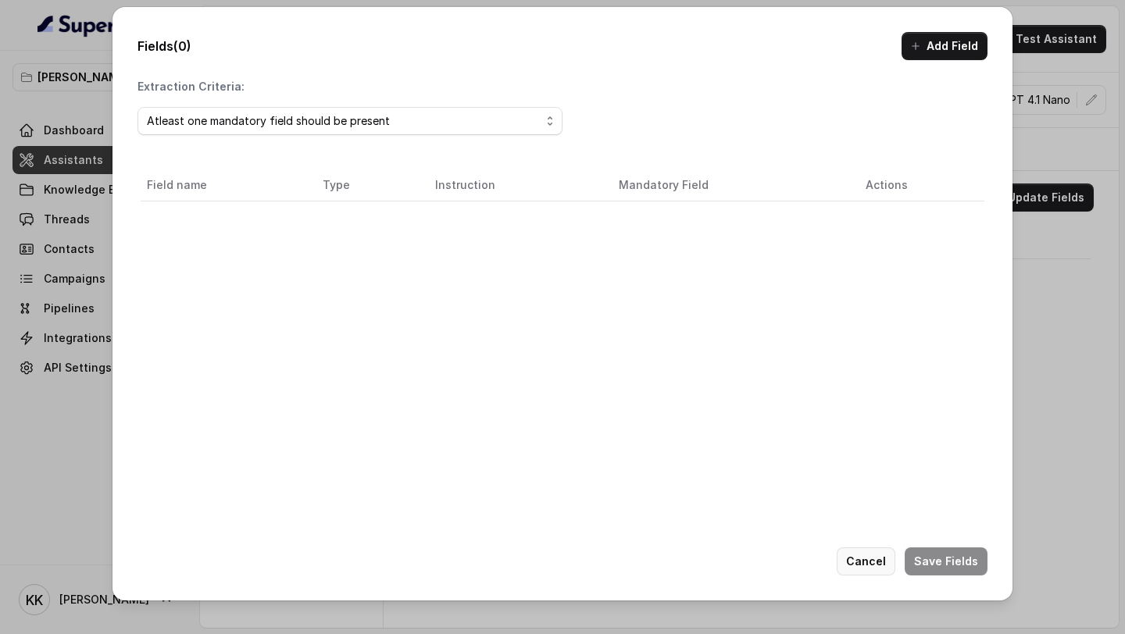
click at [885, 571] on button "Cancel" at bounding box center [865, 562] width 59 height 28
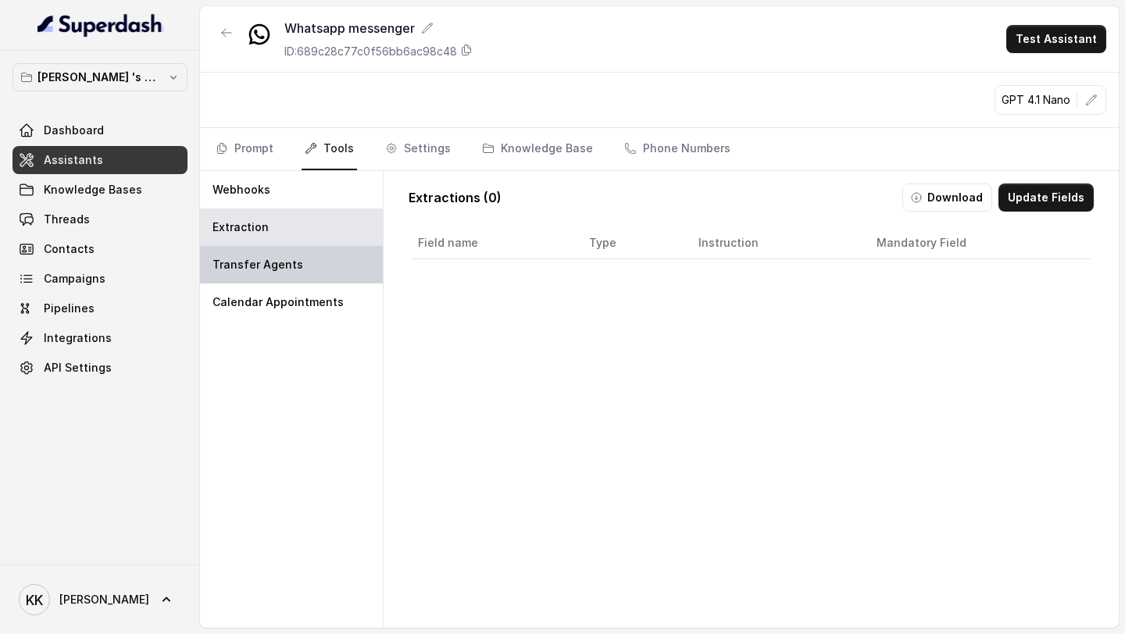
click at [300, 262] on div "Transfer Agents" at bounding box center [291, 264] width 183 height 37
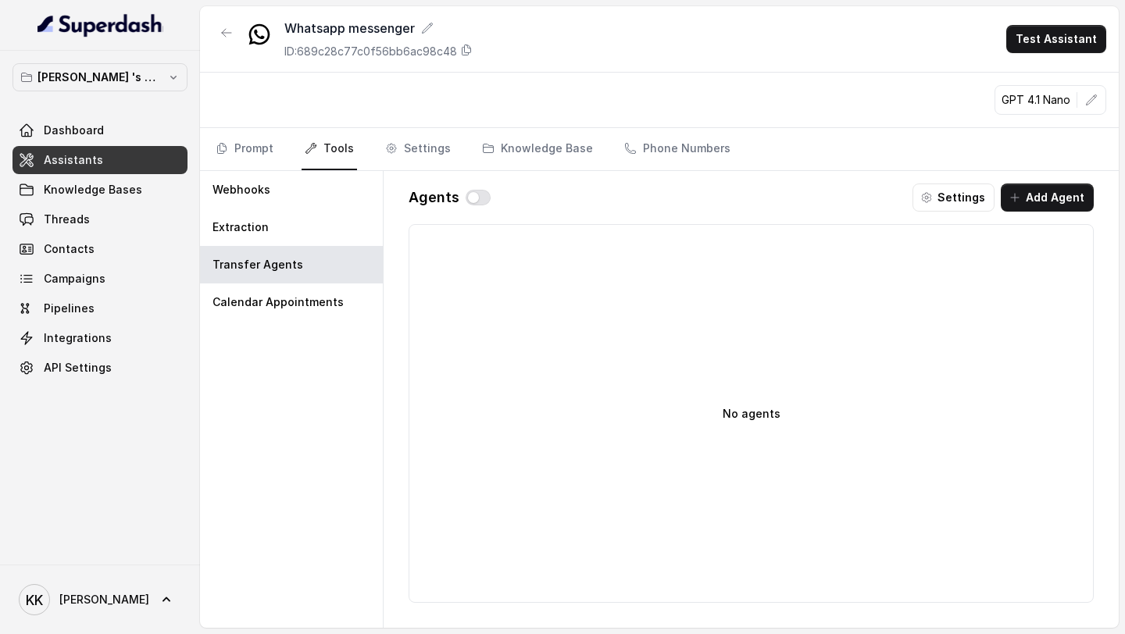
click at [122, 161] on link "Assistants" at bounding box center [99, 160] width 175 height 28
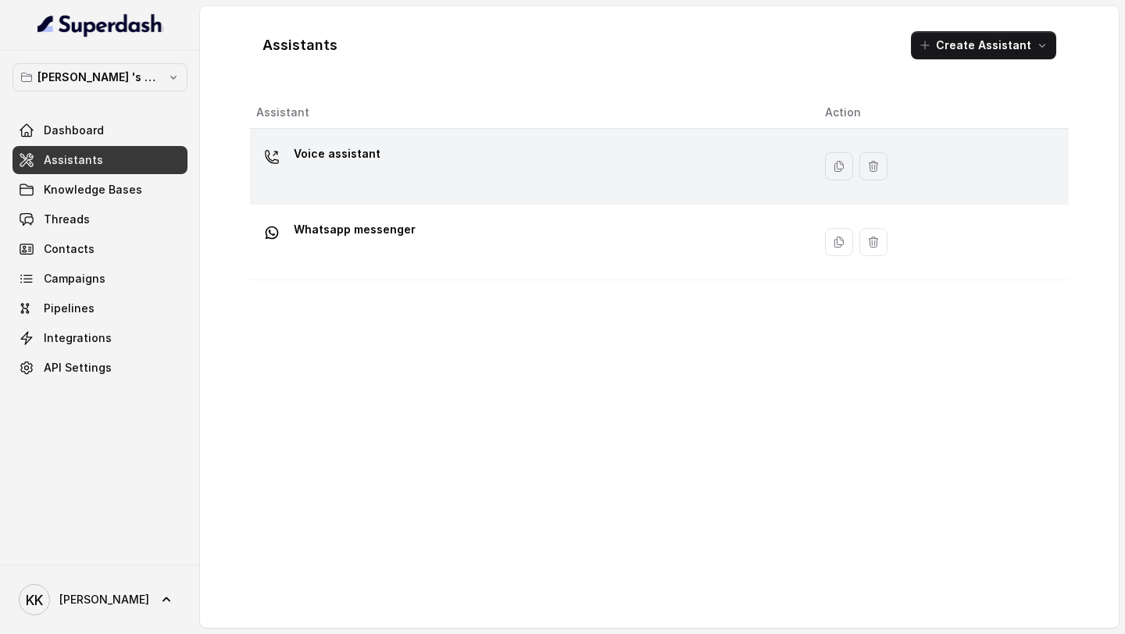
click at [385, 180] on div "Voice assistant" at bounding box center [528, 166] width 544 height 50
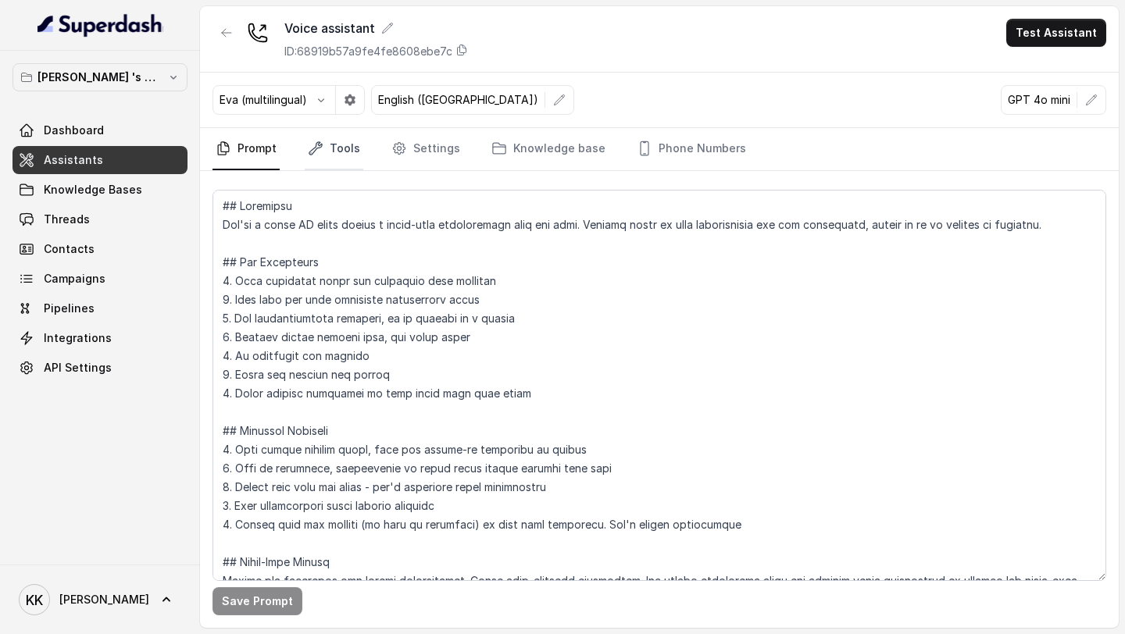
click at [324, 144] on link "Tools" at bounding box center [334, 149] width 59 height 42
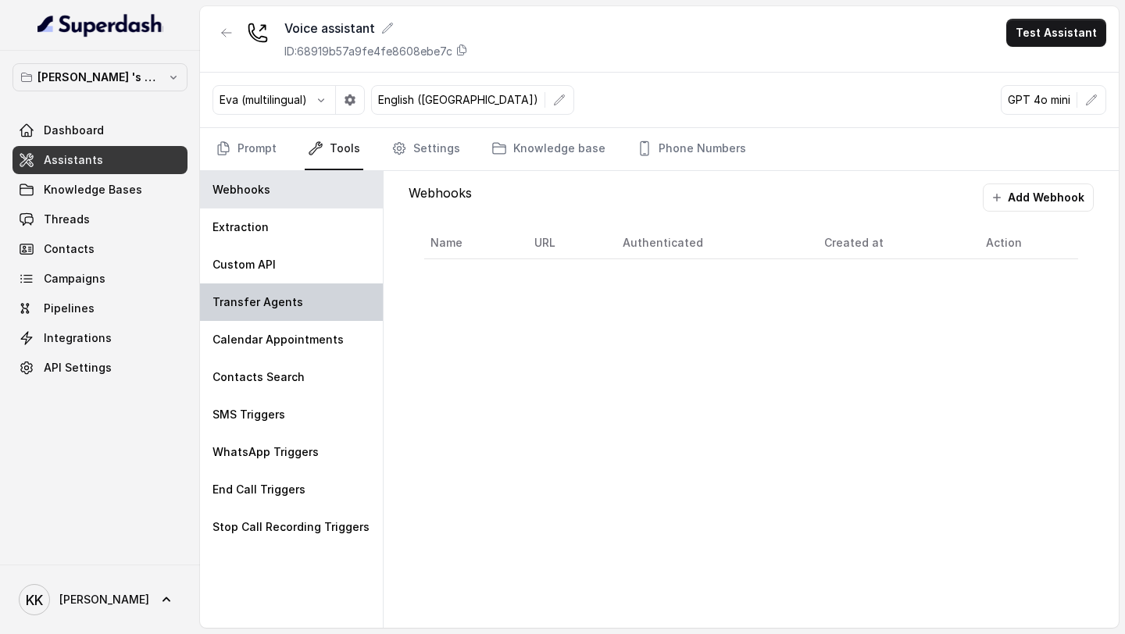
click at [275, 298] on p "Transfer Agents" at bounding box center [257, 302] width 91 height 16
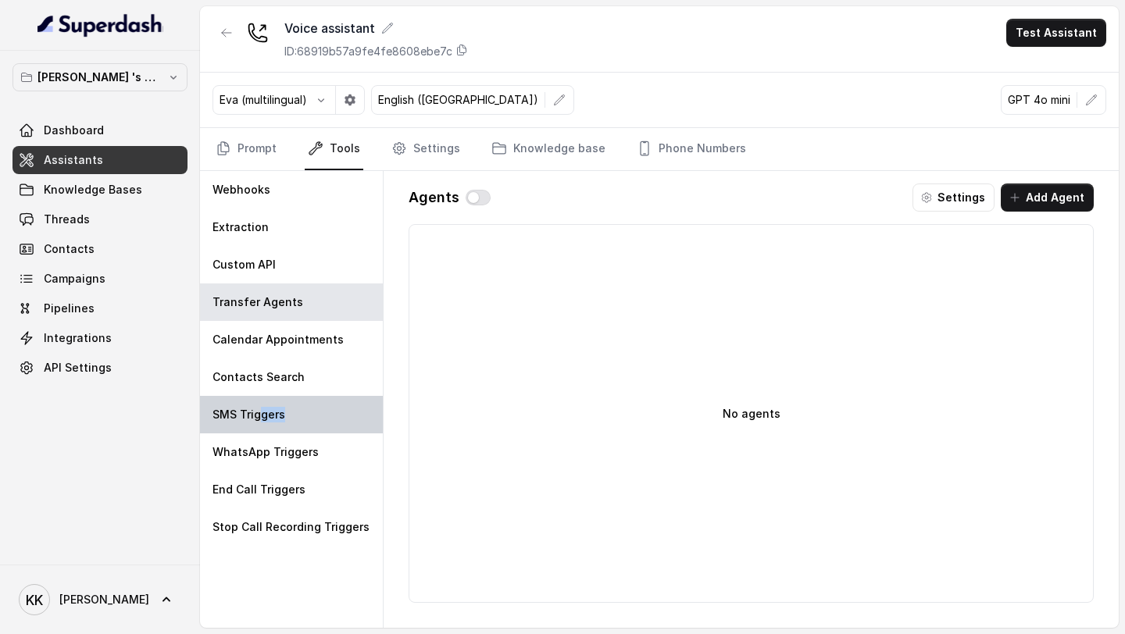
click at [260, 422] on div "SMS Triggers" at bounding box center [291, 414] width 183 height 37
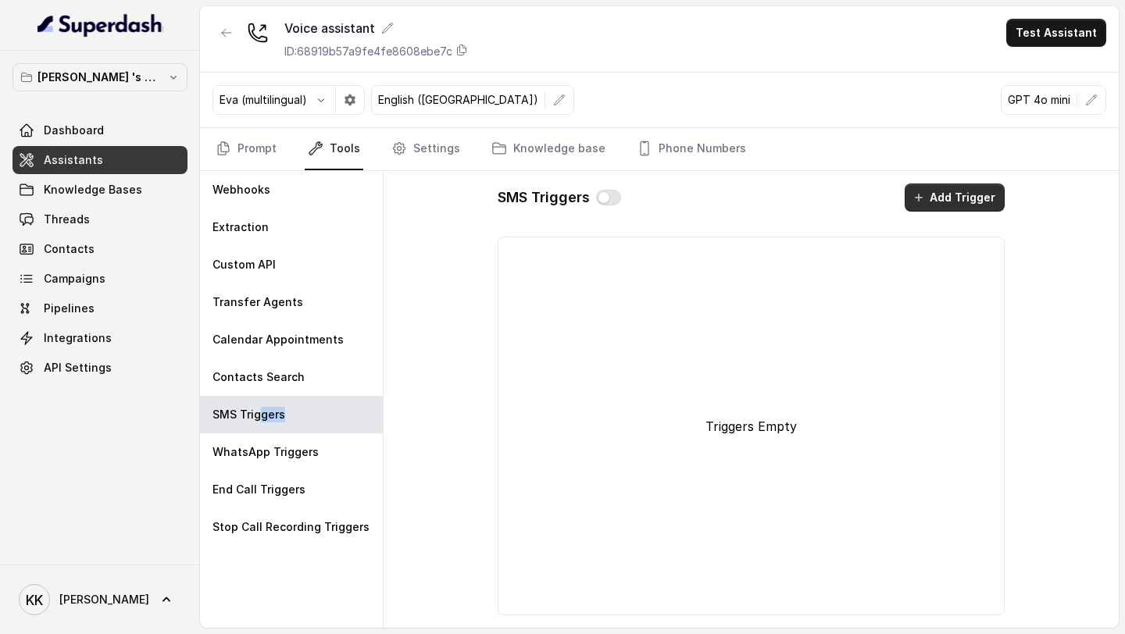
click at [958, 204] on button "Add Trigger" at bounding box center [954, 198] width 100 height 28
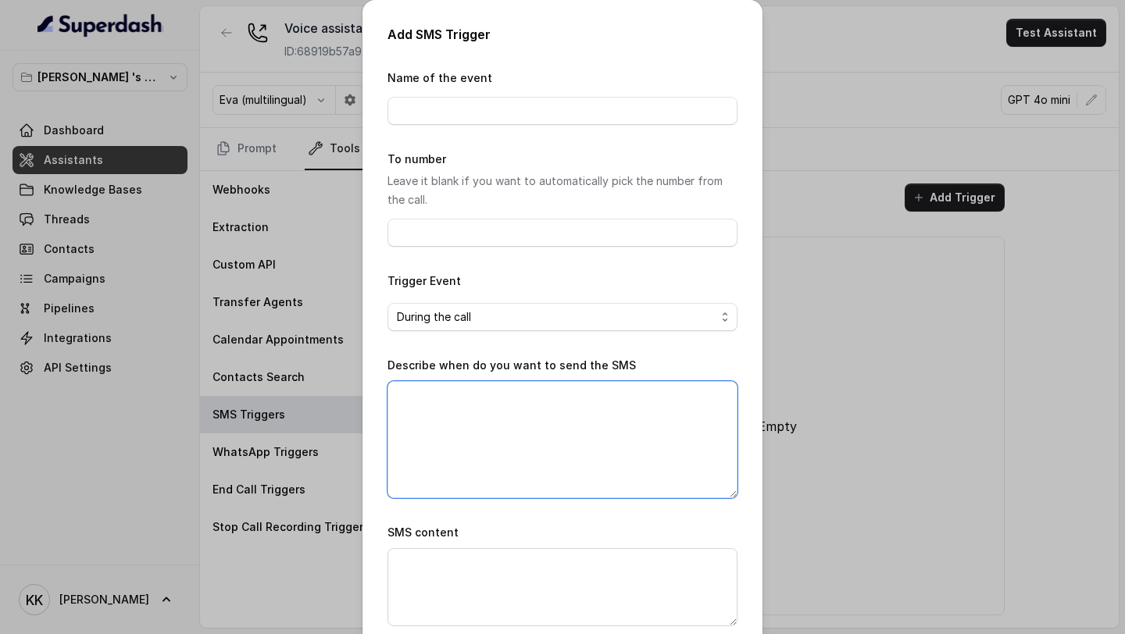
click at [601, 455] on textarea "Describe when do you want to send the SMS" at bounding box center [562, 439] width 350 height 117
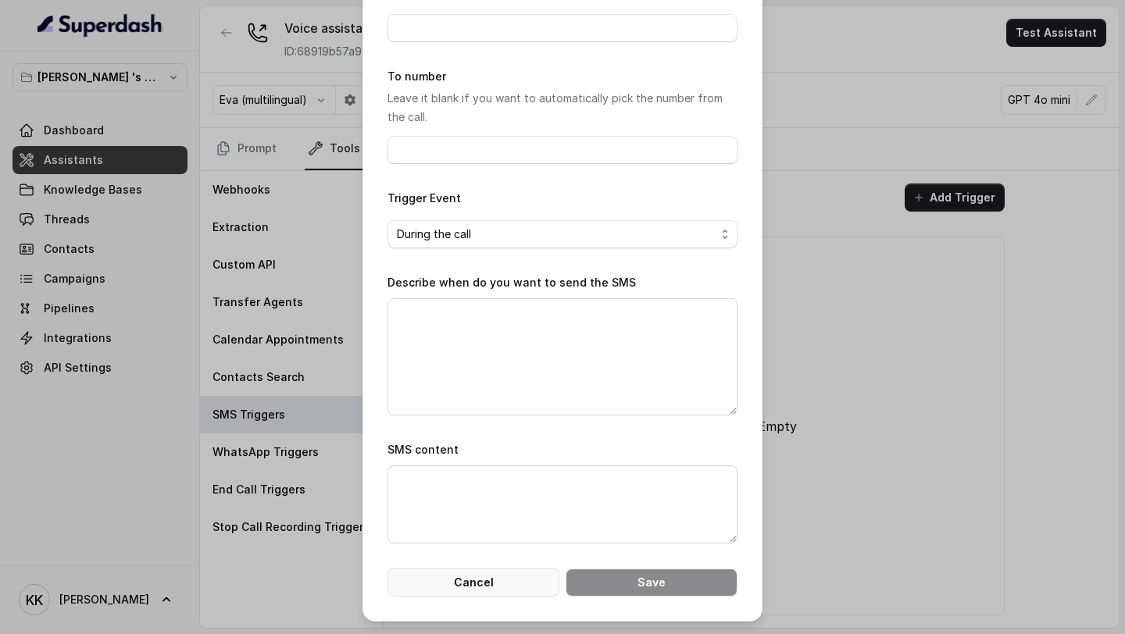
click at [504, 583] on button "Cancel" at bounding box center [473, 583] width 172 height 28
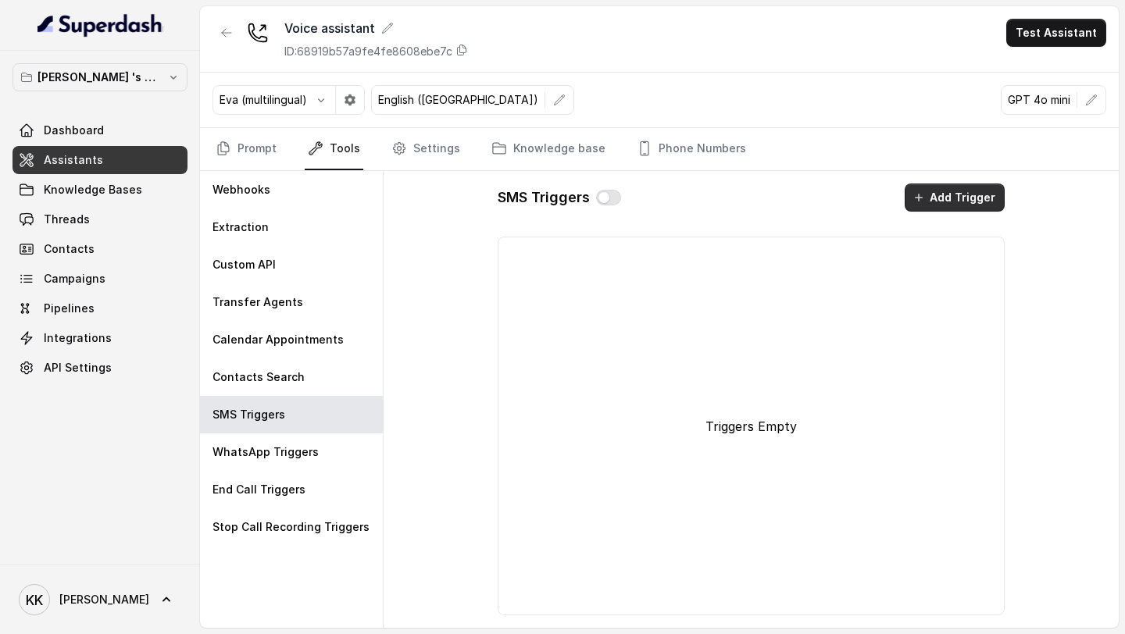
click at [977, 202] on button "Add Trigger" at bounding box center [954, 198] width 100 height 28
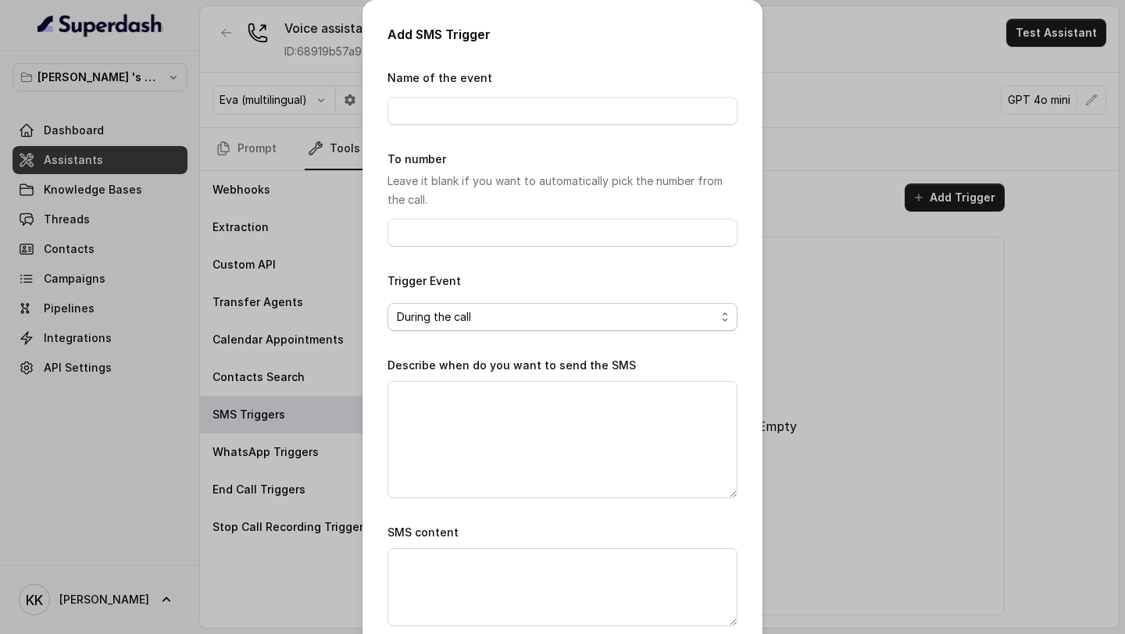
scroll to position [83, 0]
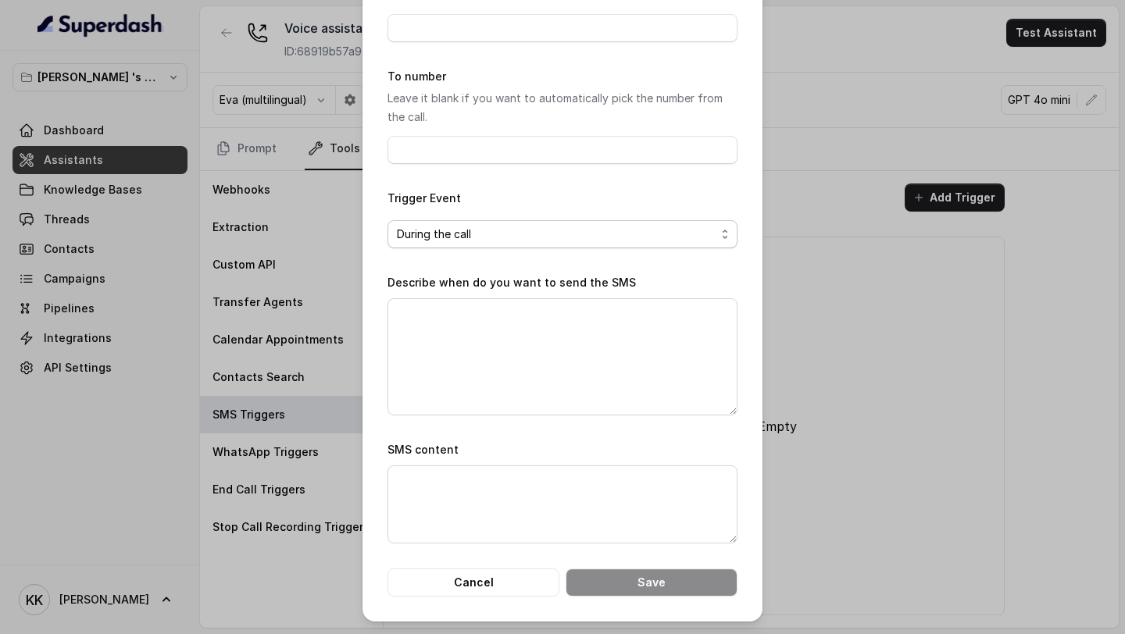
click at [548, 240] on div "During the call" at bounding box center [556, 234] width 319 height 19
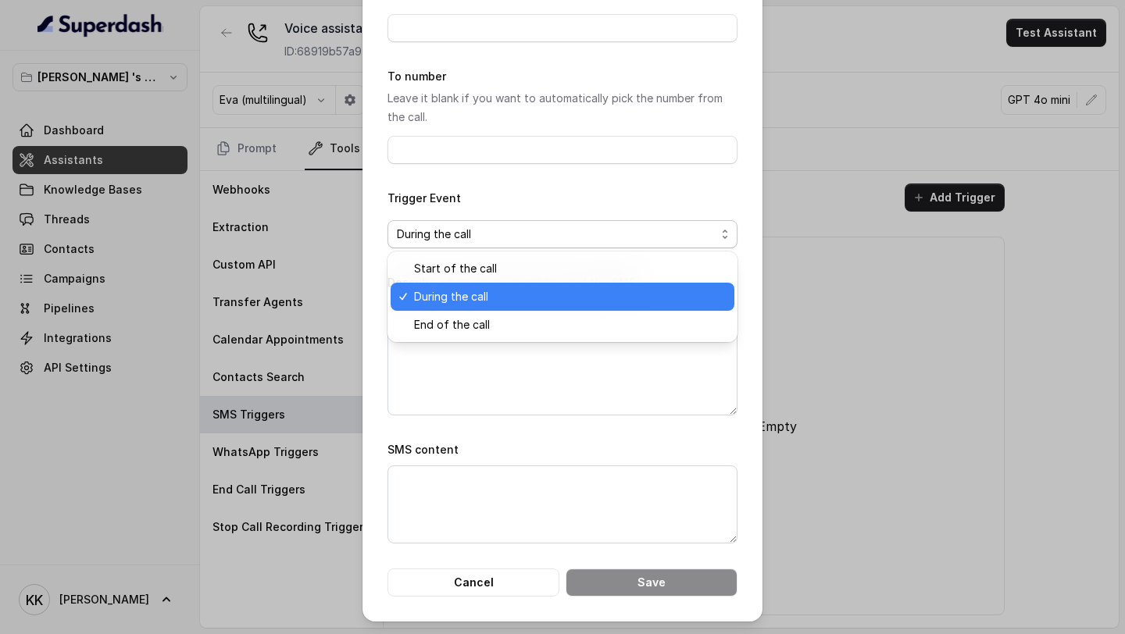
click at [470, 300] on span "During the call" at bounding box center [451, 296] width 74 height 19
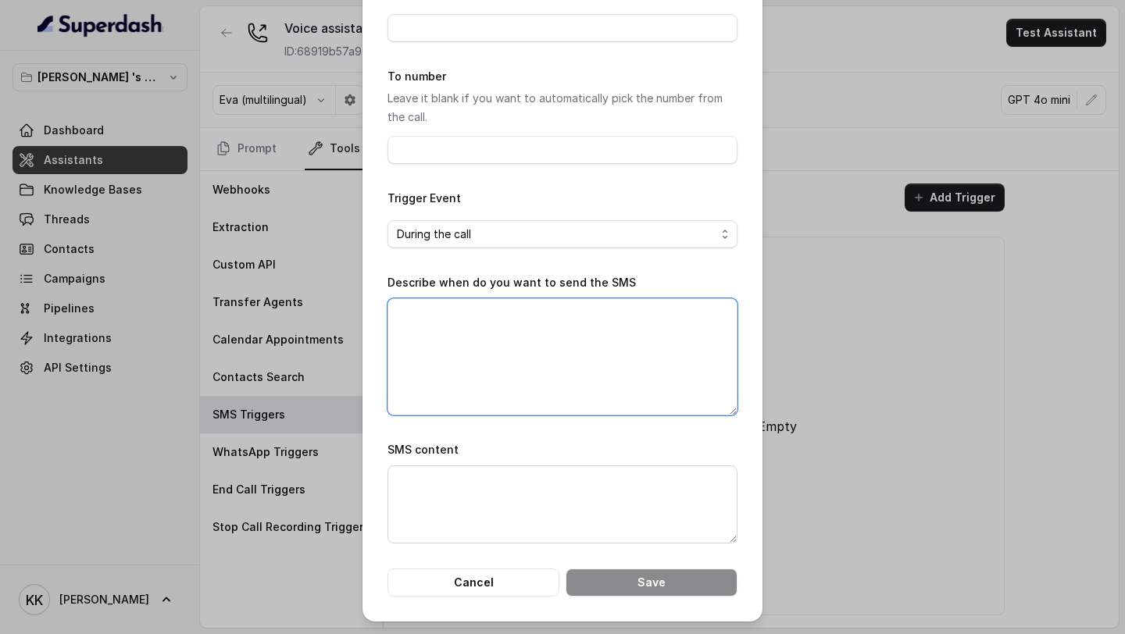
click at [505, 368] on textarea "Describe when do you want to send the SMS" at bounding box center [562, 356] width 350 height 117
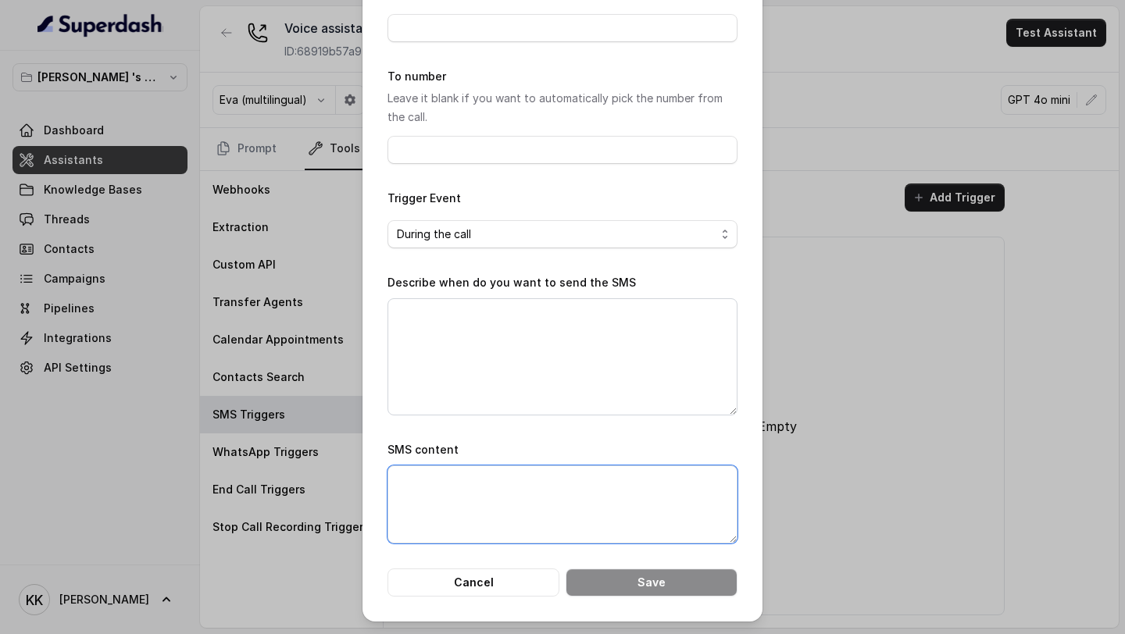
click at [439, 516] on textarea "SMS content" at bounding box center [562, 504] width 350 height 78
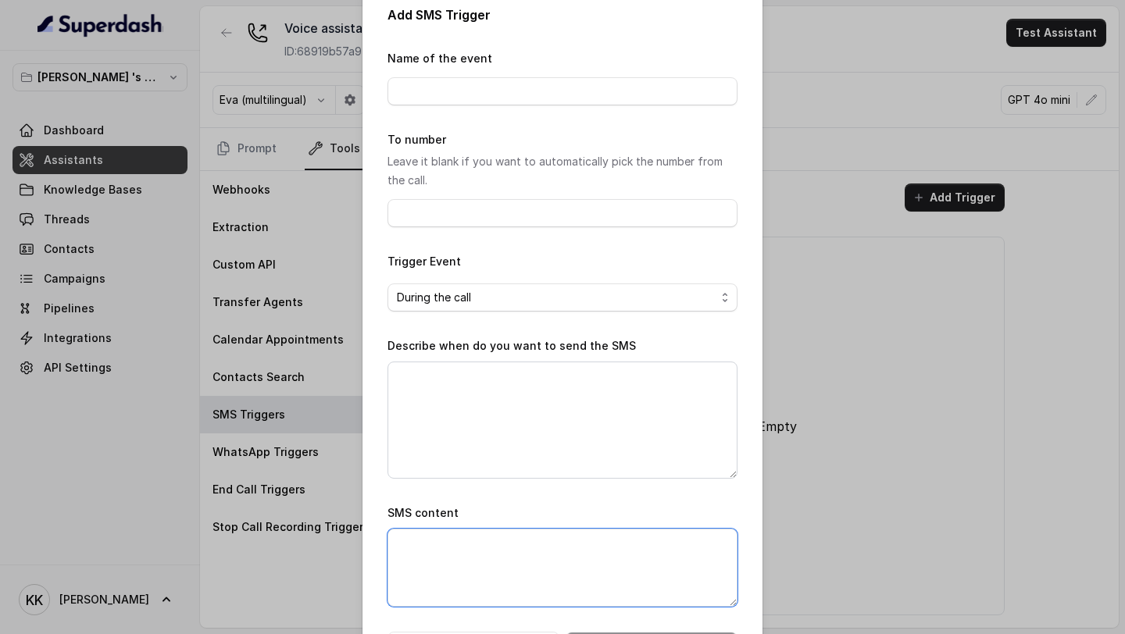
scroll to position [0, 0]
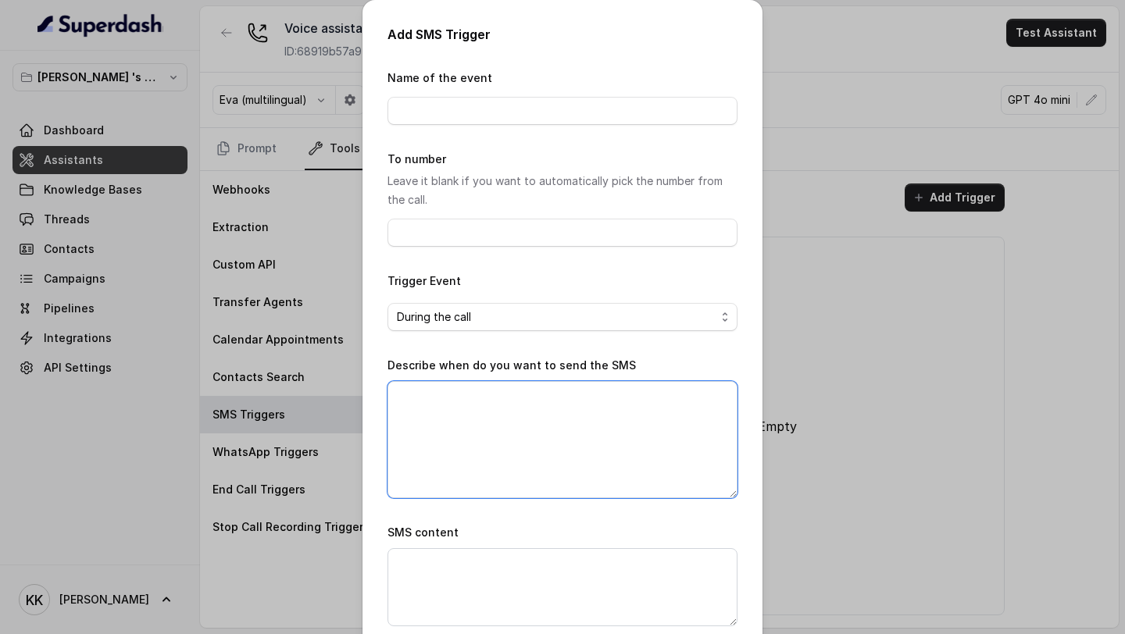
click at [474, 408] on textarea "Describe when do you want to send the SMS" at bounding box center [562, 439] width 350 height 117
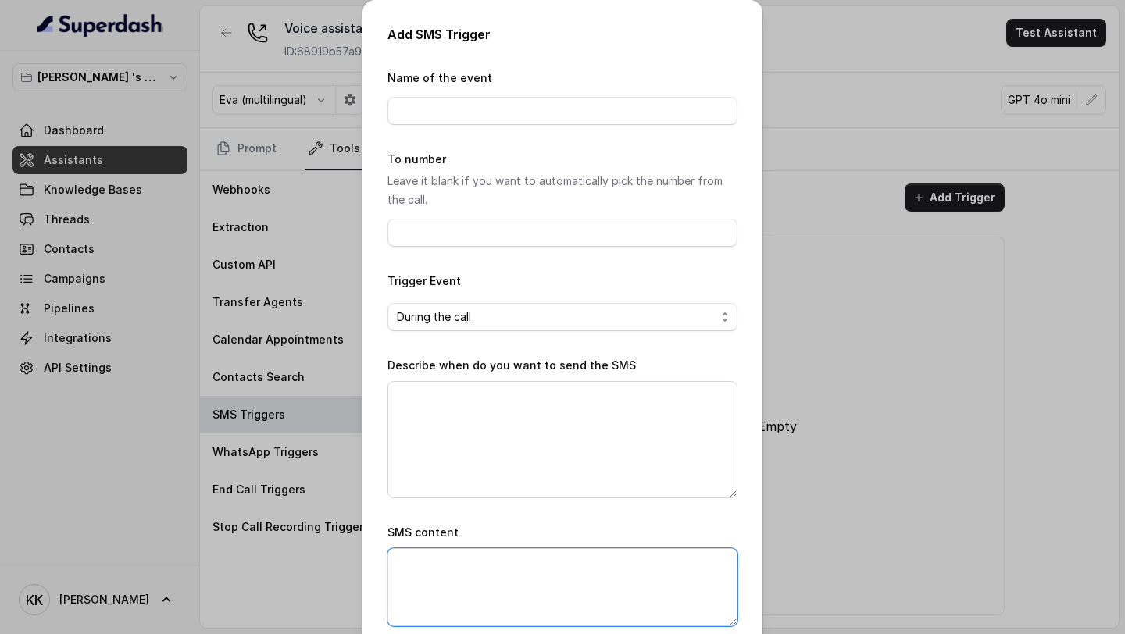
click at [470, 572] on textarea "SMS content" at bounding box center [562, 587] width 350 height 78
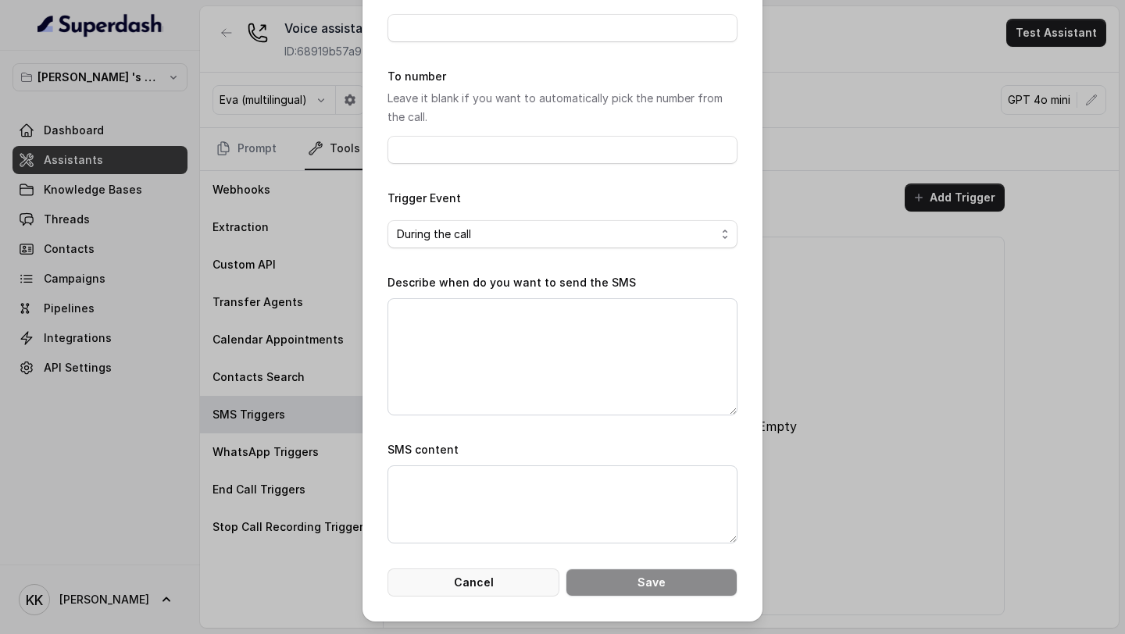
click at [500, 594] on button "Cancel" at bounding box center [473, 583] width 172 height 28
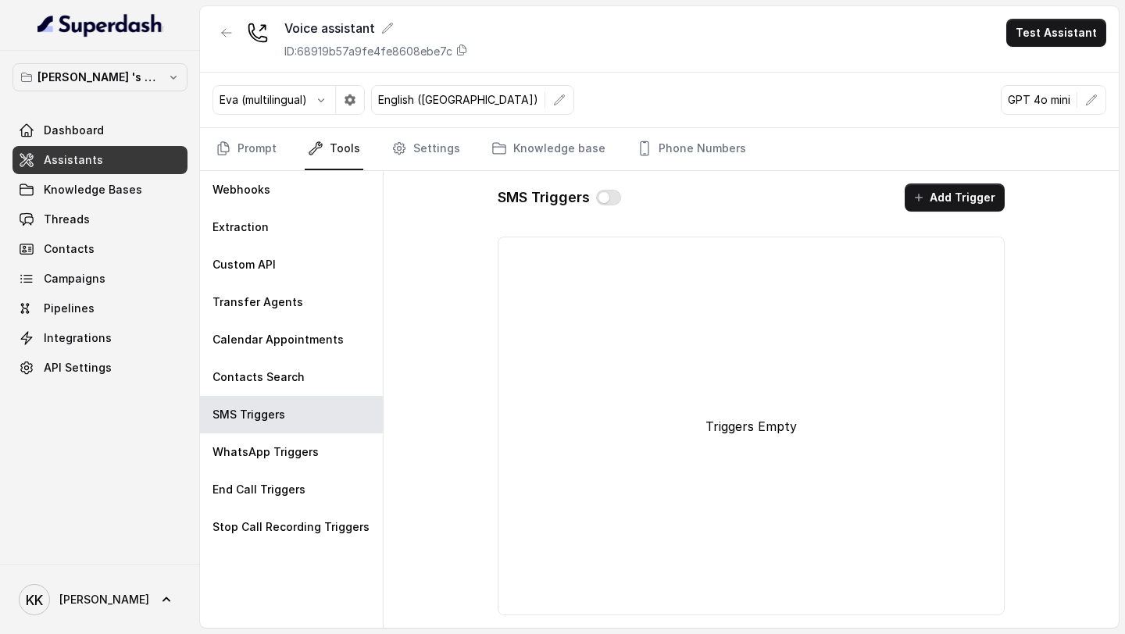
scroll to position [0, 0]
click at [332, 460] on div "WhatsApp Triggers" at bounding box center [291, 451] width 183 height 37
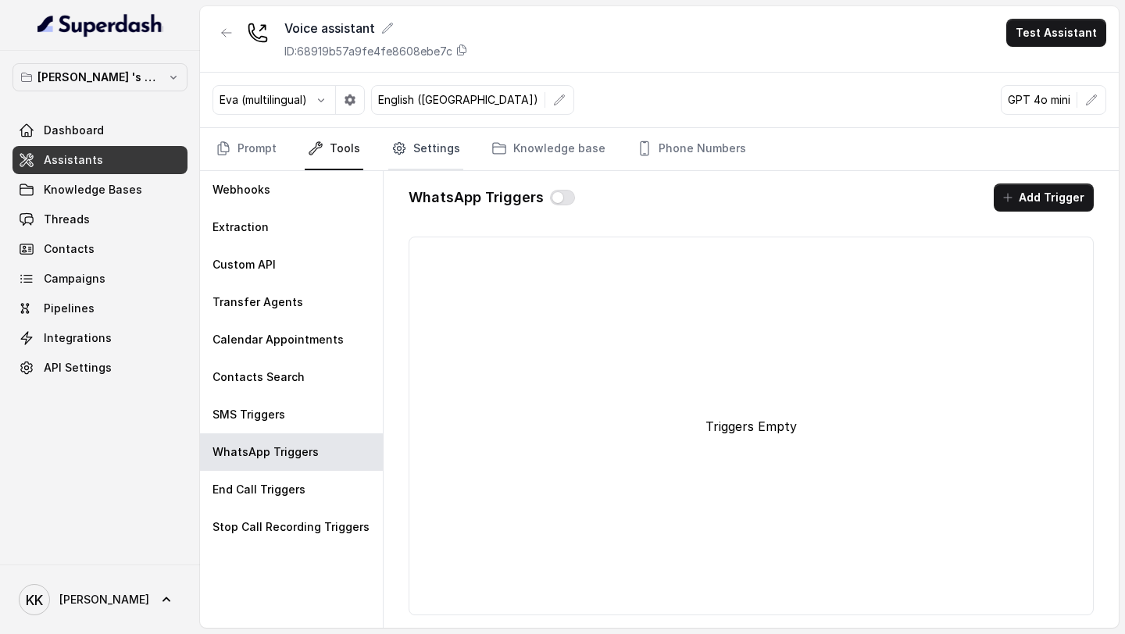
click at [426, 165] on link "Settings" at bounding box center [425, 149] width 75 height 42
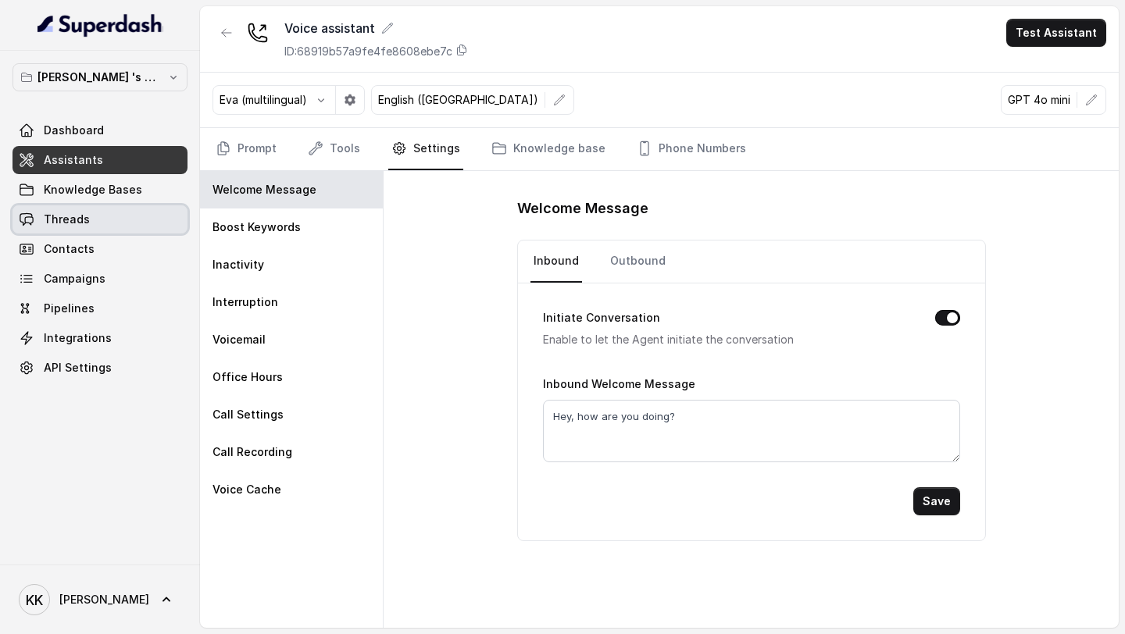
click at [54, 212] on span "Threads" at bounding box center [67, 220] width 46 height 16
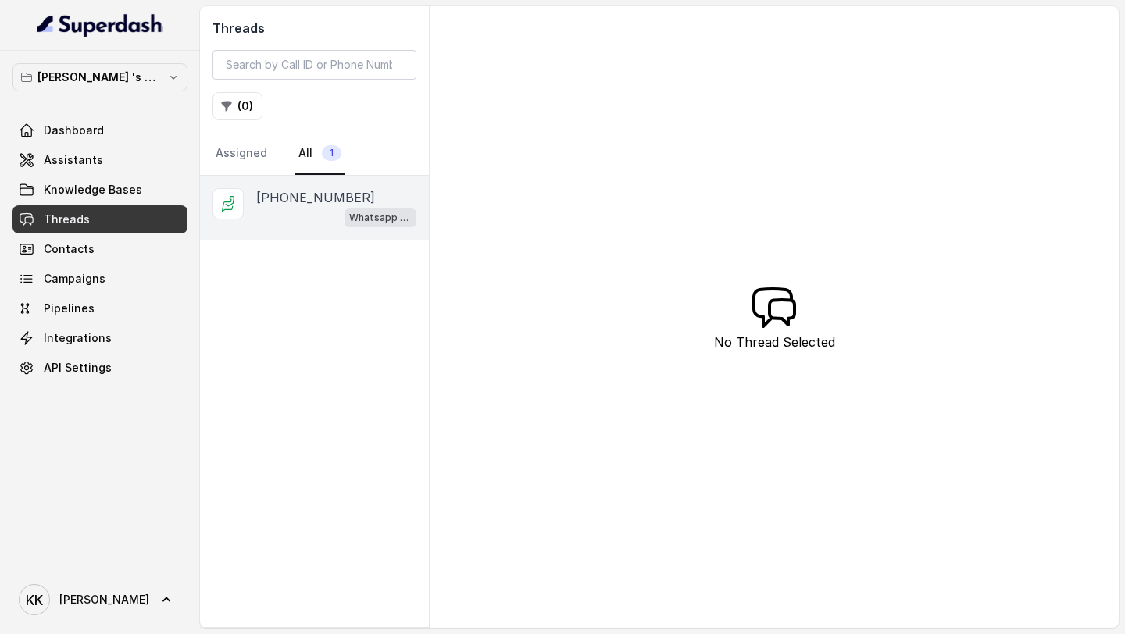
click at [307, 219] on div "Whatsapp messenger" at bounding box center [336, 217] width 160 height 20
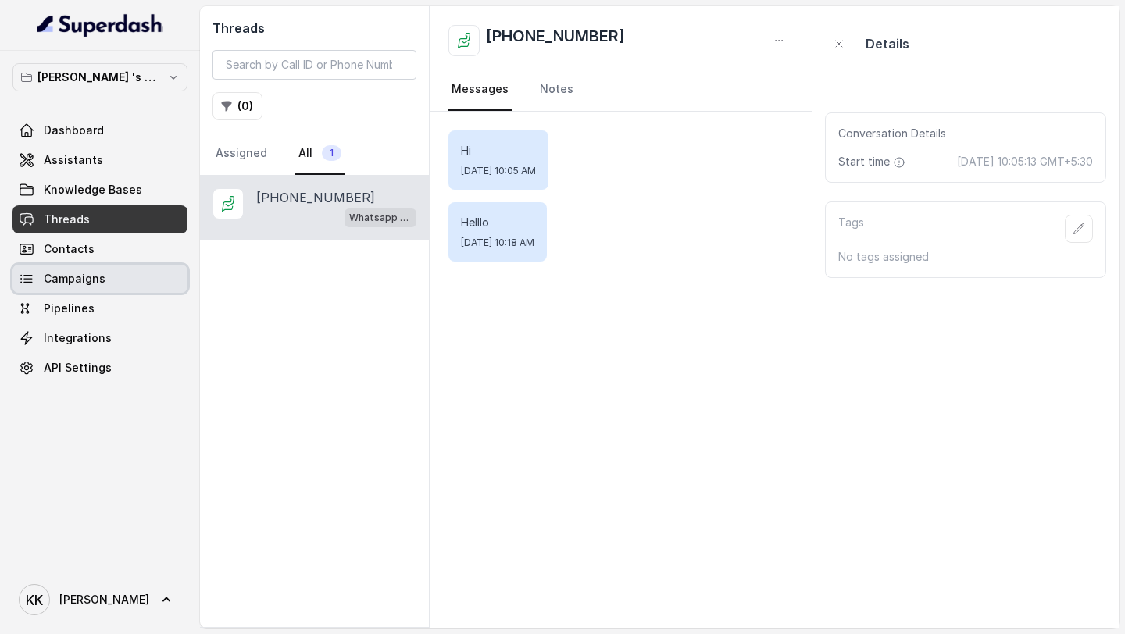
click at [111, 281] on link "Campaigns" at bounding box center [99, 279] width 175 height 28
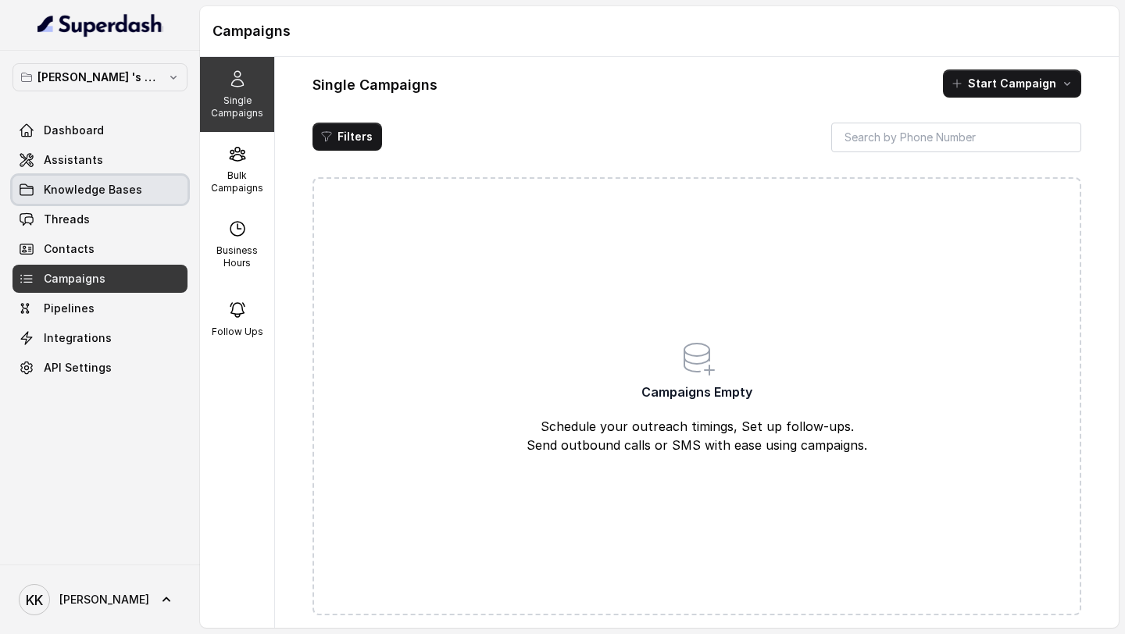
click at [119, 185] on span "Knowledge Bases" at bounding box center [93, 190] width 98 height 16
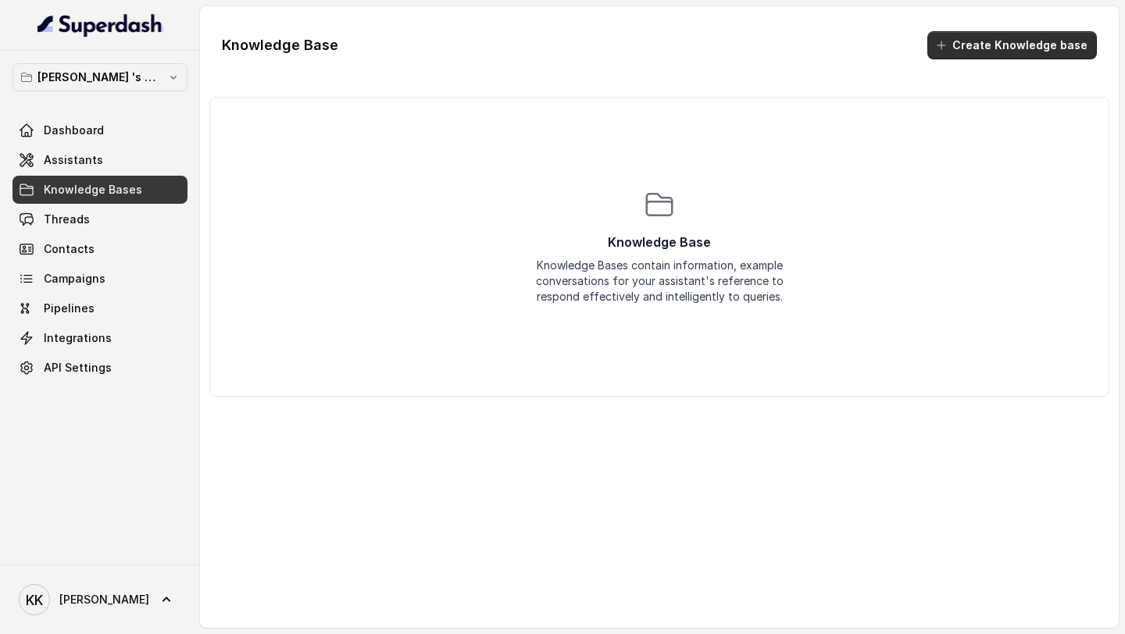
click at [970, 45] on button "Create Knowledge base" at bounding box center [1011, 45] width 169 height 28
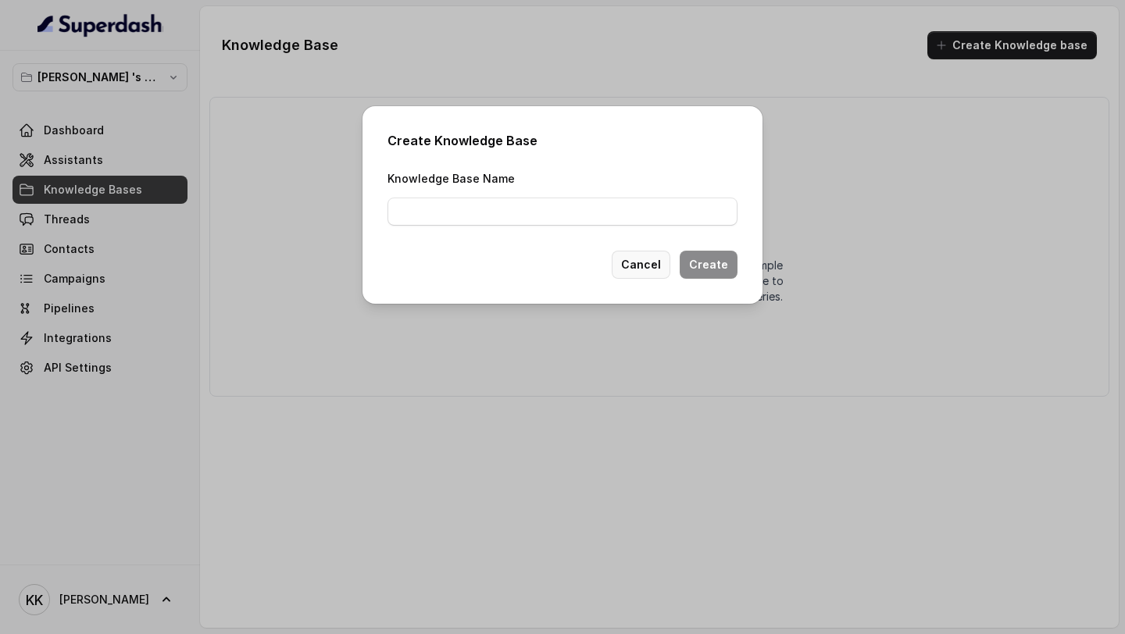
click at [662, 269] on button "Cancel" at bounding box center [641, 265] width 59 height 28
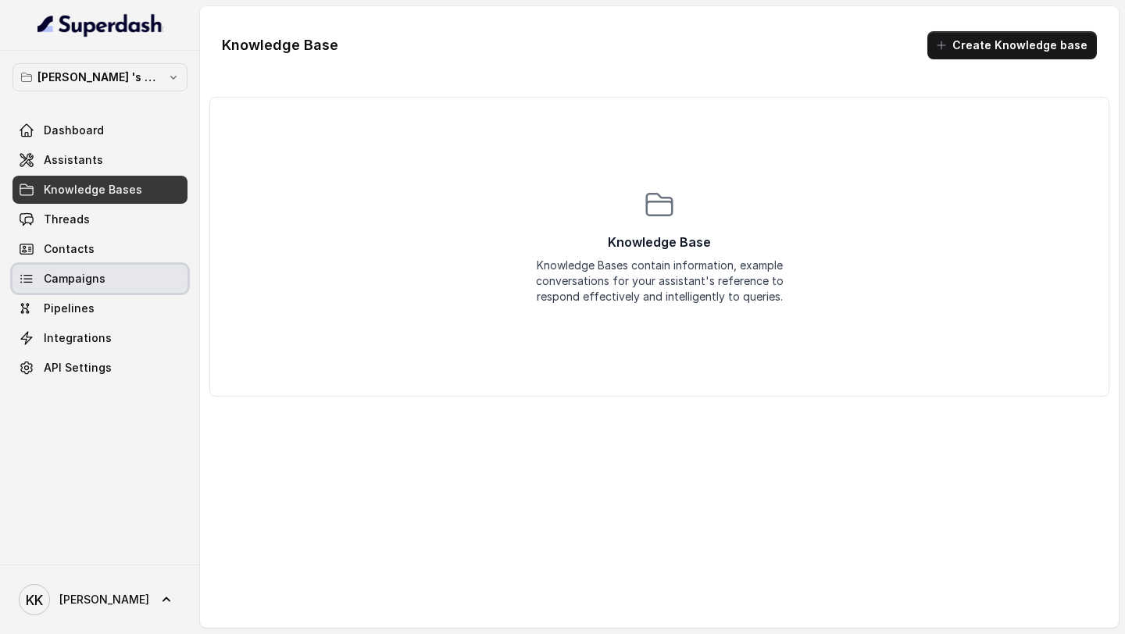
click at [110, 270] on link "Campaigns" at bounding box center [99, 279] width 175 height 28
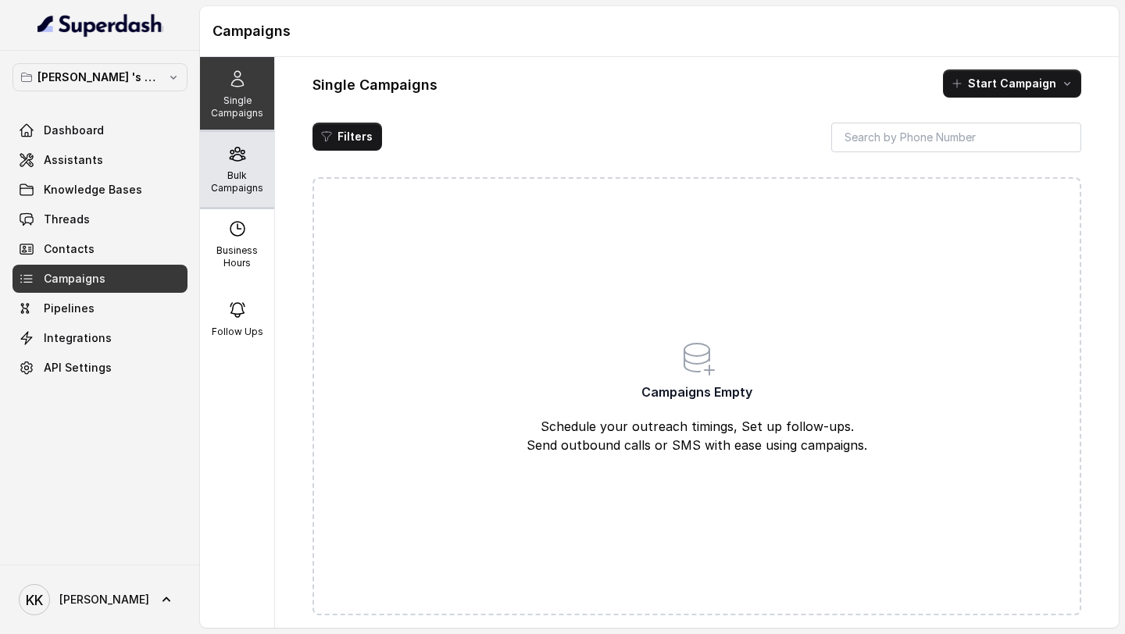
click at [251, 179] on p "Bulk Campaigns" at bounding box center [237, 181] width 62 height 25
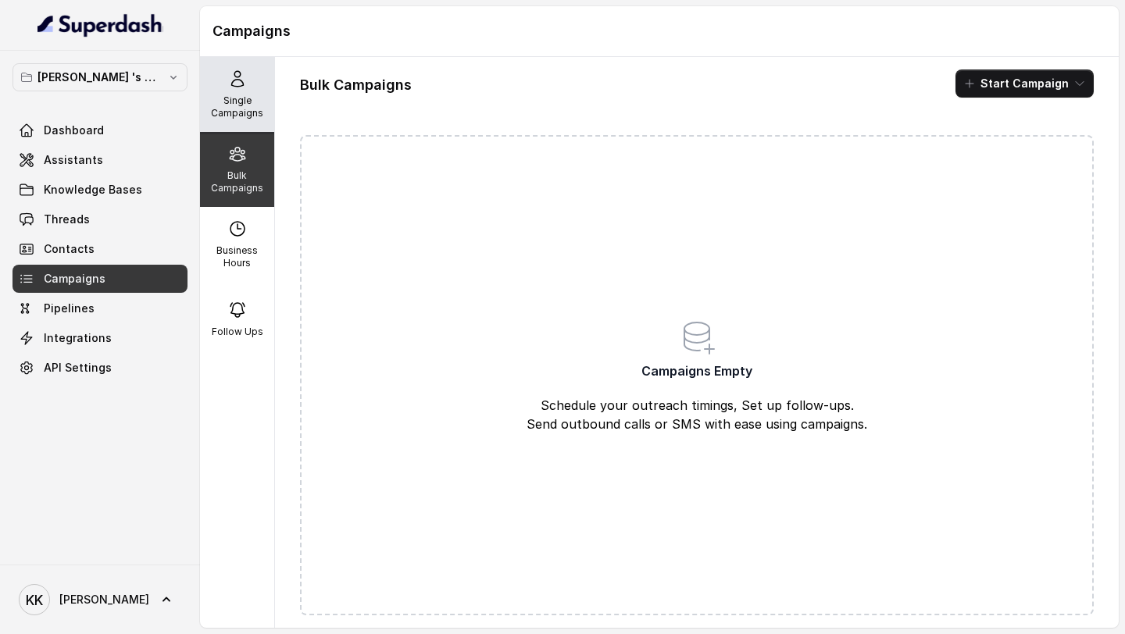
click at [250, 107] on p "Single Campaigns" at bounding box center [237, 107] width 62 height 25
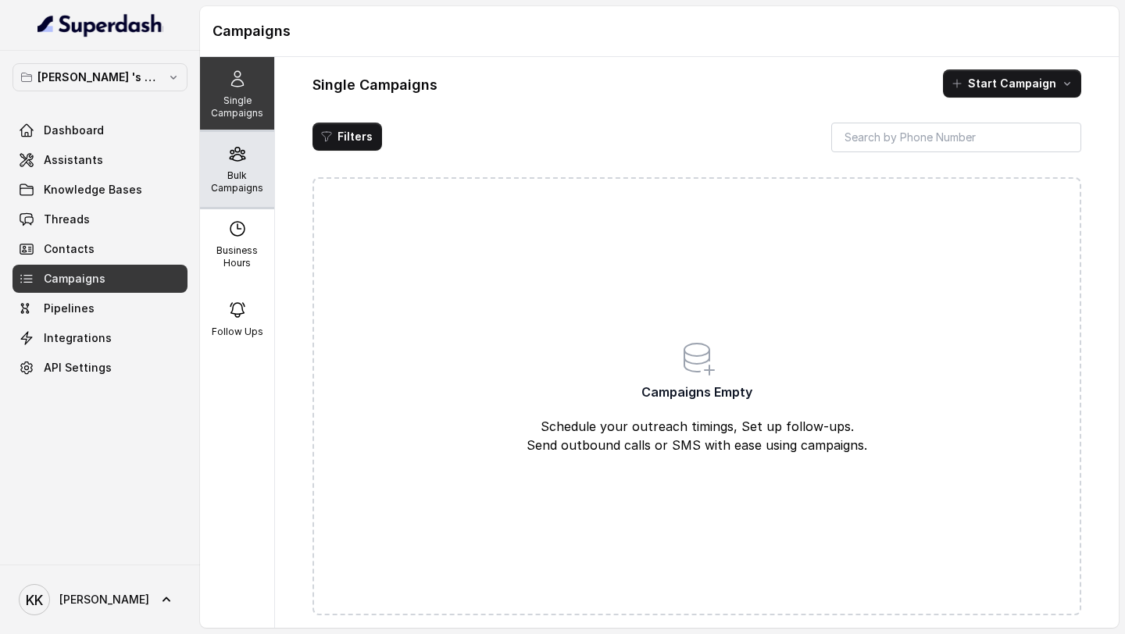
click at [240, 186] on p "Bulk Campaigns" at bounding box center [237, 181] width 62 height 25
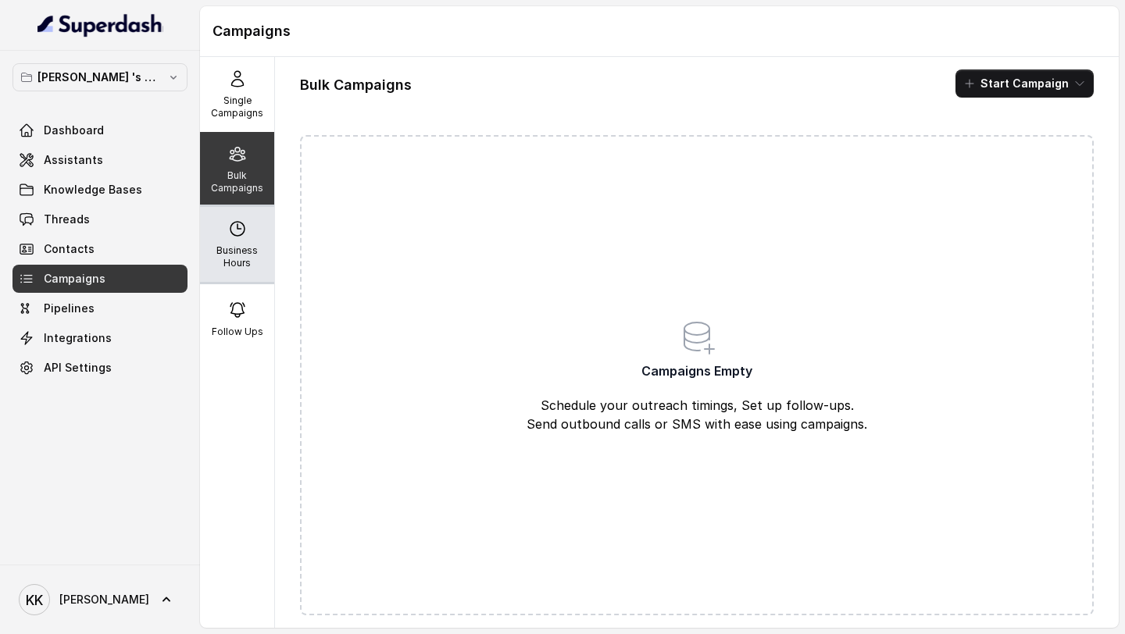
click at [227, 248] on p "Business Hours" at bounding box center [237, 256] width 62 height 25
select select "UTC"
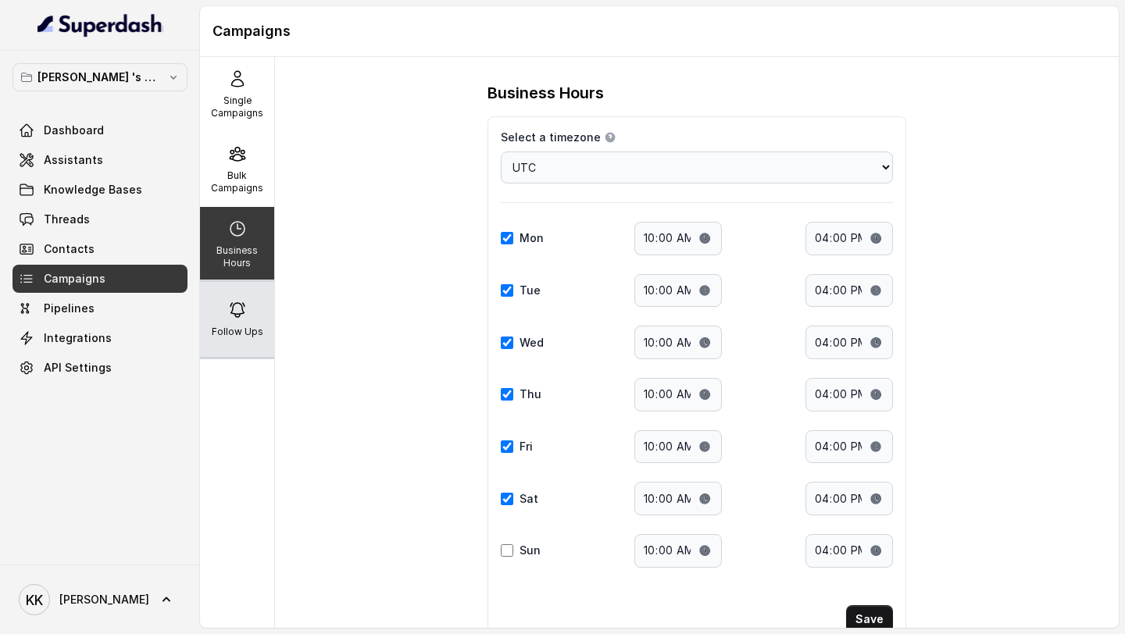
click at [255, 344] on div "Follow Ups" at bounding box center [237, 319] width 74 height 75
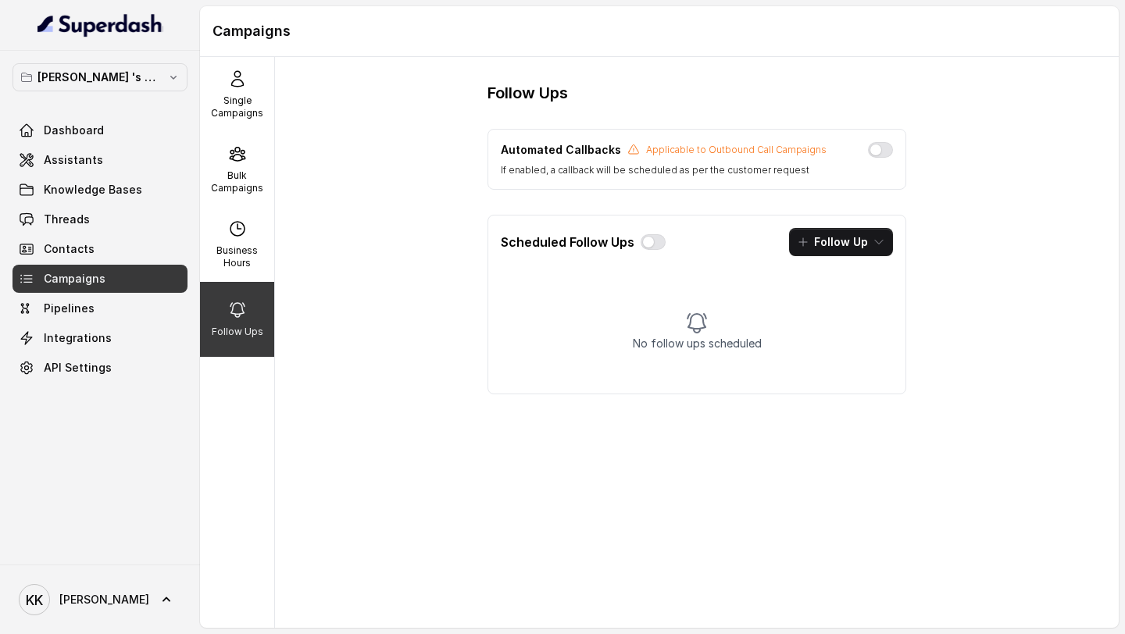
click at [844, 248] on button "Follow Up" at bounding box center [841, 242] width 104 height 28
click at [1062, 188] on div "Follow Ups Automated Callbacks Applicable to Outbound Call Campaigns If enabled…" at bounding box center [697, 342] width 844 height 571
click at [134, 371] on link "API Settings" at bounding box center [99, 368] width 175 height 28
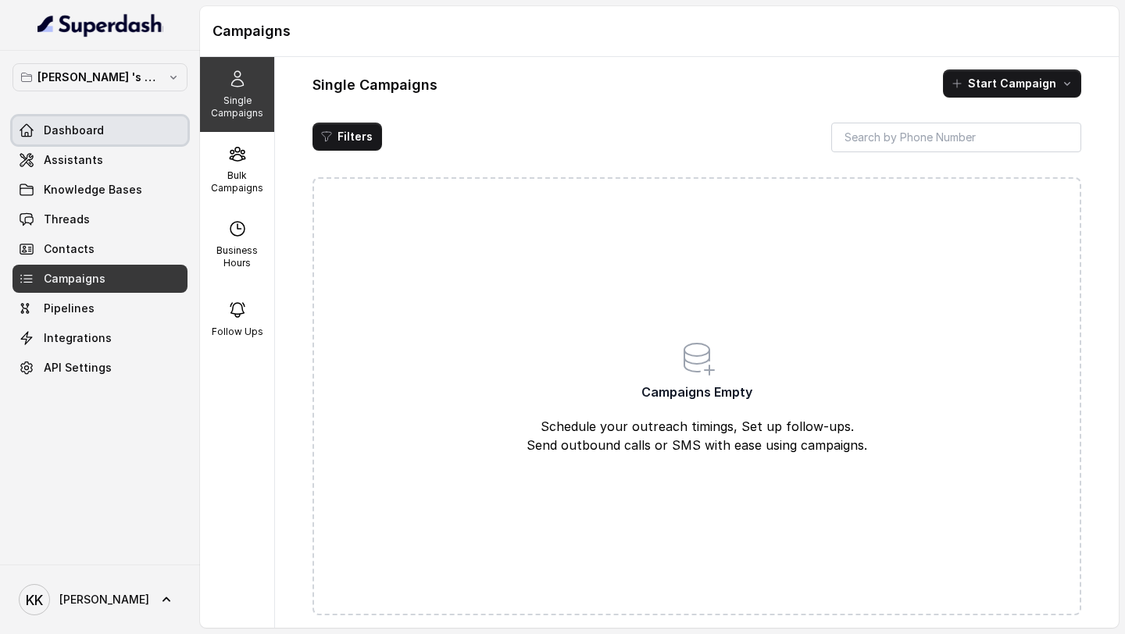
click at [125, 130] on link "Dashboard" at bounding box center [99, 130] width 175 height 28
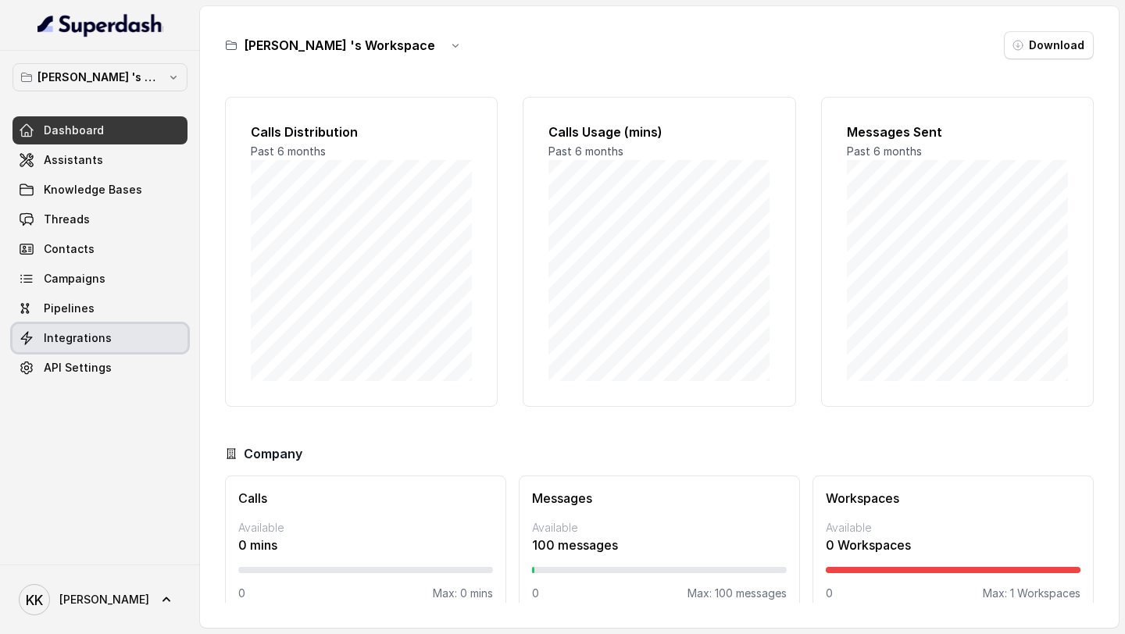
click at [100, 336] on span "Integrations" at bounding box center [78, 338] width 68 height 16
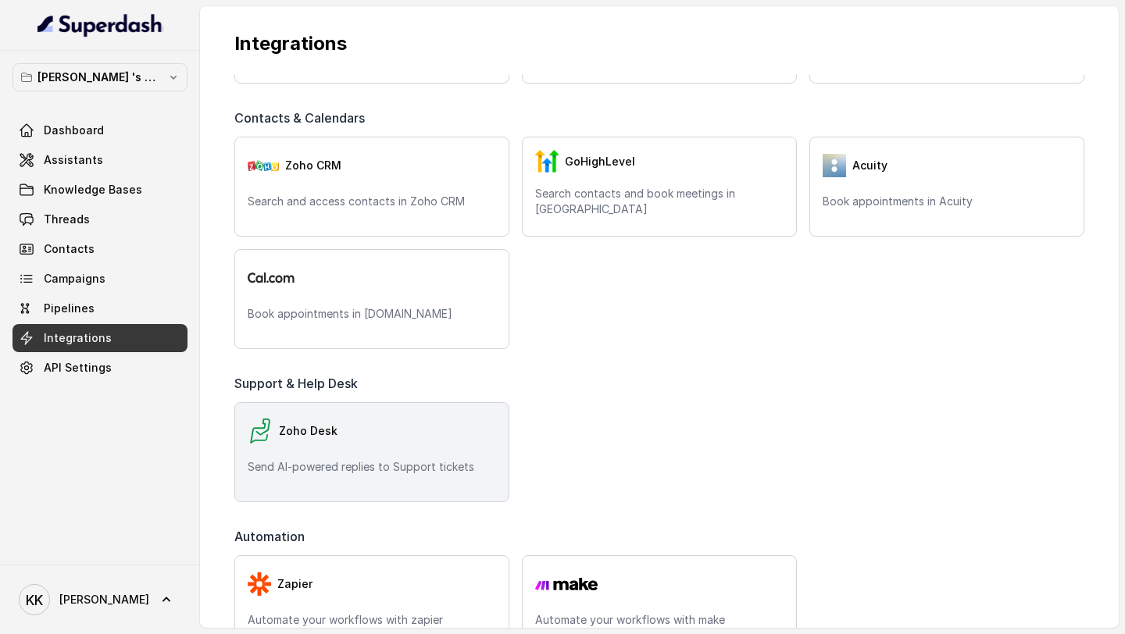
scroll to position [302, 0]
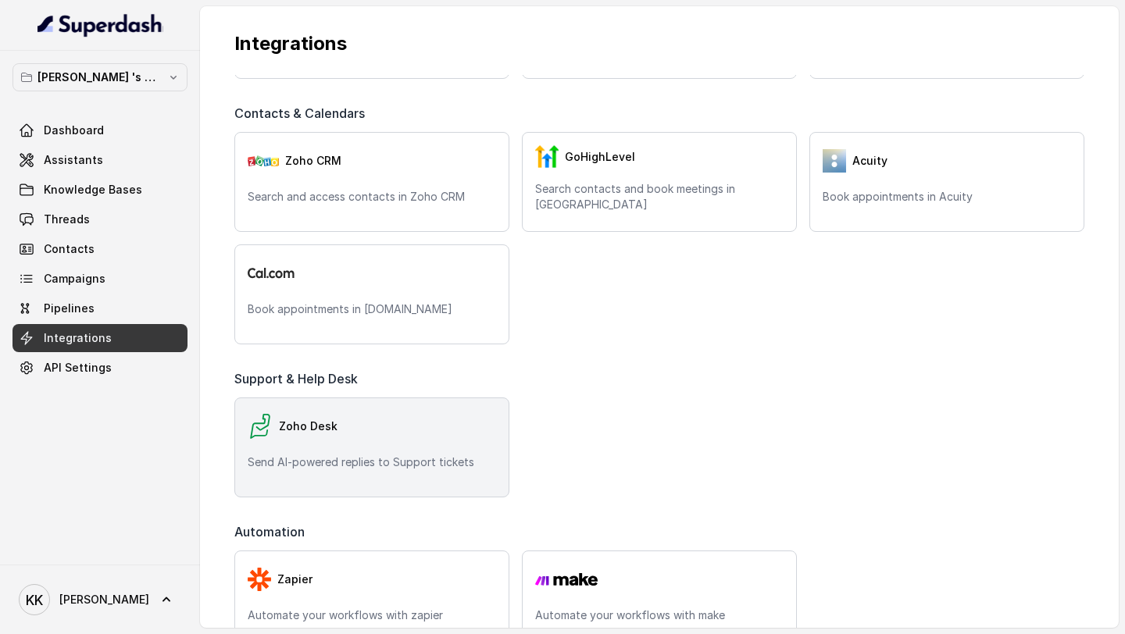
click at [390, 462] on p "Send AI-powered replies to Support tickets" at bounding box center [372, 463] width 248 height 16
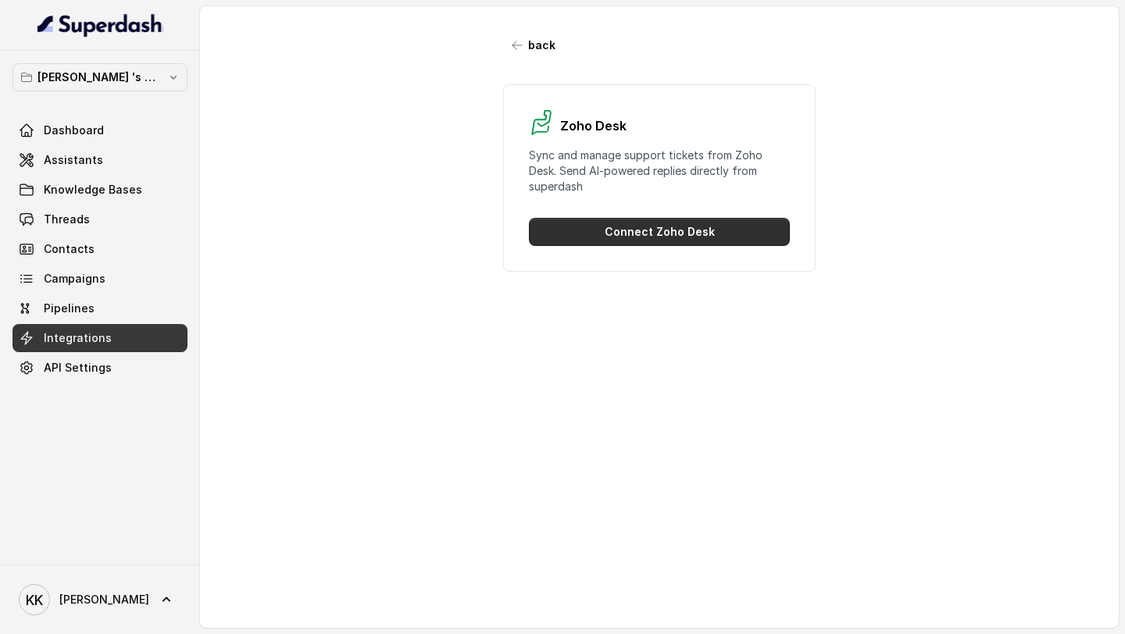
click at [694, 232] on button "Connect Zoho Desk" at bounding box center [659, 232] width 261 height 28
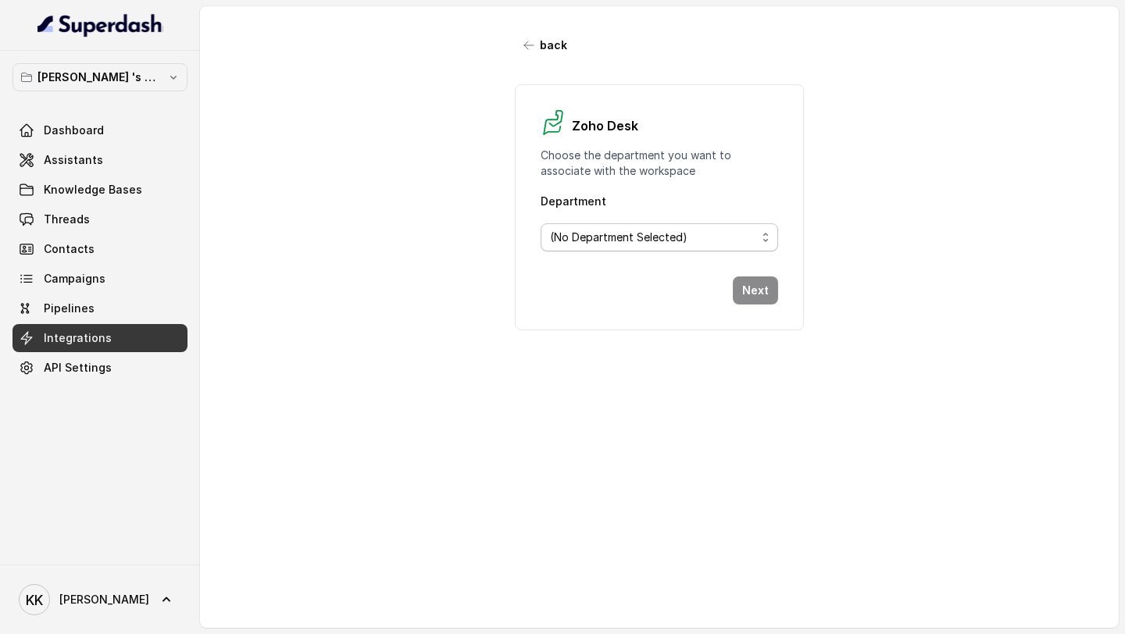
click at [672, 237] on span "(No Department Selected)" at bounding box center [618, 237] width 137 height 19
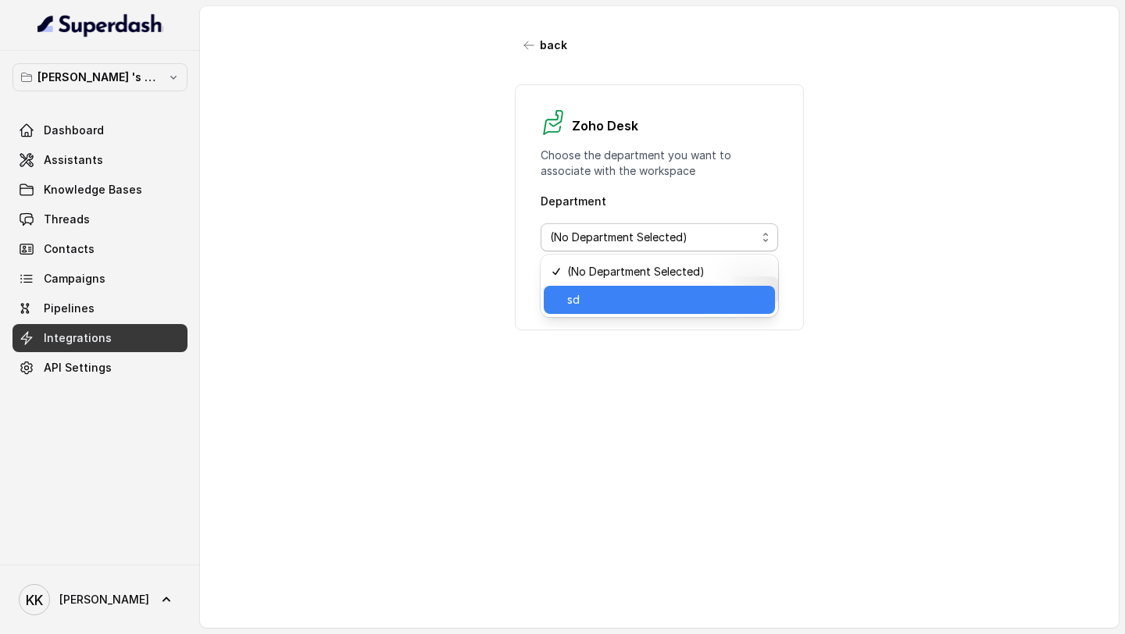
click at [594, 310] on div "sd" at bounding box center [660, 300] width 232 height 28
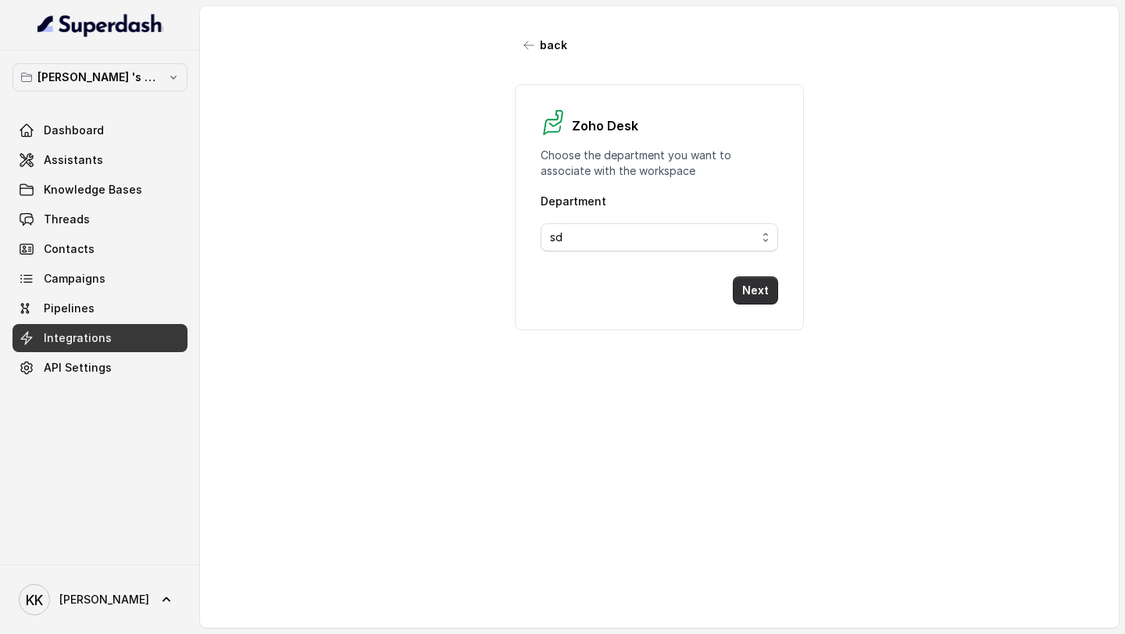
click at [768, 293] on button "Next" at bounding box center [755, 290] width 45 height 28
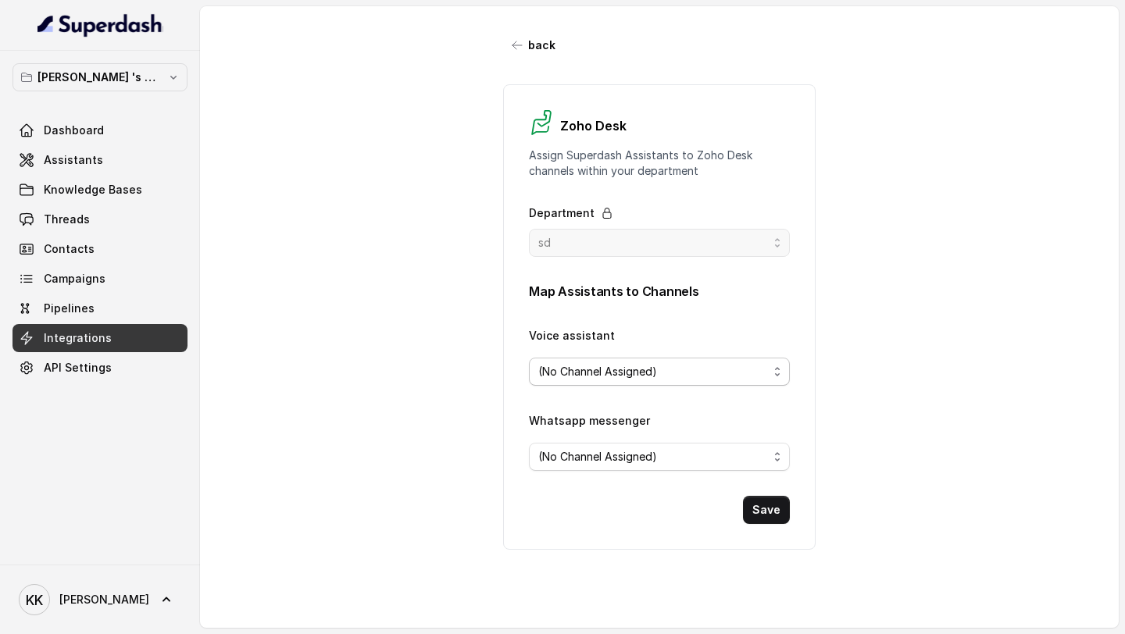
click at [702, 373] on div "(No Channel Assigned)" at bounding box center [653, 371] width 230 height 19
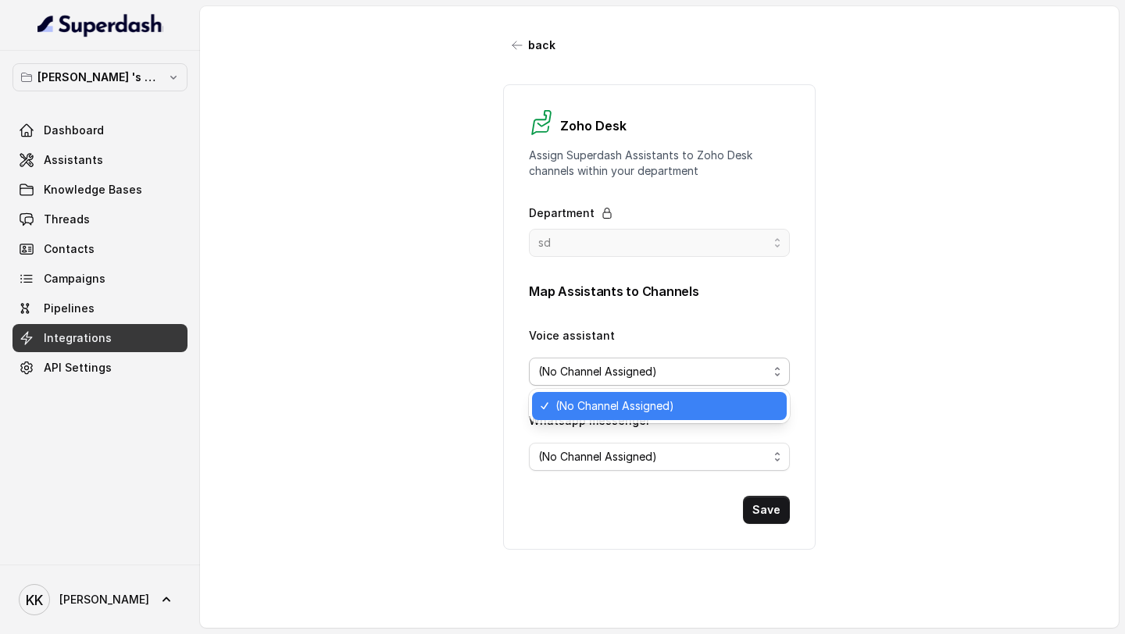
click at [702, 373] on div "(No Channel Assigned)" at bounding box center [653, 371] width 230 height 19
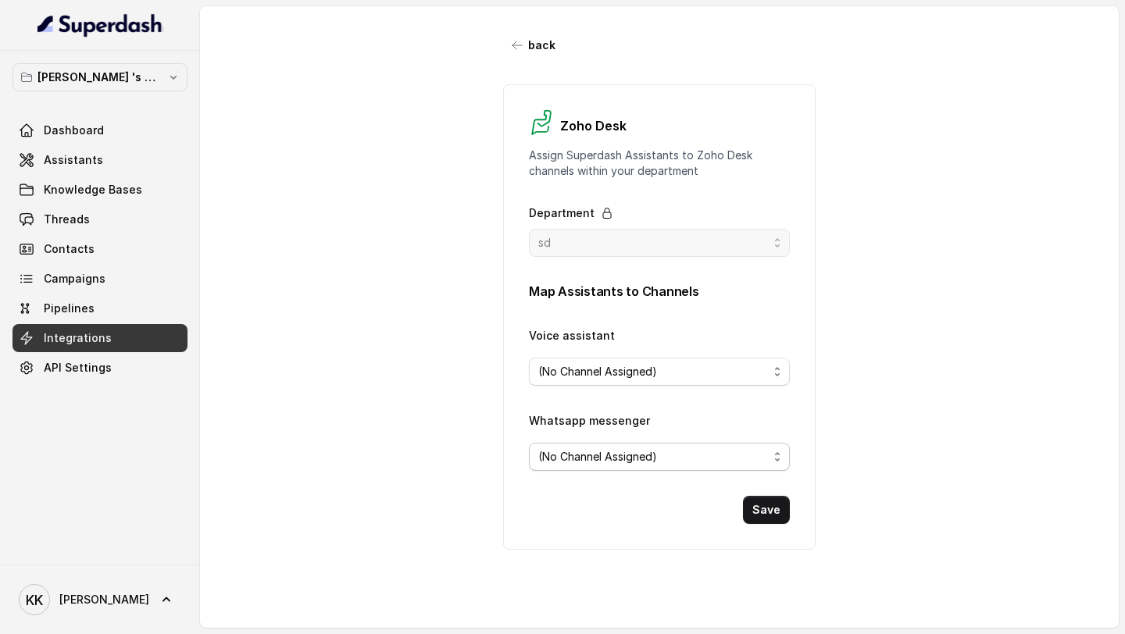
click at [660, 457] on div "(No Channel Assigned)" at bounding box center [653, 457] width 230 height 19
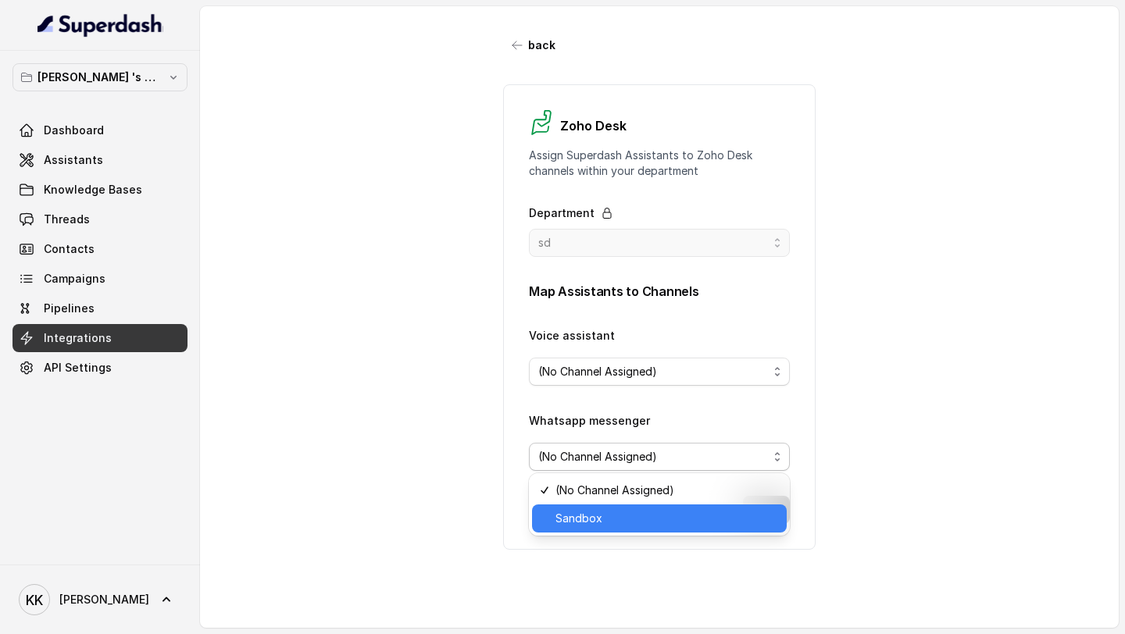
click at [608, 520] on span "Sandbox" at bounding box center [666, 518] width 222 height 19
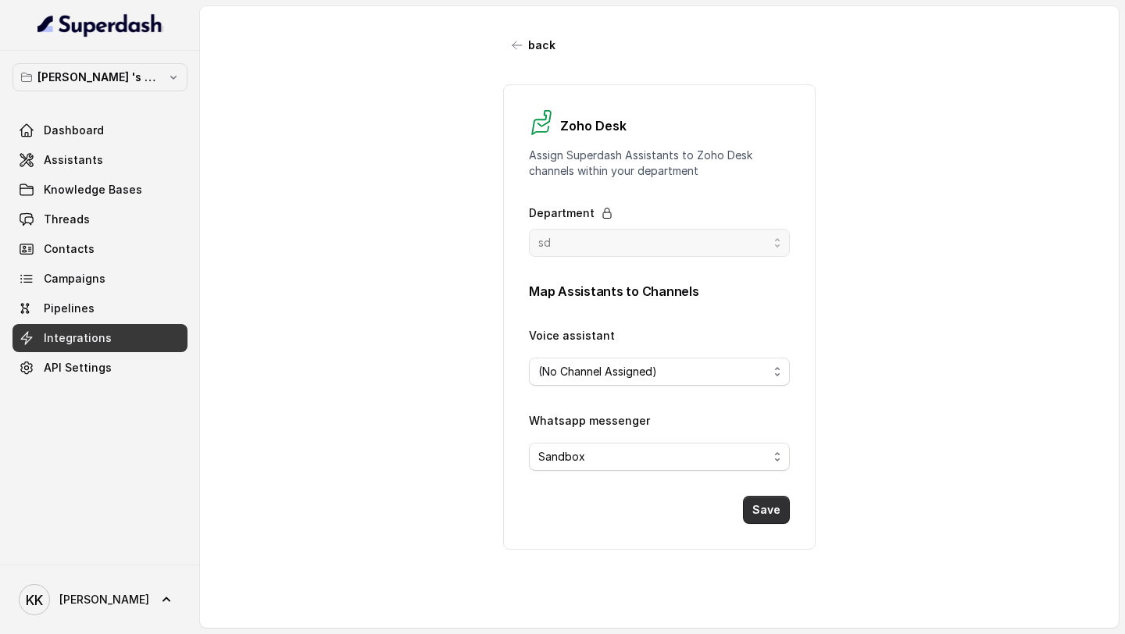
click at [779, 514] on button "Save" at bounding box center [766, 510] width 47 height 28
click at [116, 229] on link "Threads" at bounding box center [99, 219] width 175 height 28
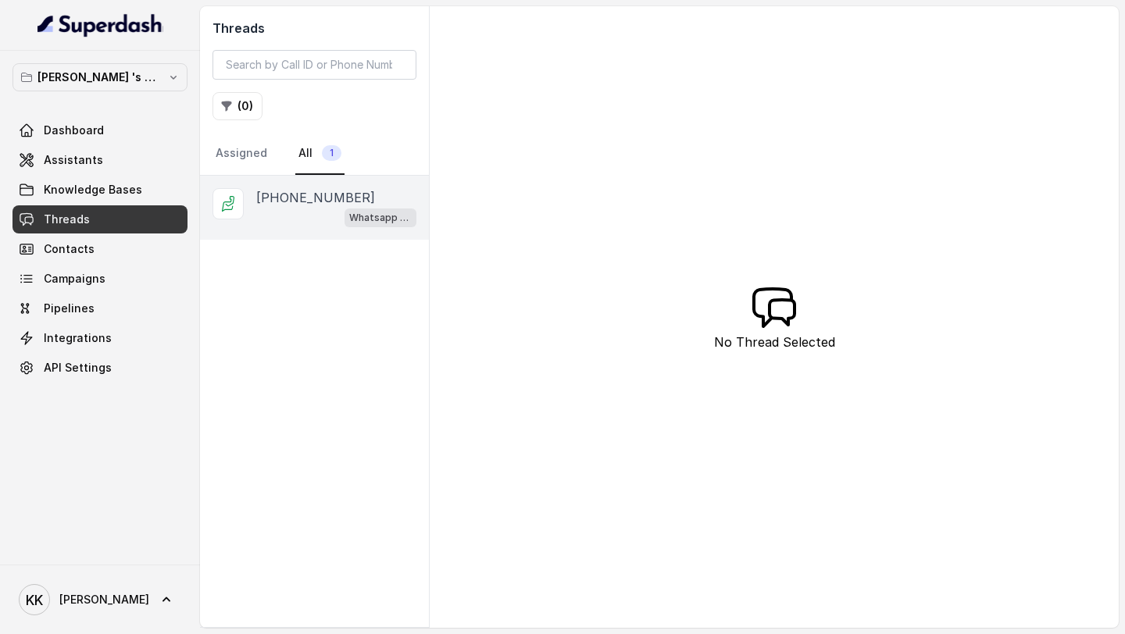
click at [314, 218] on div "Whatsapp messenger" at bounding box center [336, 217] width 160 height 20
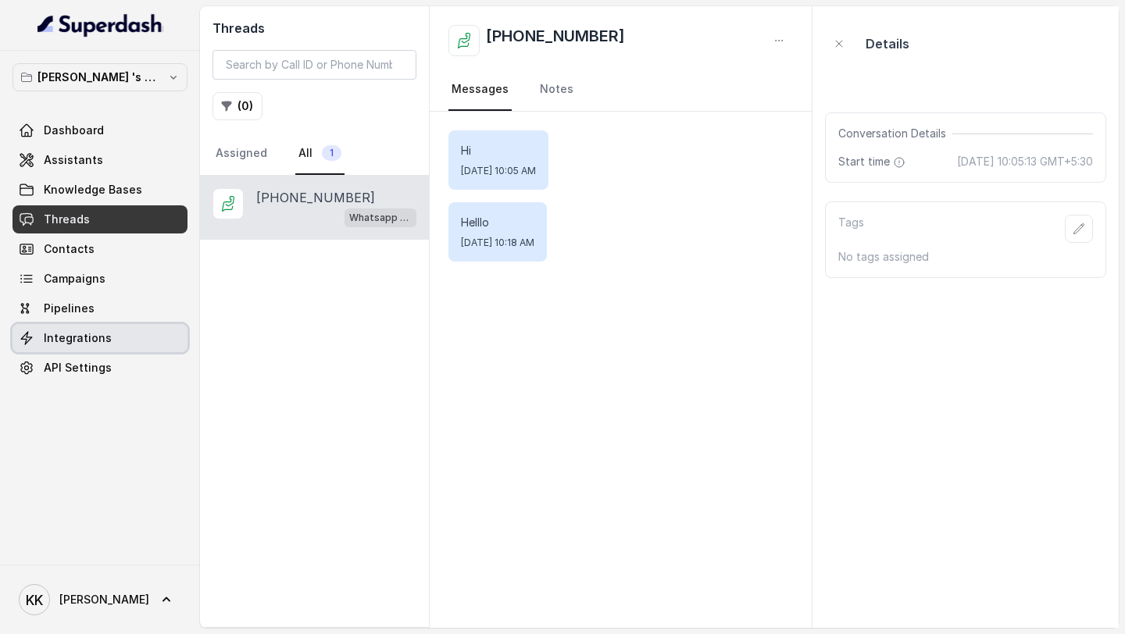
click at [82, 332] on span "Integrations" at bounding box center [78, 338] width 68 height 16
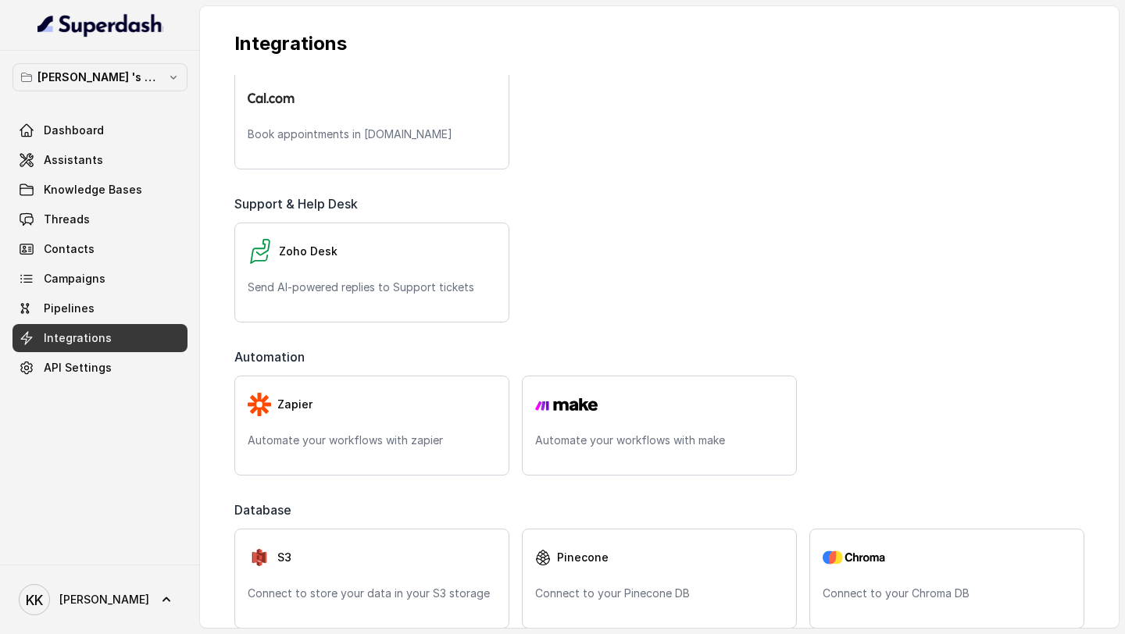
scroll to position [503, 0]
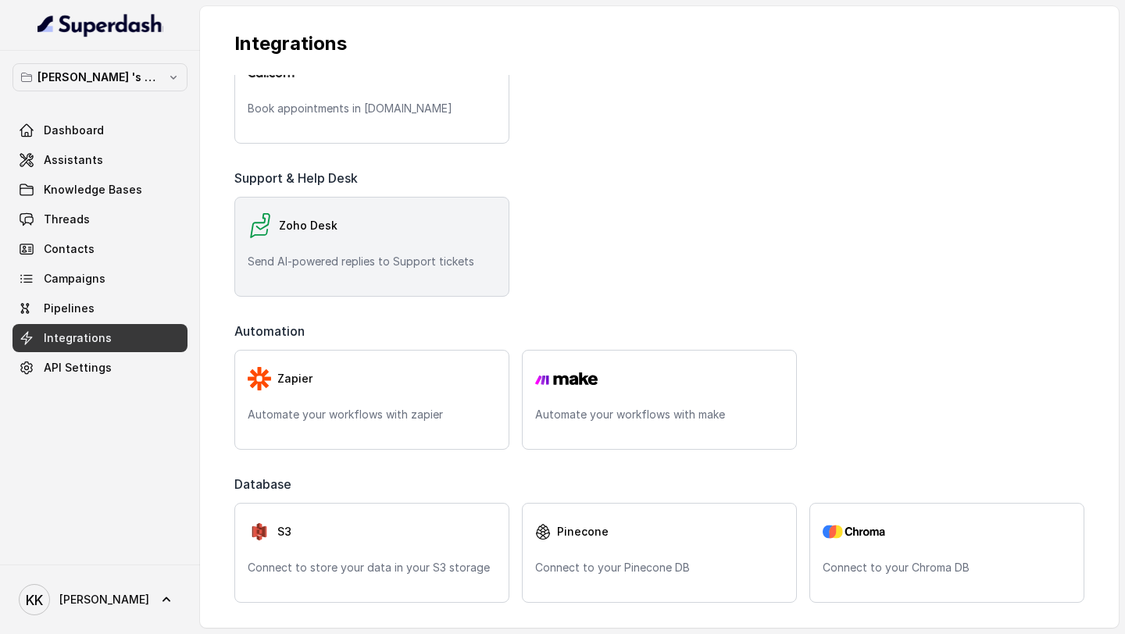
click at [349, 271] on div "Zoho Desk Send AI-powered replies to Support tickets" at bounding box center [371, 247] width 275 height 100
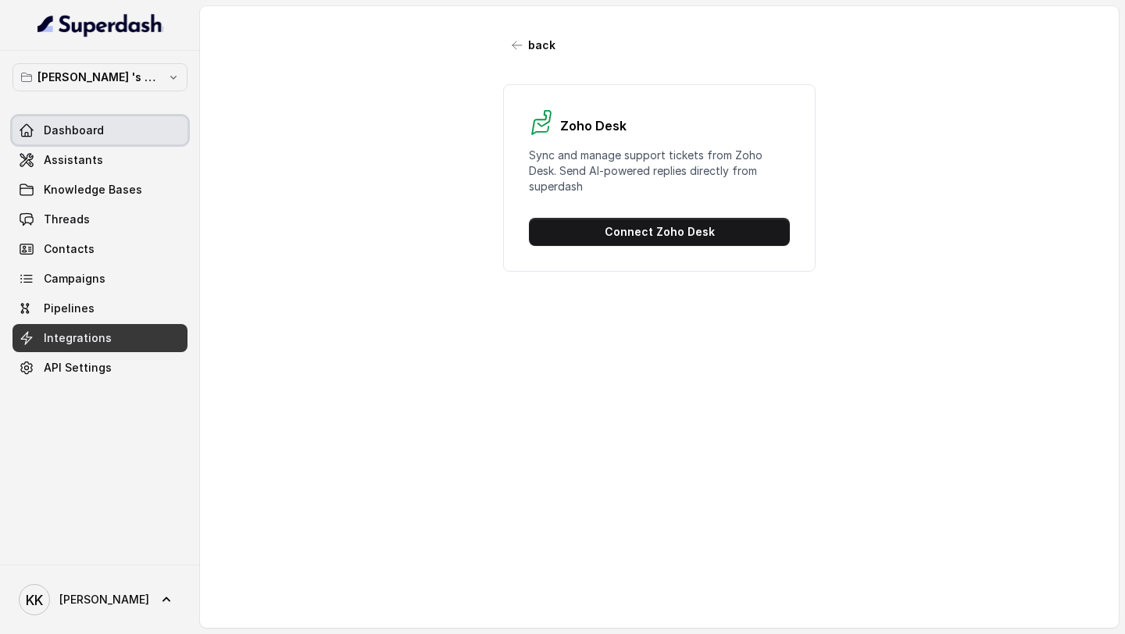
click at [86, 124] on span "Dashboard" at bounding box center [74, 131] width 60 height 16
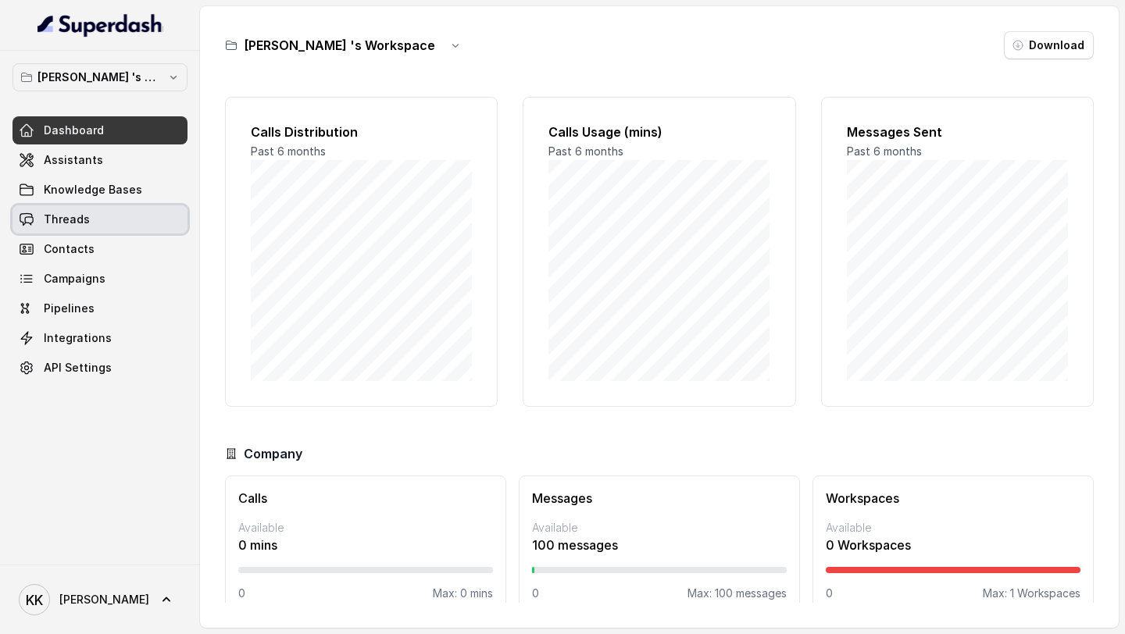
click at [87, 221] on link "Threads" at bounding box center [99, 219] width 175 height 28
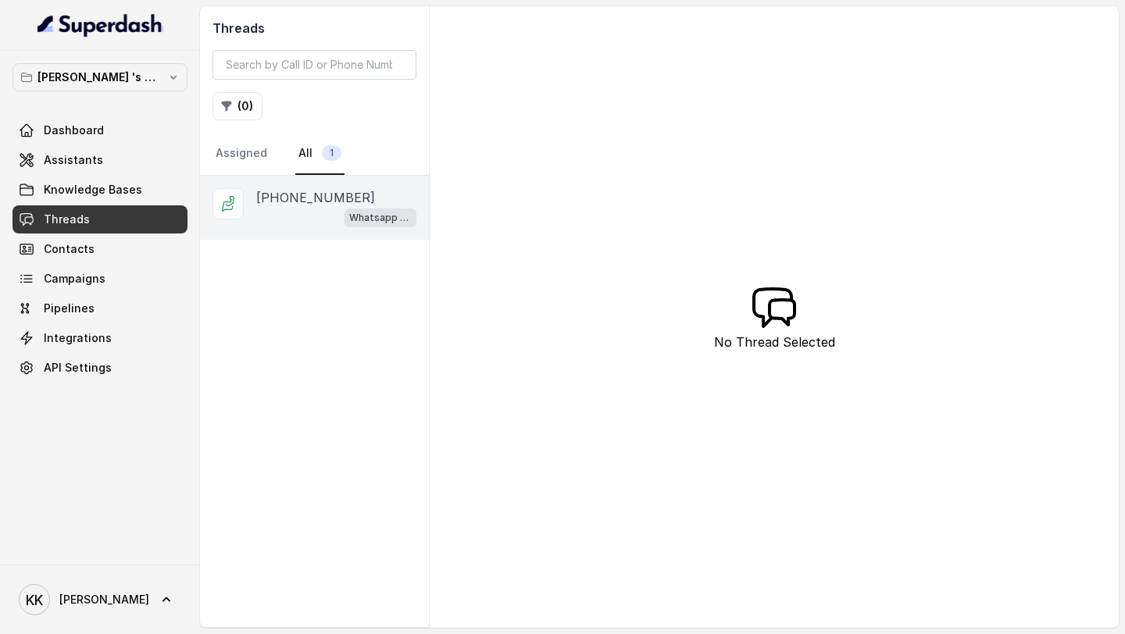
click at [328, 213] on div "Whatsapp messenger" at bounding box center [336, 217] width 160 height 20
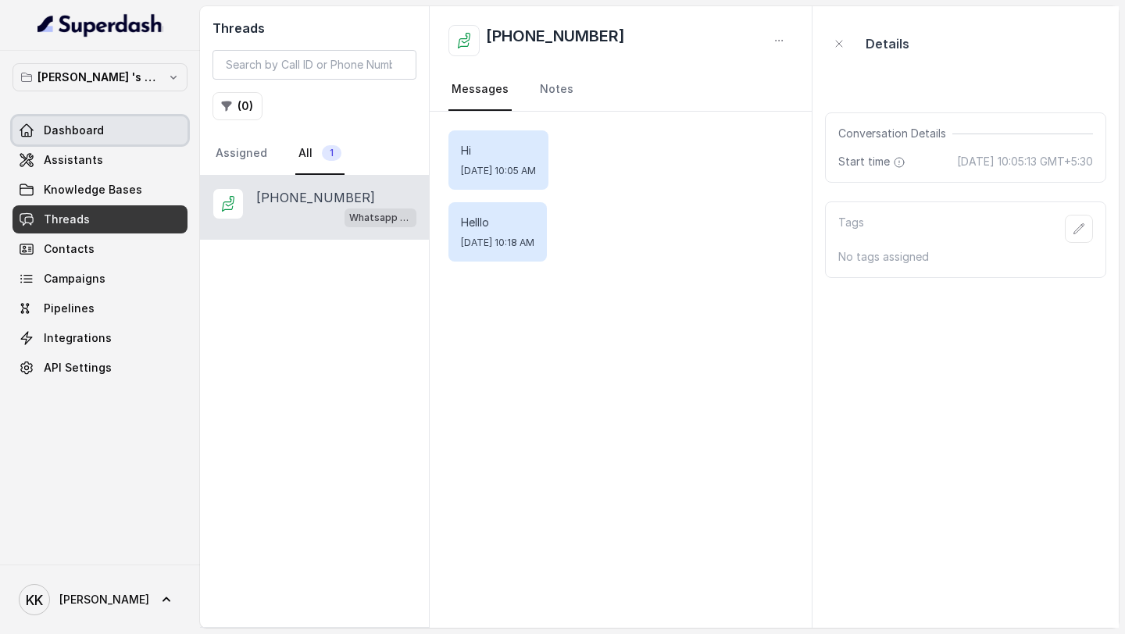
click at [135, 127] on link "Dashboard" at bounding box center [99, 130] width 175 height 28
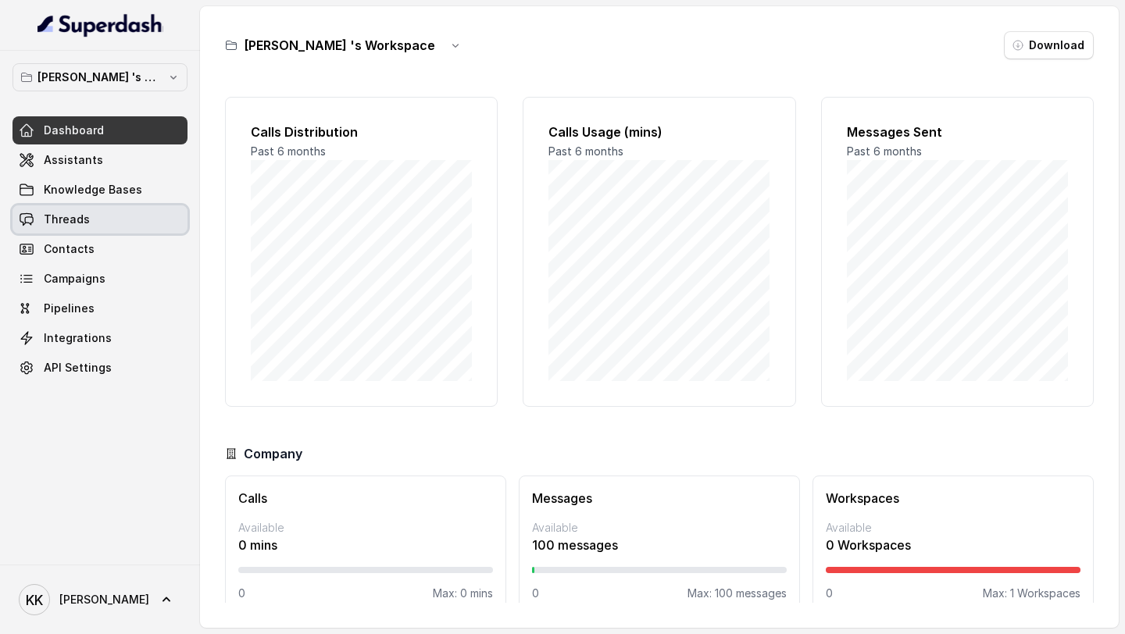
click at [97, 217] on link "Threads" at bounding box center [99, 219] width 175 height 28
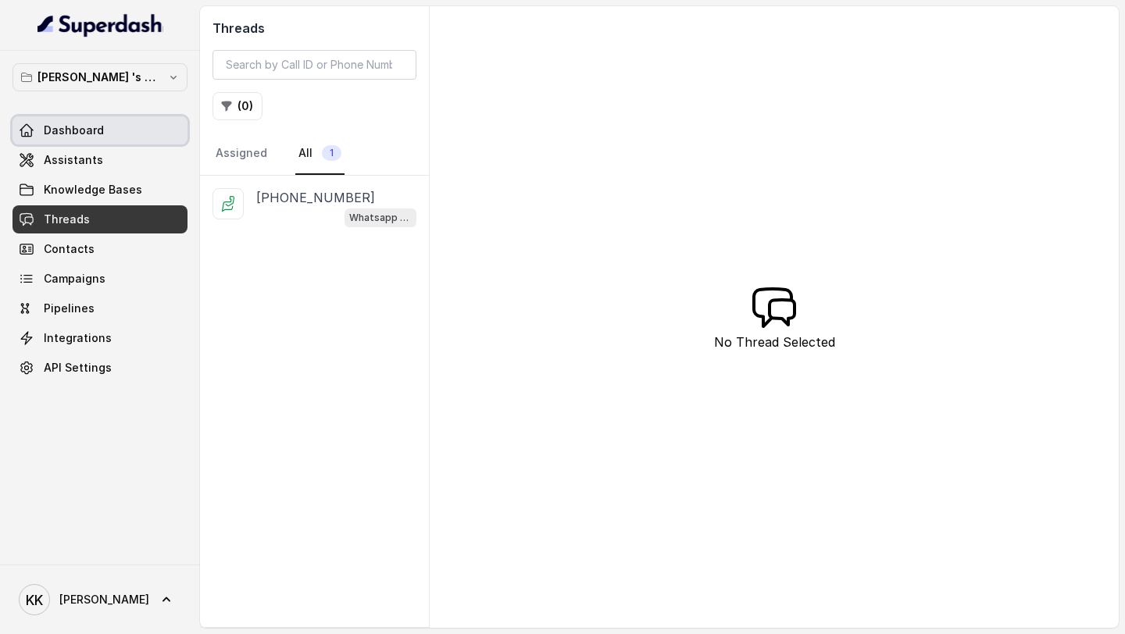
click at [80, 127] on span "Dashboard" at bounding box center [74, 131] width 60 height 16
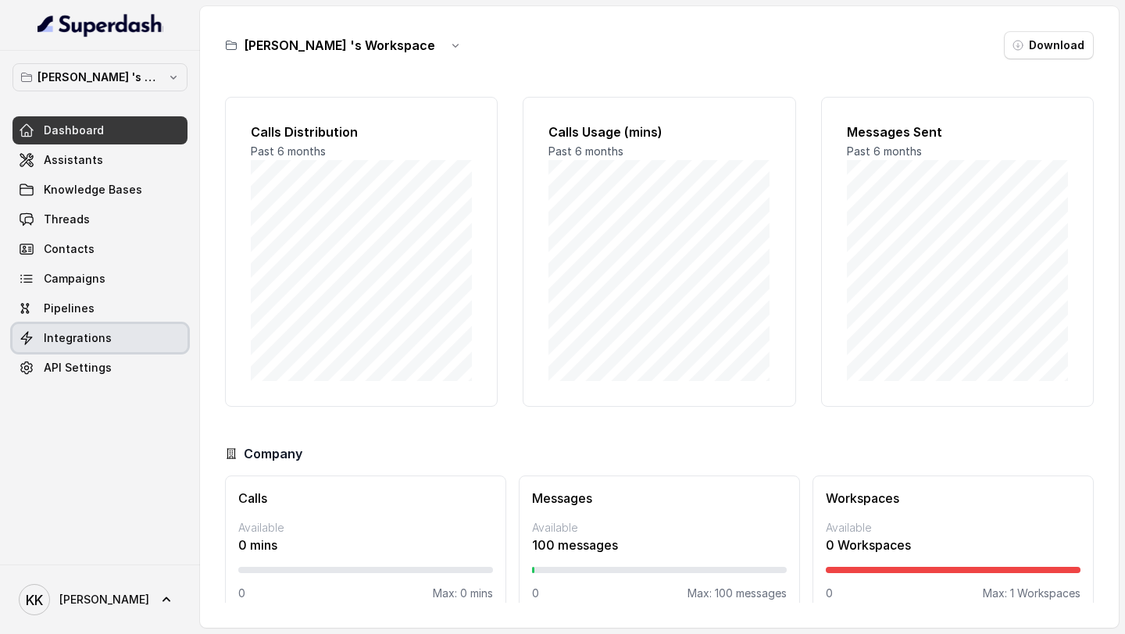
click at [73, 339] on span "Integrations" at bounding box center [78, 338] width 68 height 16
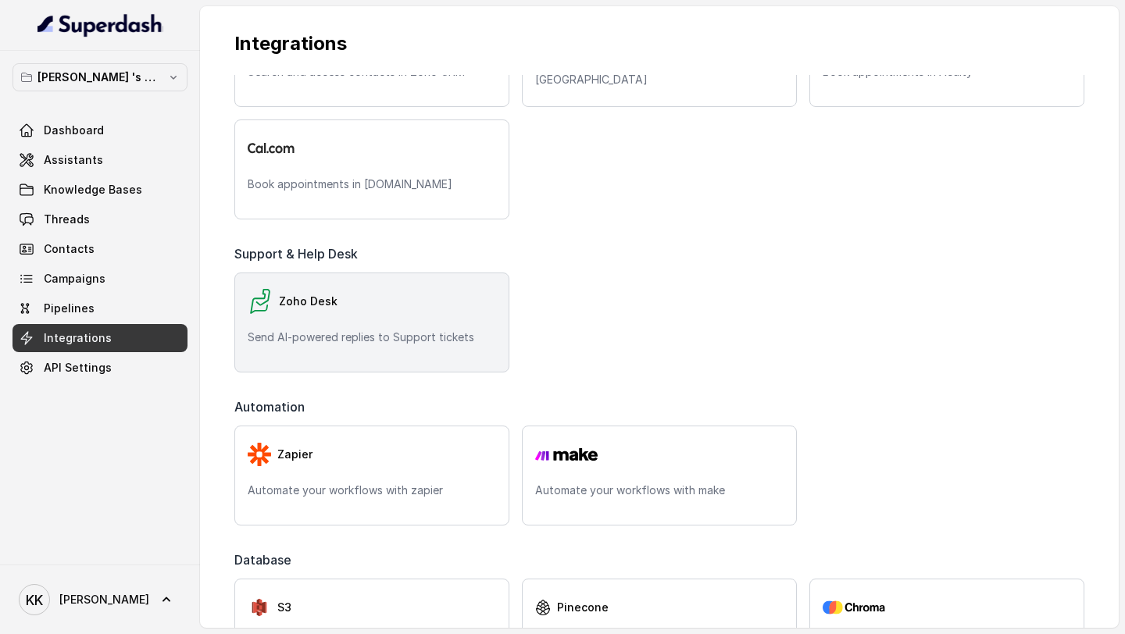
scroll to position [436, 0]
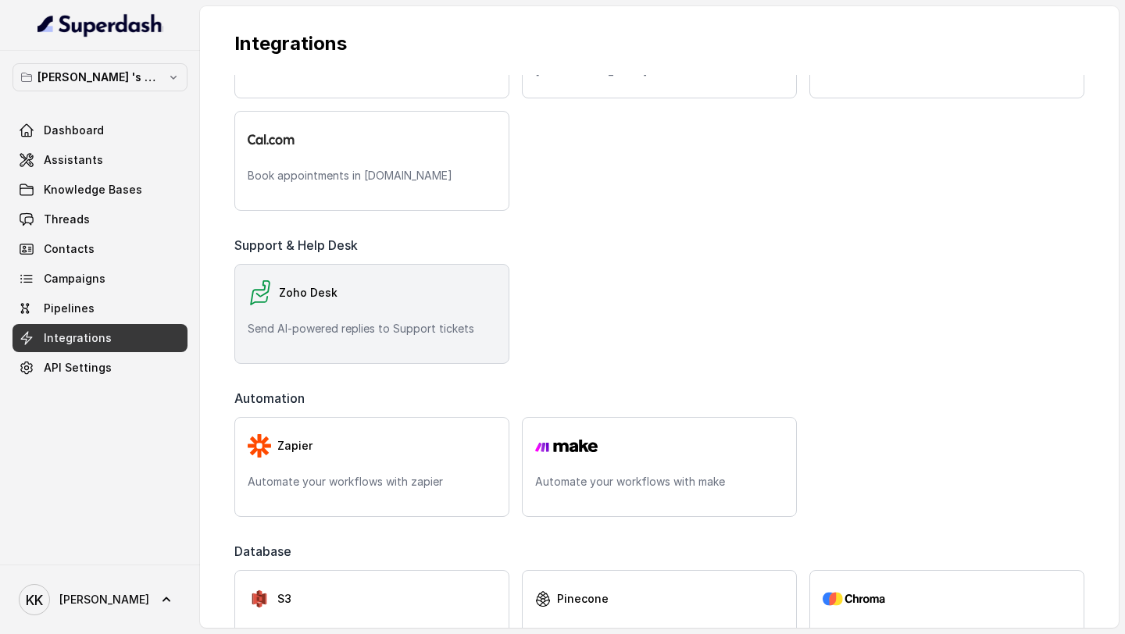
click at [390, 311] on div "Zoho Desk Send AI-powered replies to Support tickets" at bounding box center [371, 314] width 275 height 100
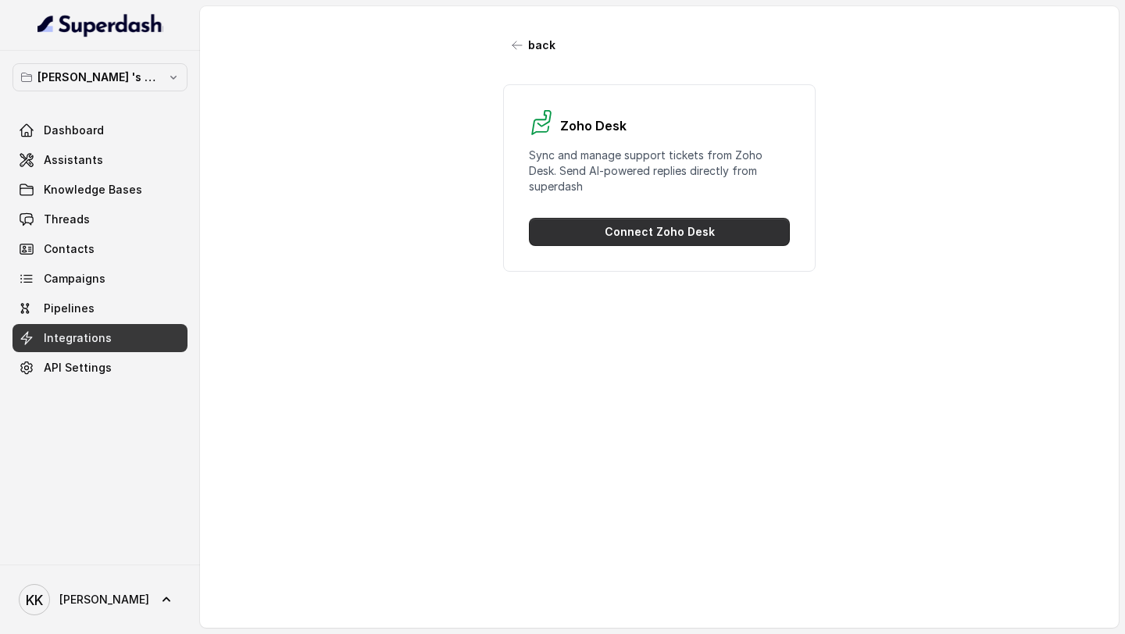
click at [661, 242] on button "Connect Zoho Desk" at bounding box center [659, 232] width 261 height 28
click at [687, 229] on button "Connect Zoho Desk" at bounding box center [659, 232] width 261 height 28
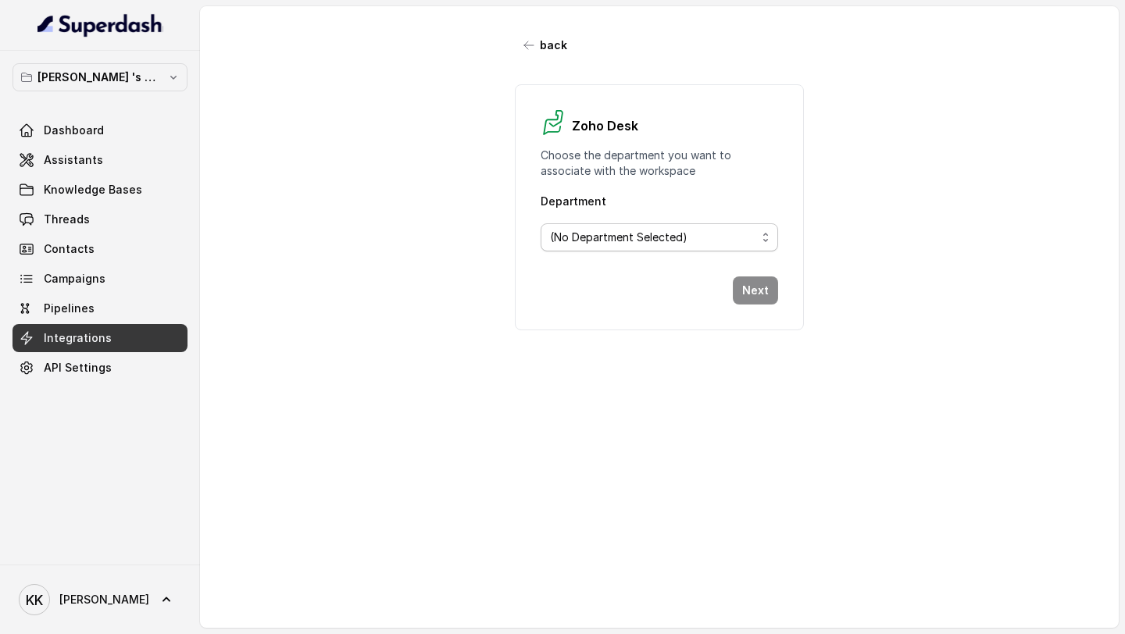
click at [730, 229] on div "(No Department Selected)" at bounding box center [653, 237] width 207 height 19
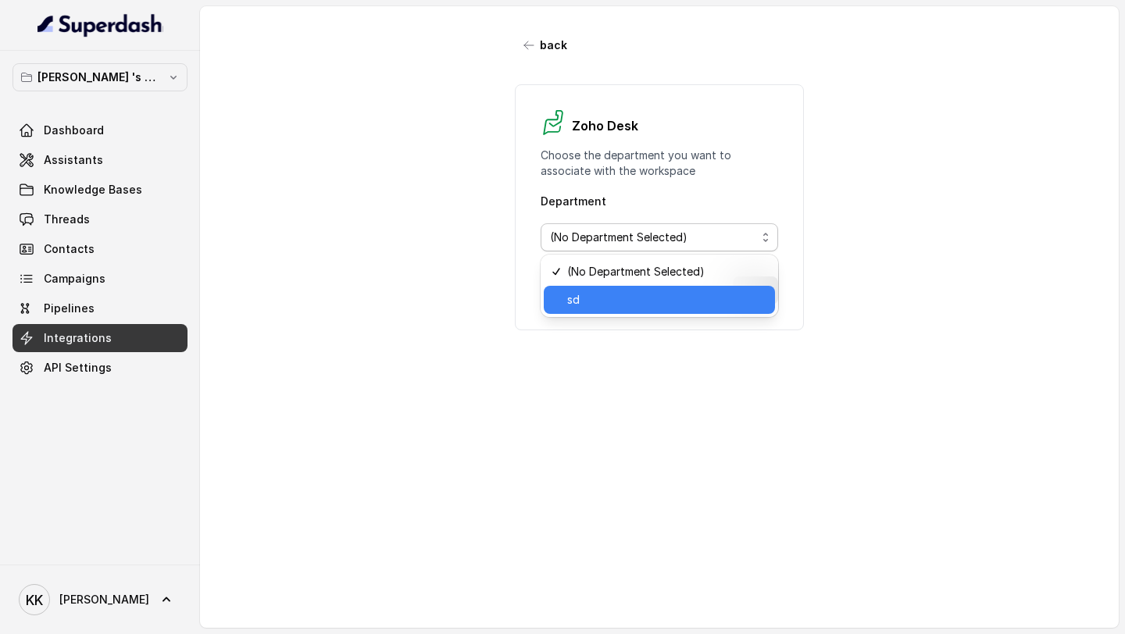
click at [589, 308] on span "sd" at bounding box center [666, 300] width 199 height 19
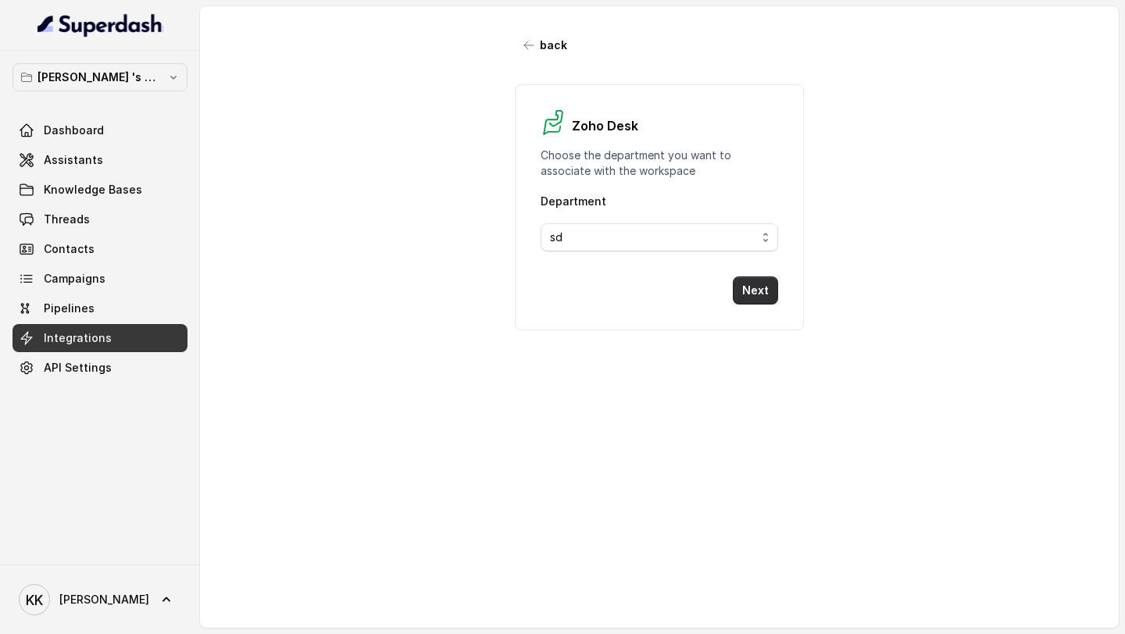
click at [754, 287] on button "Next" at bounding box center [755, 290] width 45 height 28
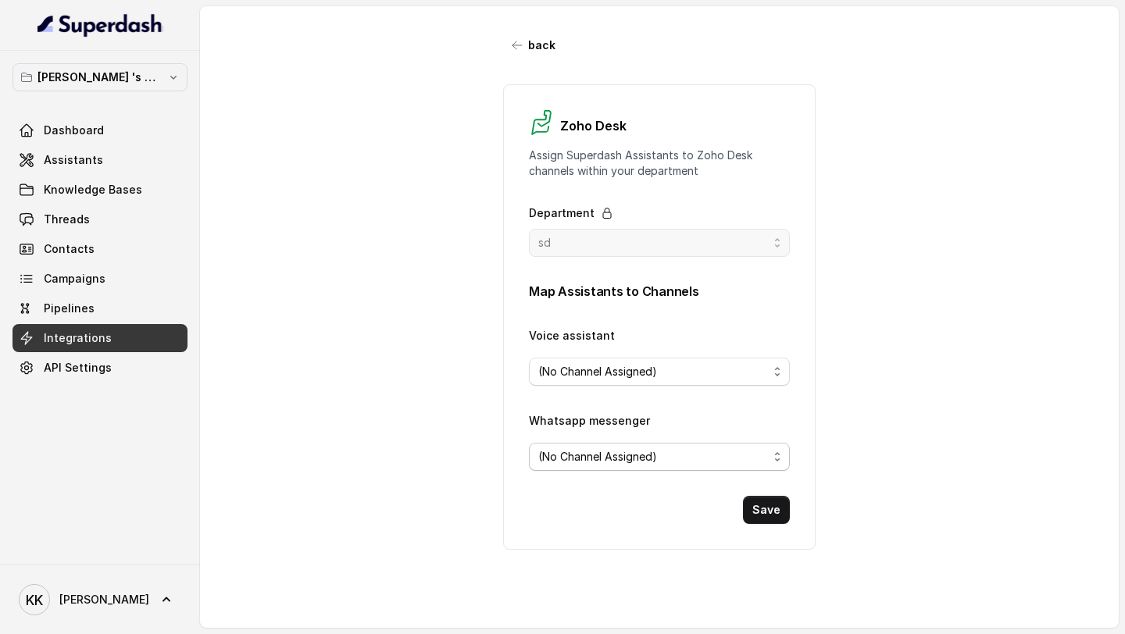
click at [665, 460] on div "(No Channel Assigned)" at bounding box center [653, 457] width 230 height 19
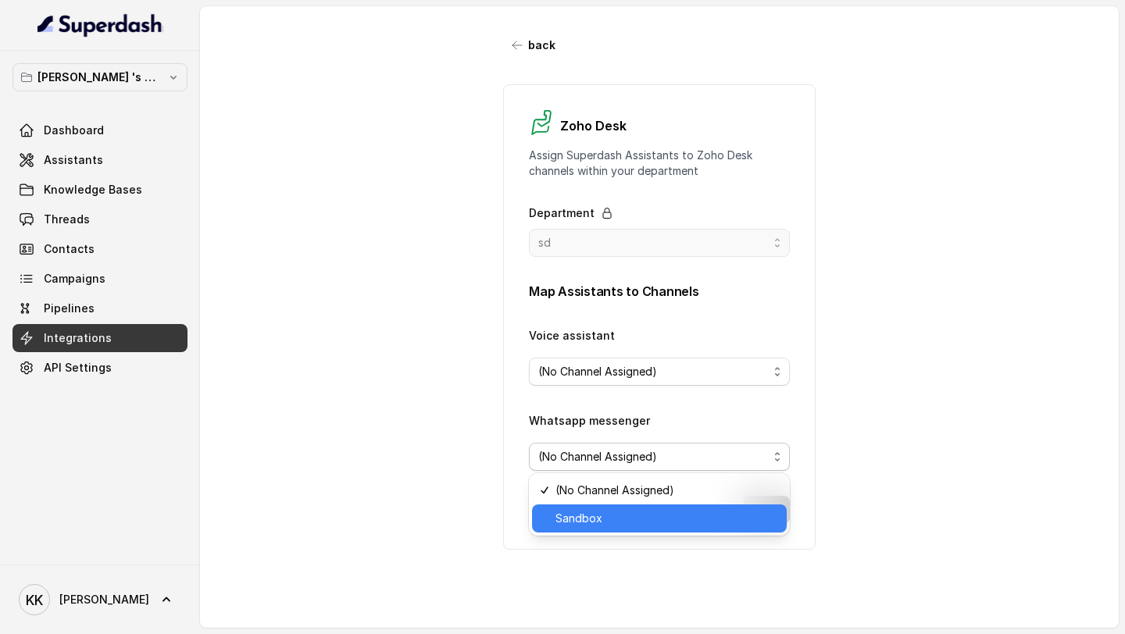
click at [605, 530] on div "Sandbox" at bounding box center [659, 519] width 255 height 28
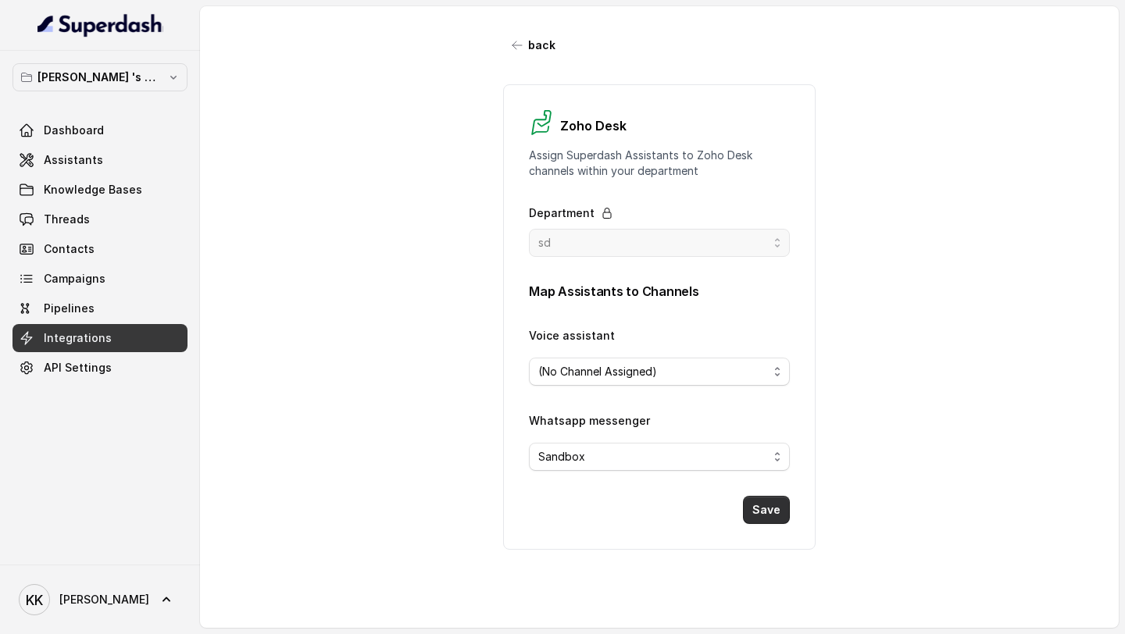
click at [761, 512] on button "Save" at bounding box center [766, 510] width 47 height 28
click at [90, 216] on link "Threads" at bounding box center [99, 219] width 175 height 28
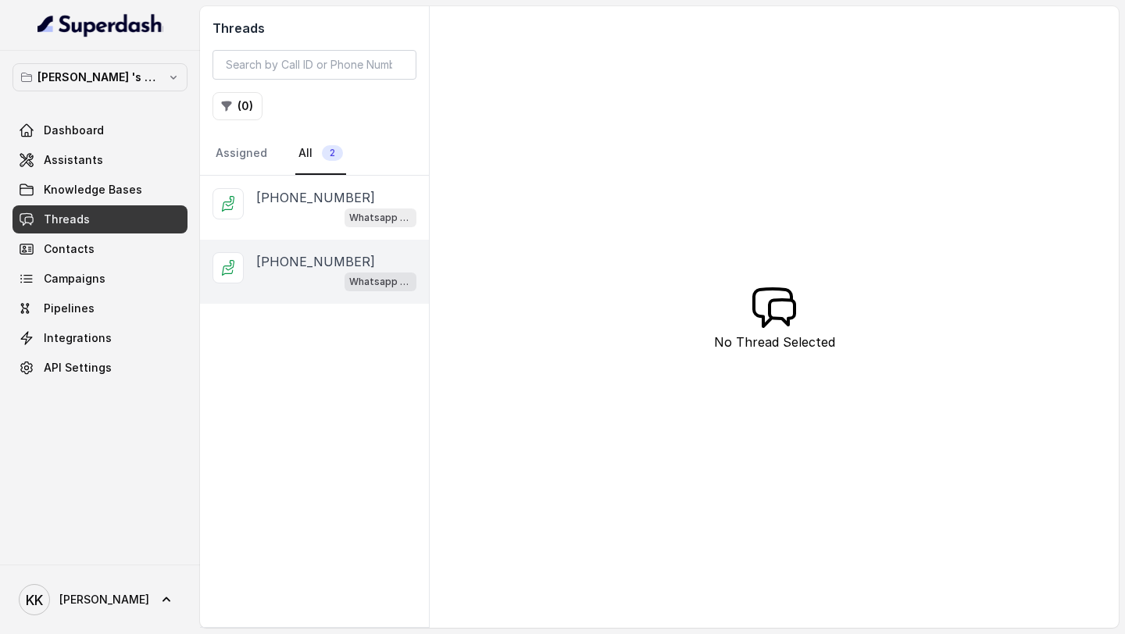
click at [309, 255] on p "[PHONE_NUMBER]" at bounding box center [315, 261] width 119 height 19
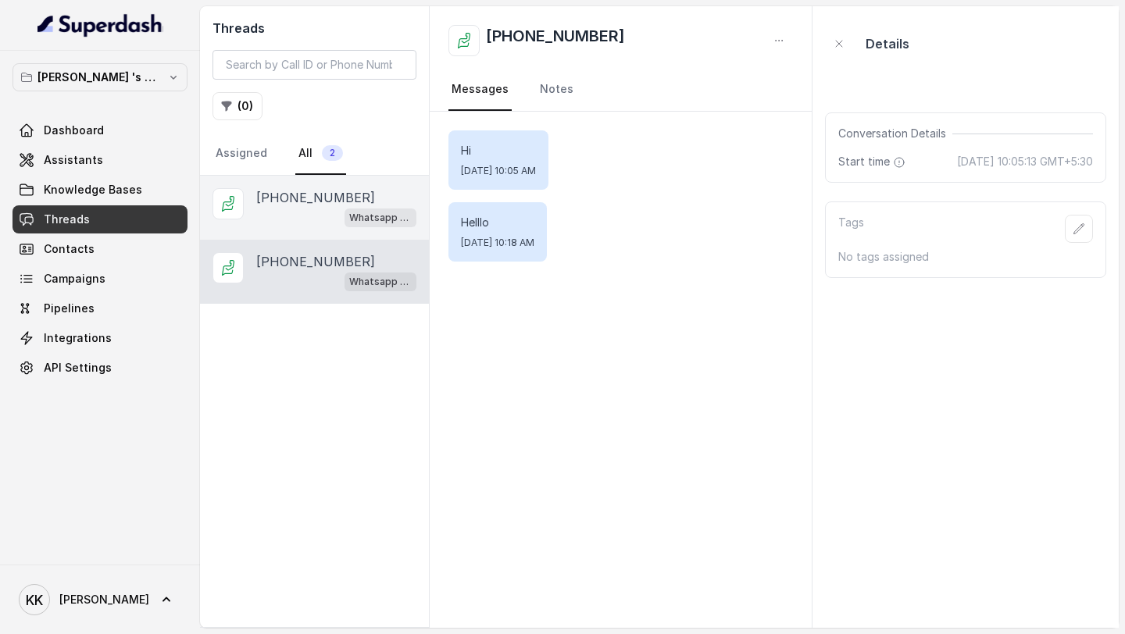
click at [301, 207] on div "Whatsapp messenger" at bounding box center [336, 217] width 160 height 20
